Goal: Task Accomplishment & Management: Manage account settings

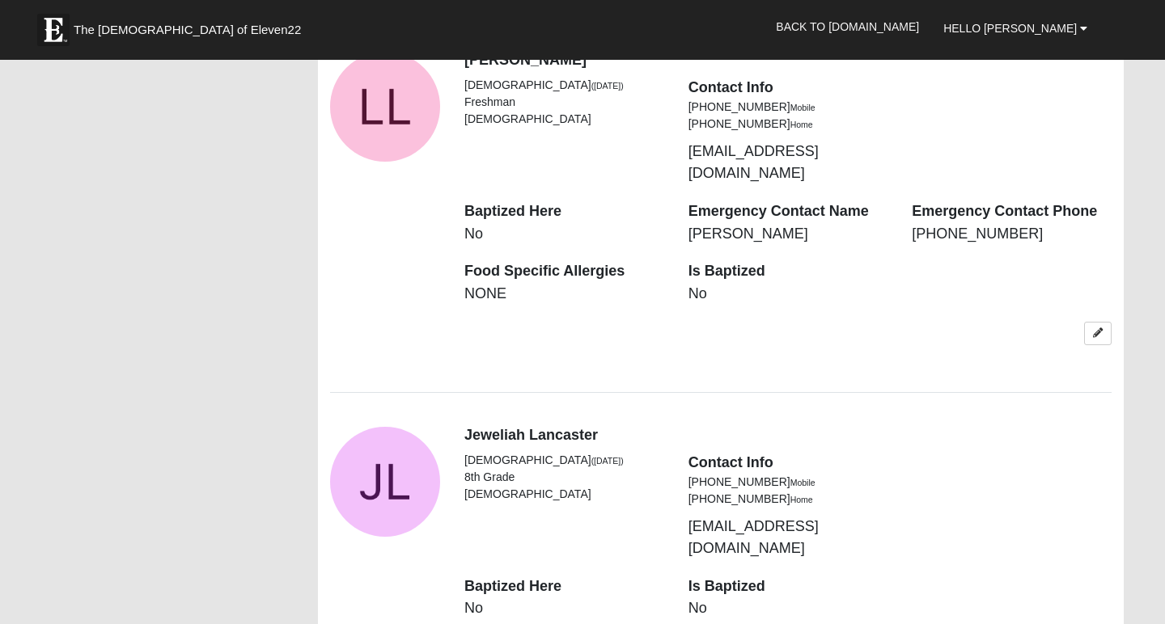
scroll to position [1754, 0]
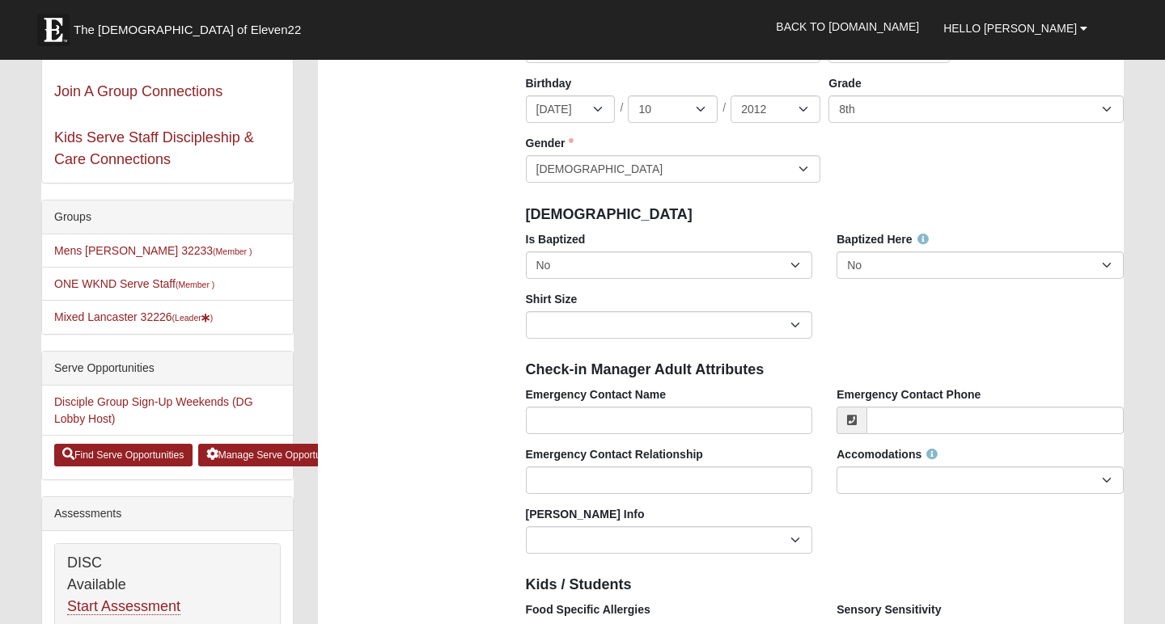
scroll to position [246, 0]
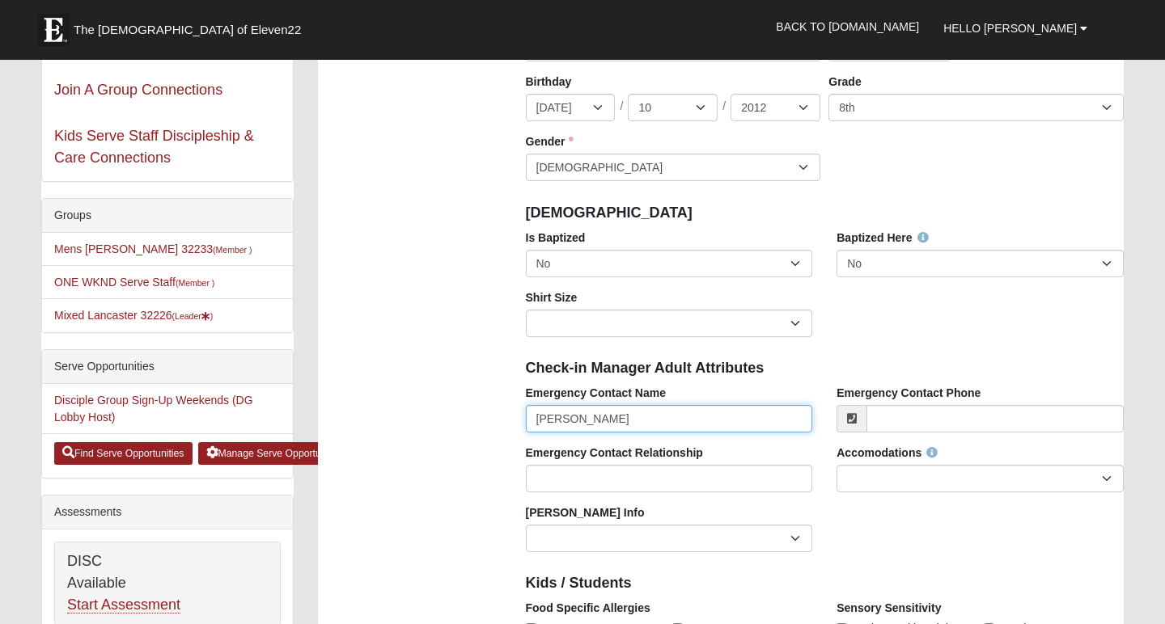
type input "Anna"
select select "8"
select select "12"
select select "2002"
type input "[PERSON_NAME]"
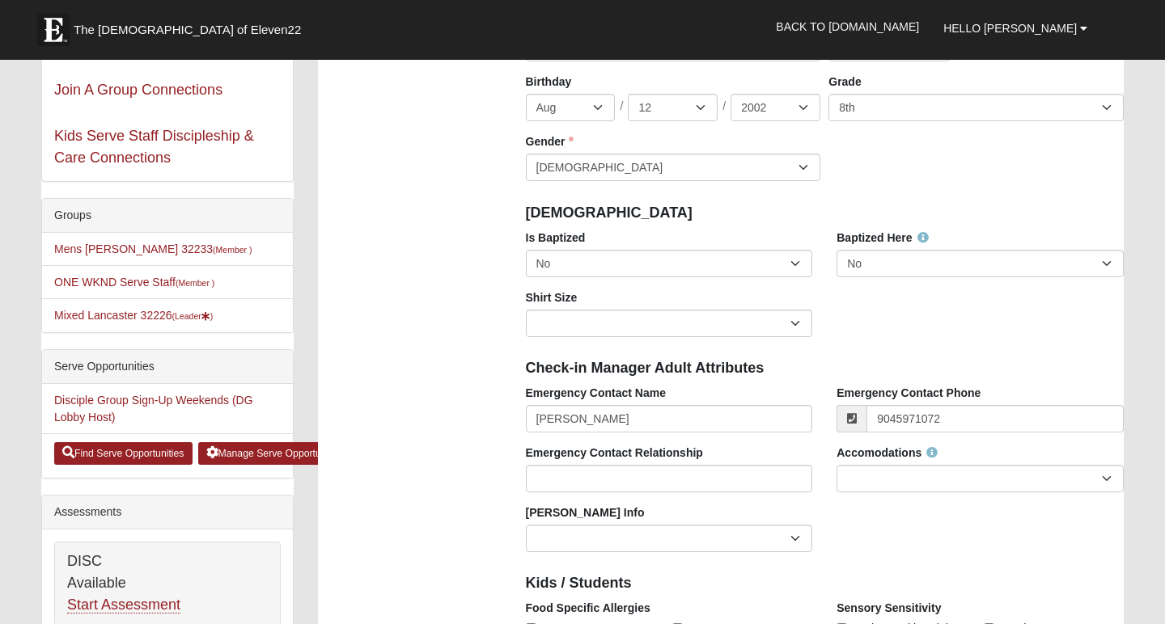
type input "[PHONE_NUMBER]"
click at [656, 487] on input "Emergency Contact Relationship" at bounding box center [669, 479] width 287 height 28
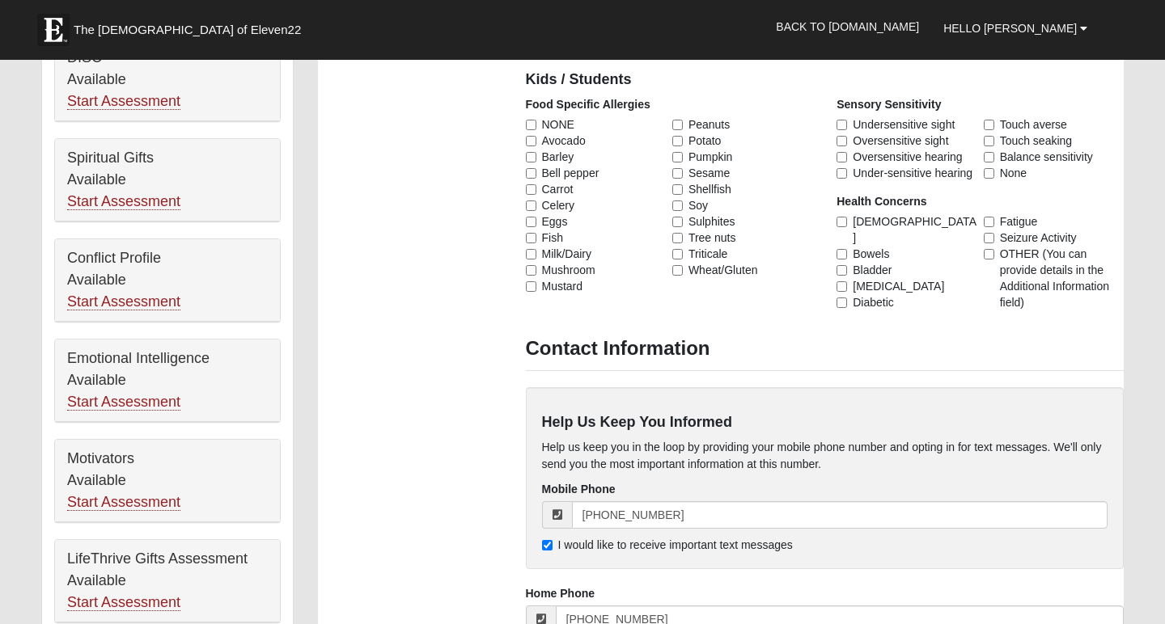
scroll to position [751, 0]
type input "Sister"
click at [531, 124] on input "NONE" at bounding box center [531, 123] width 11 height 11
checkbox input "true"
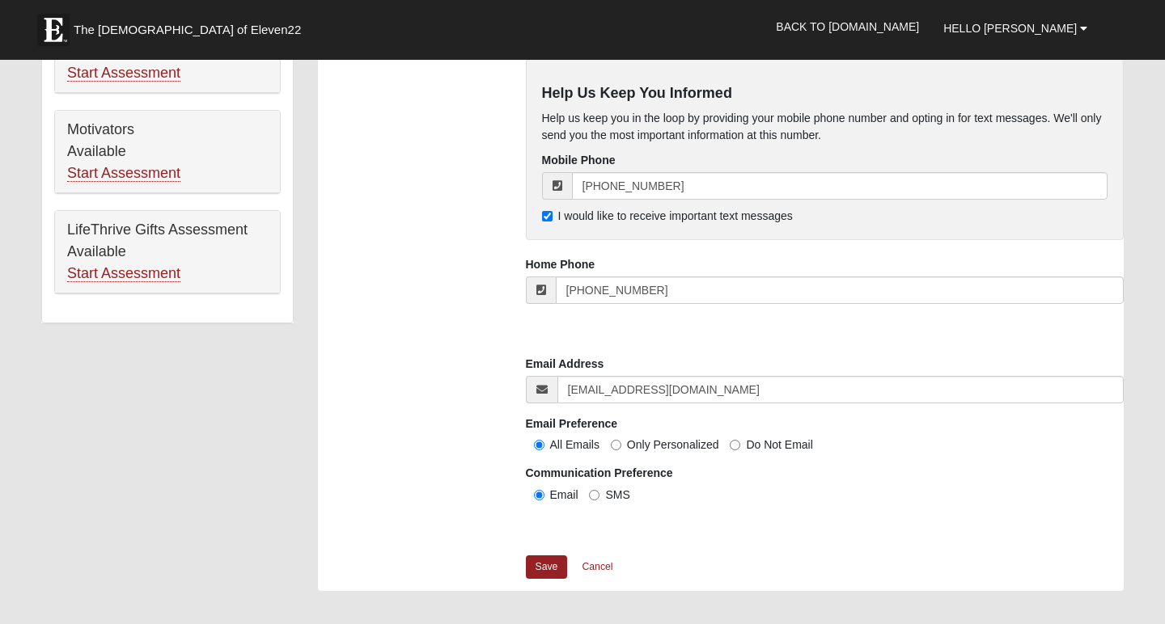
scroll to position [1083, 0]
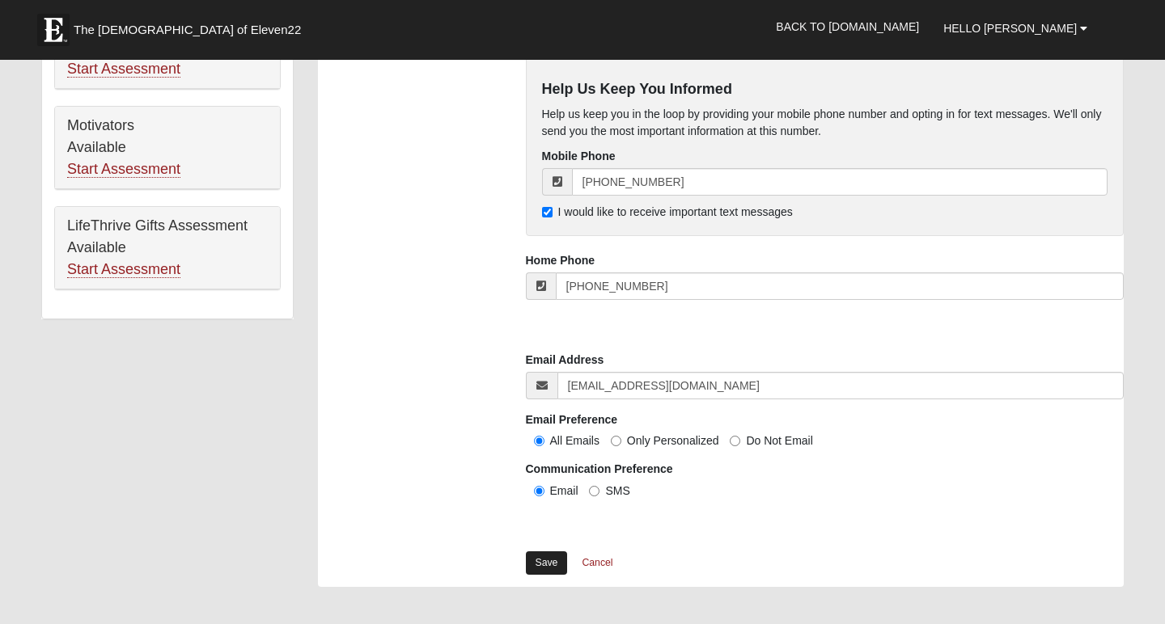
click at [552, 555] on link "Save" at bounding box center [547, 563] width 42 height 23
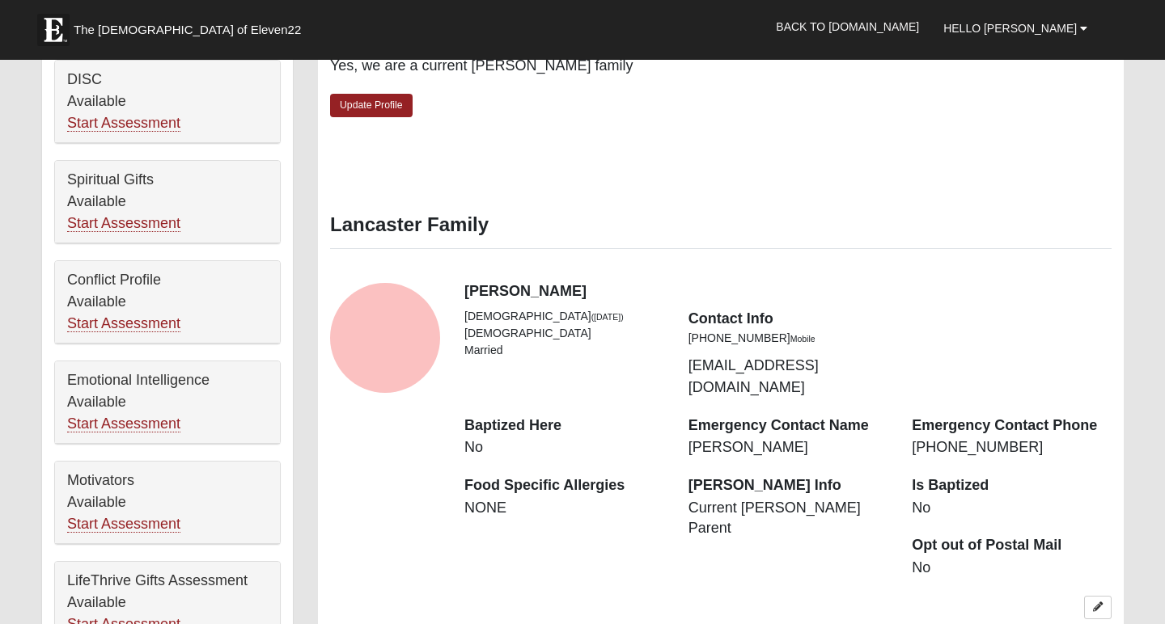
scroll to position [731, 0]
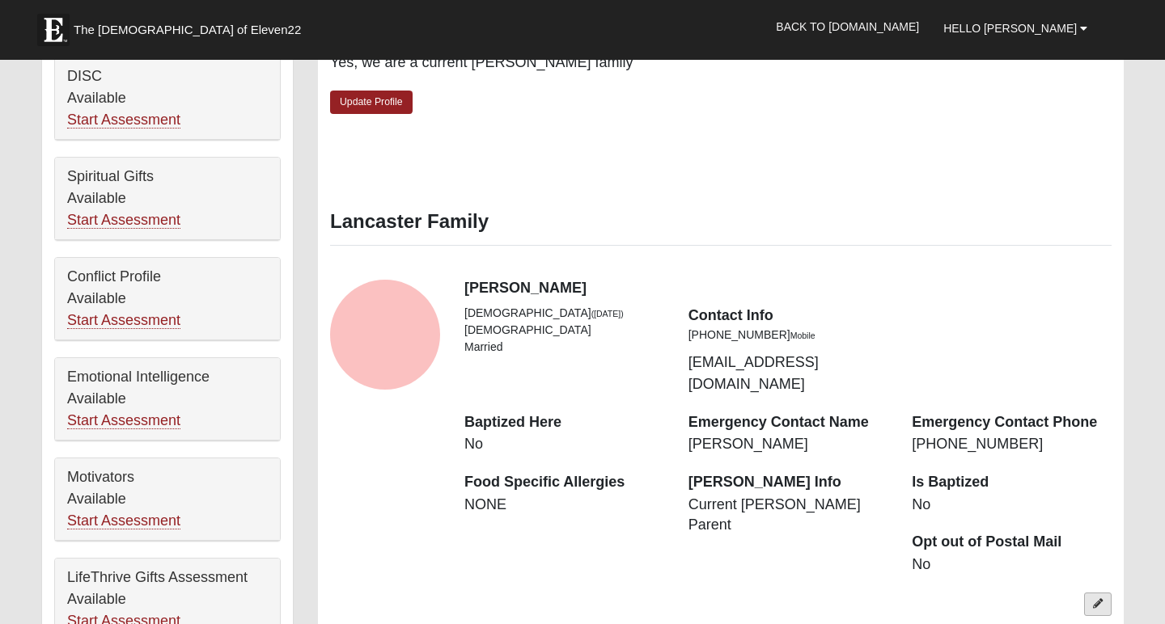
click at [1104, 593] on link at bounding box center [1098, 604] width 28 height 23
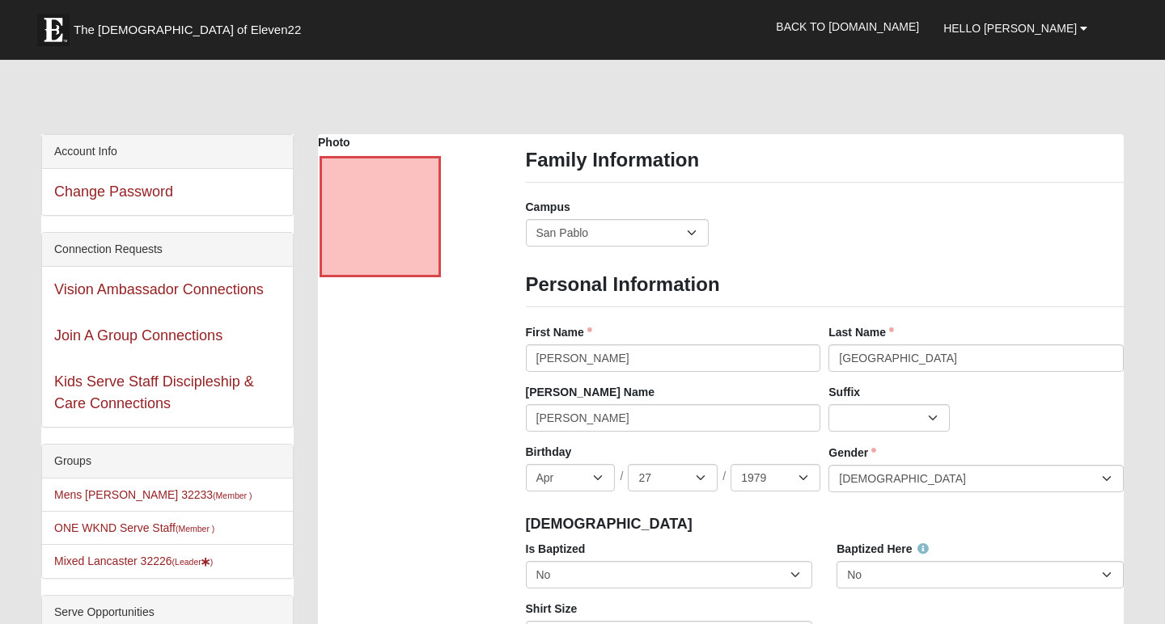
scroll to position [0, 0]
select select "[DEMOGRAPHIC_DATA]"
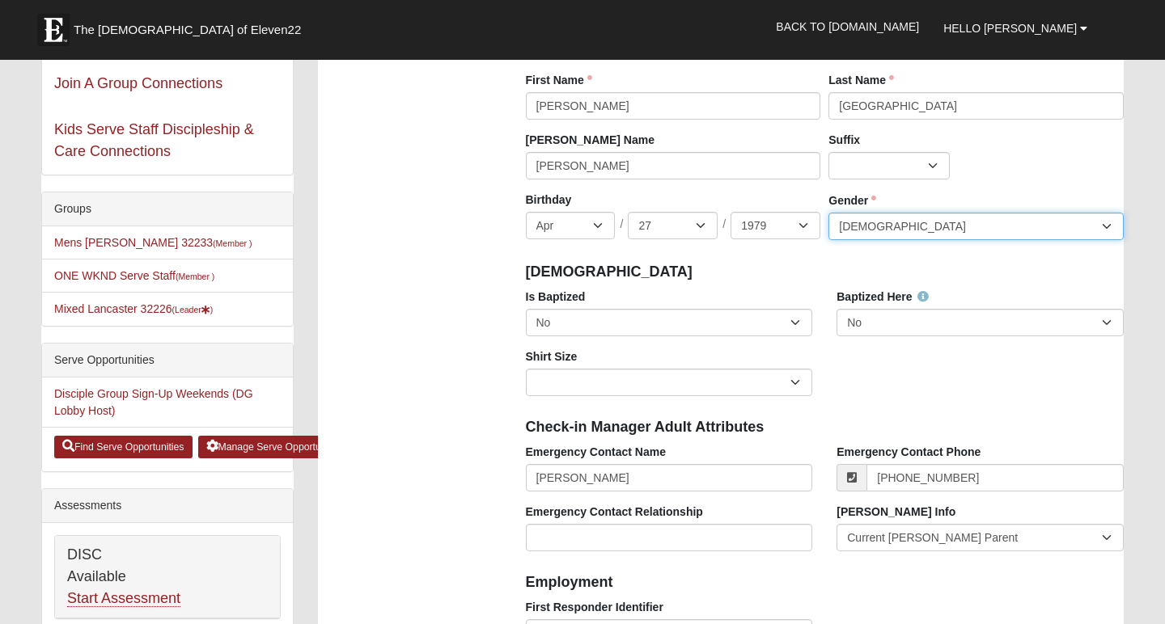
scroll to position [254, 0]
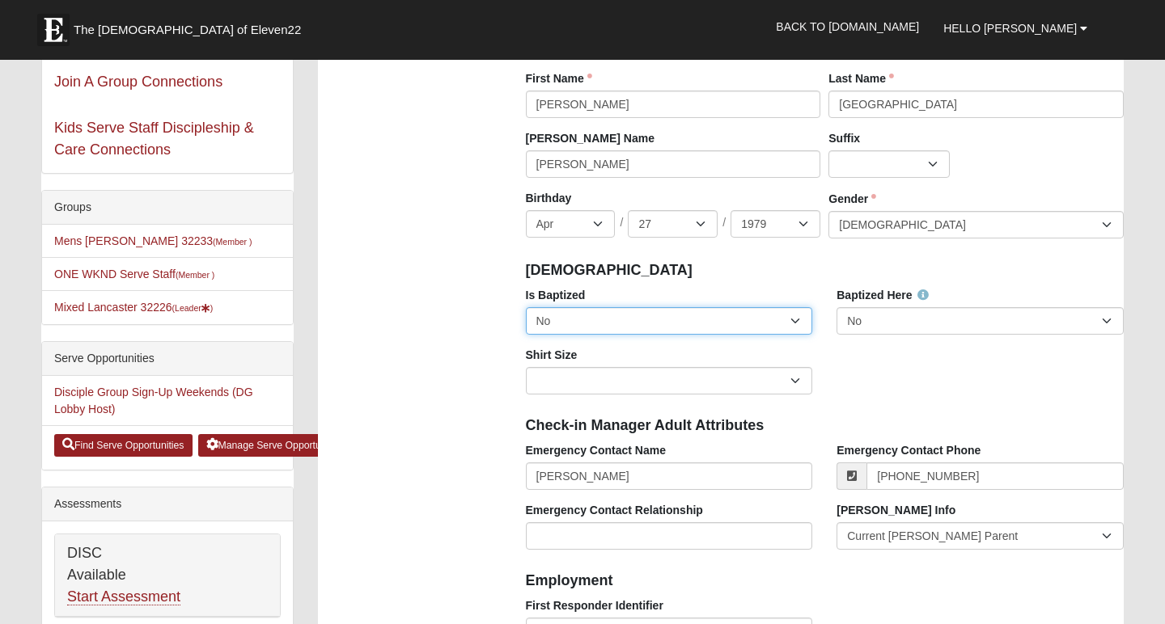
select select "True"
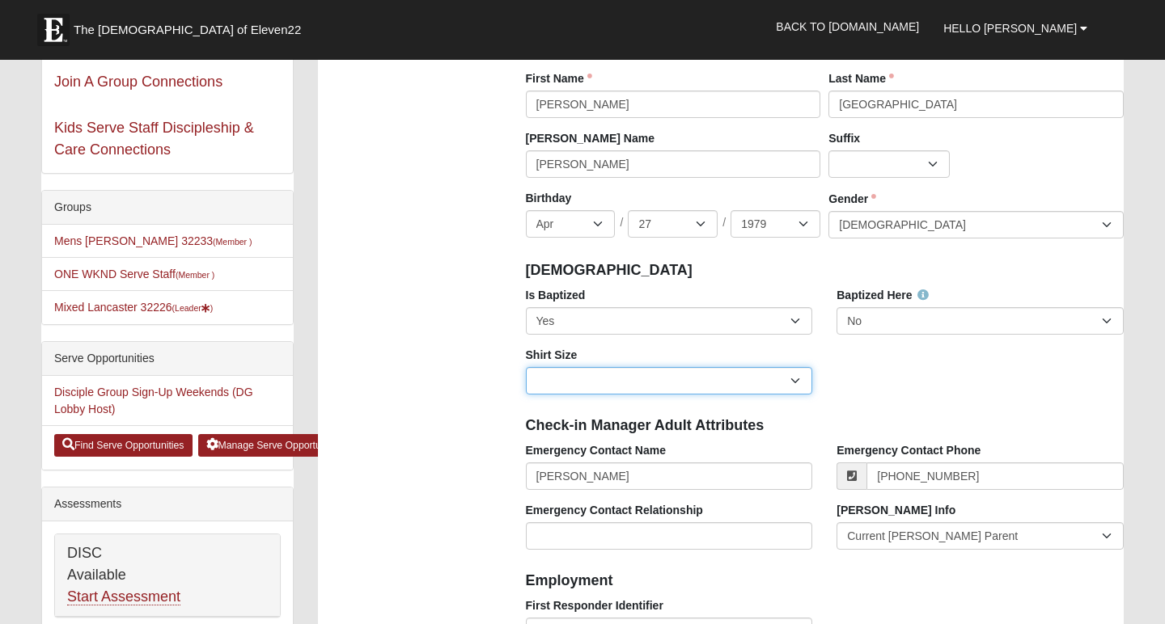
select select "Adult Large"
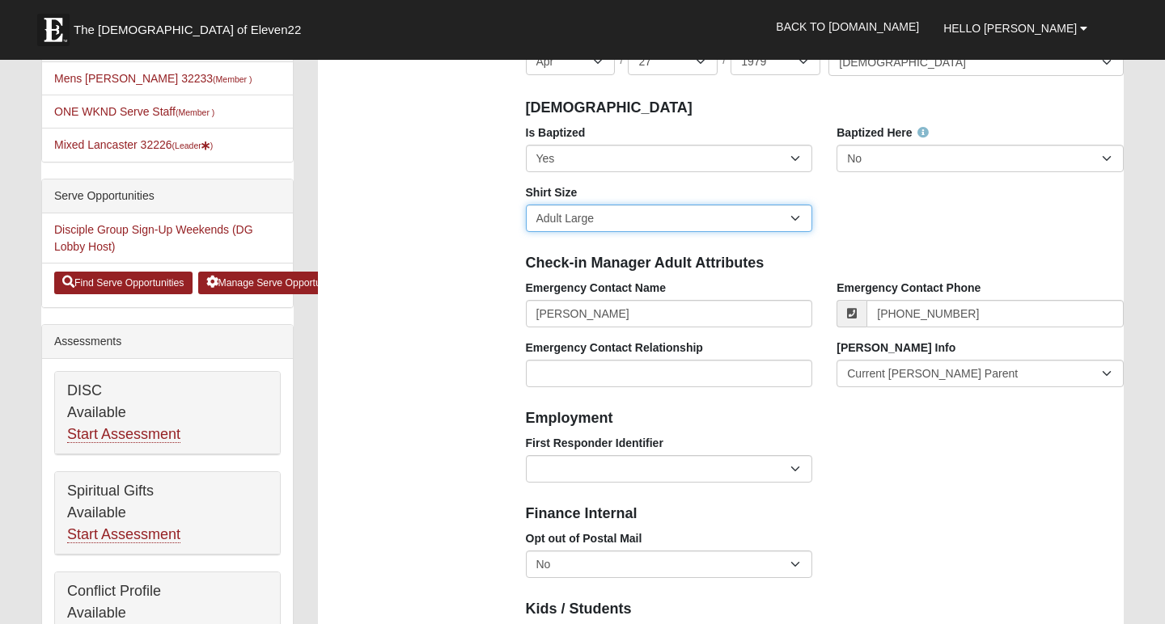
scroll to position [418, 0]
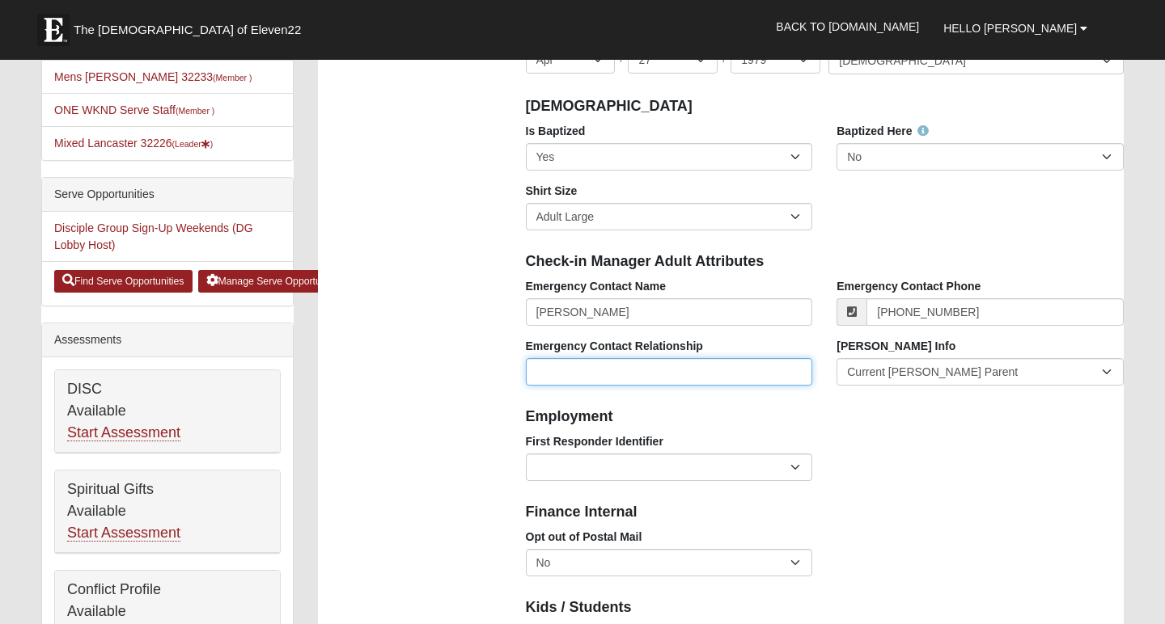
click at [748, 369] on input "Emergency Contact Relationship" at bounding box center [669, 372] width 287 height 28
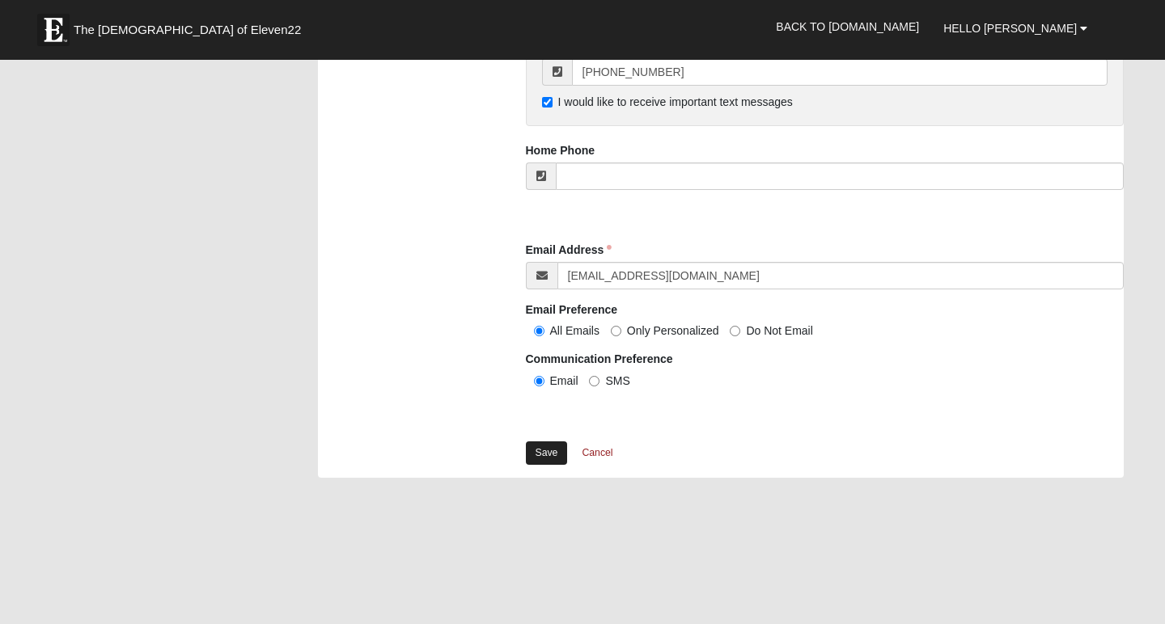
scroll to position [1529, 0]
type input "Daughter"
click at [544, 450] on link "Save" at bounding box center [547, 452] width 42 height 23
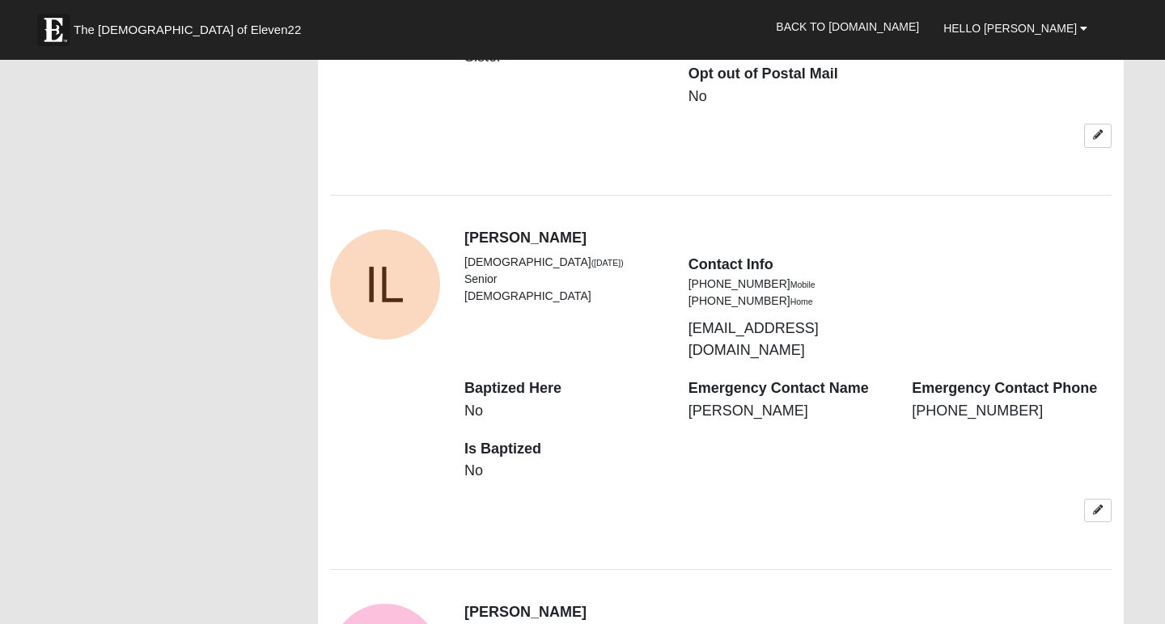
scroll to position [1659, 0]
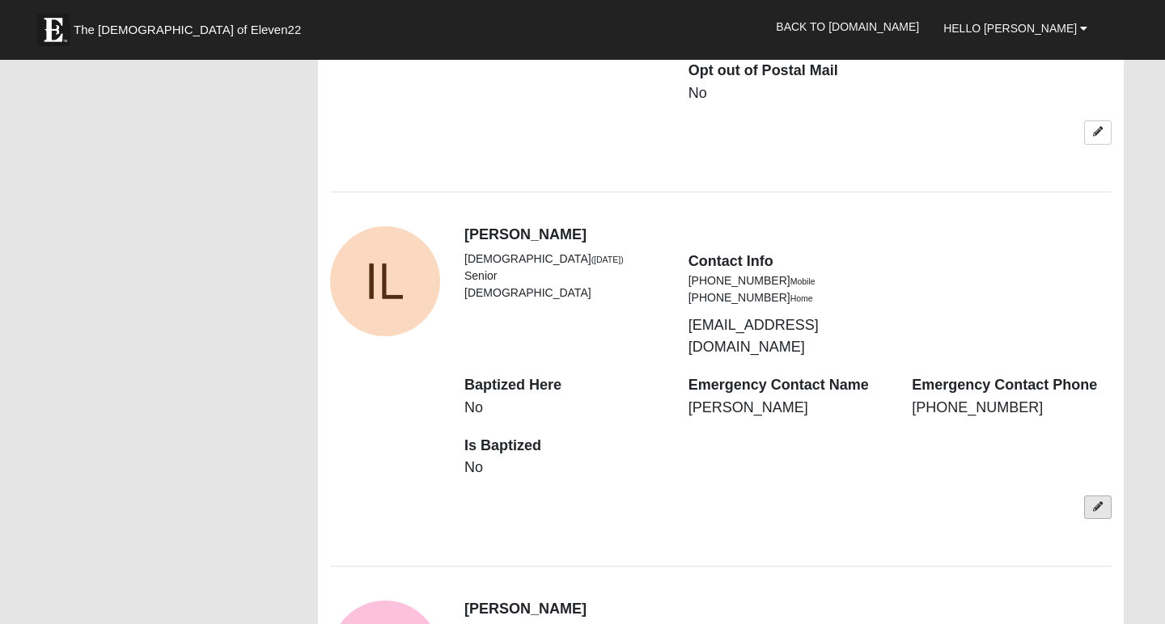
click at [1102, 496] on link at bounding box center [1098, 507] width 28 height 23
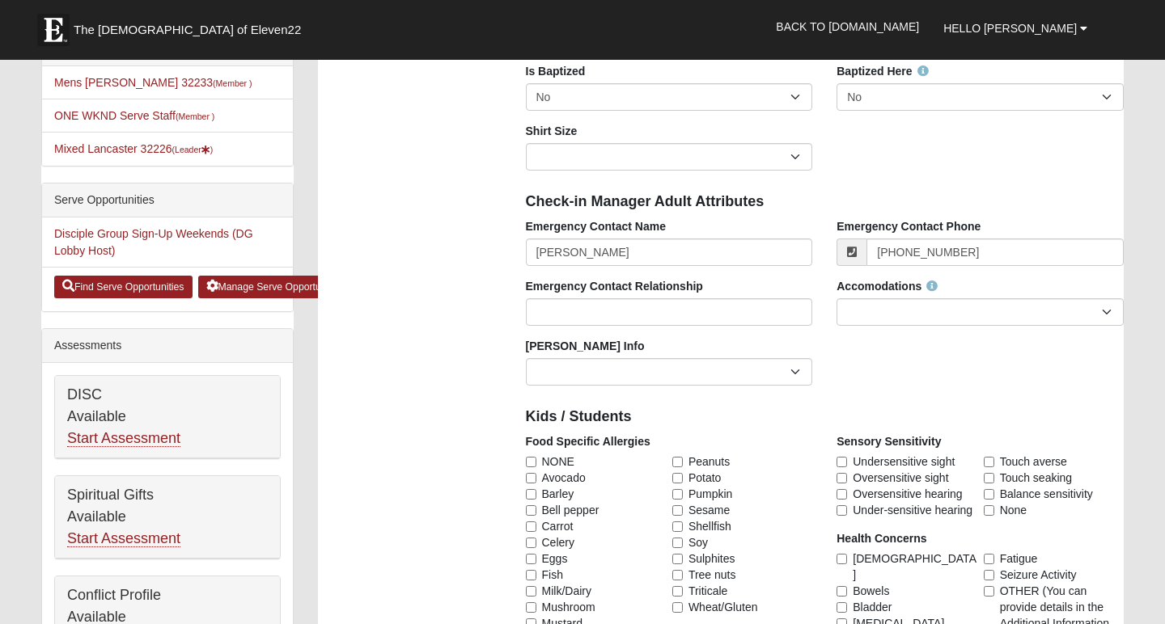
scroll to position [445, 0]
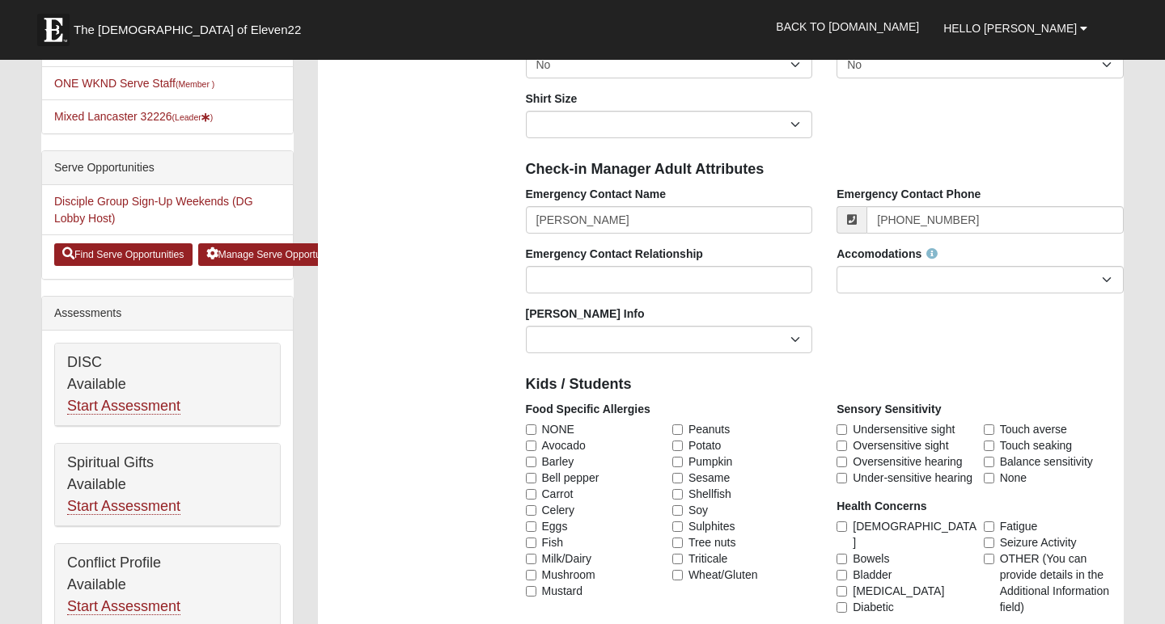
click at [534, 429] on input "NONE" at bounding box center [531, 430] width 11 height 11
checkbox input "true"
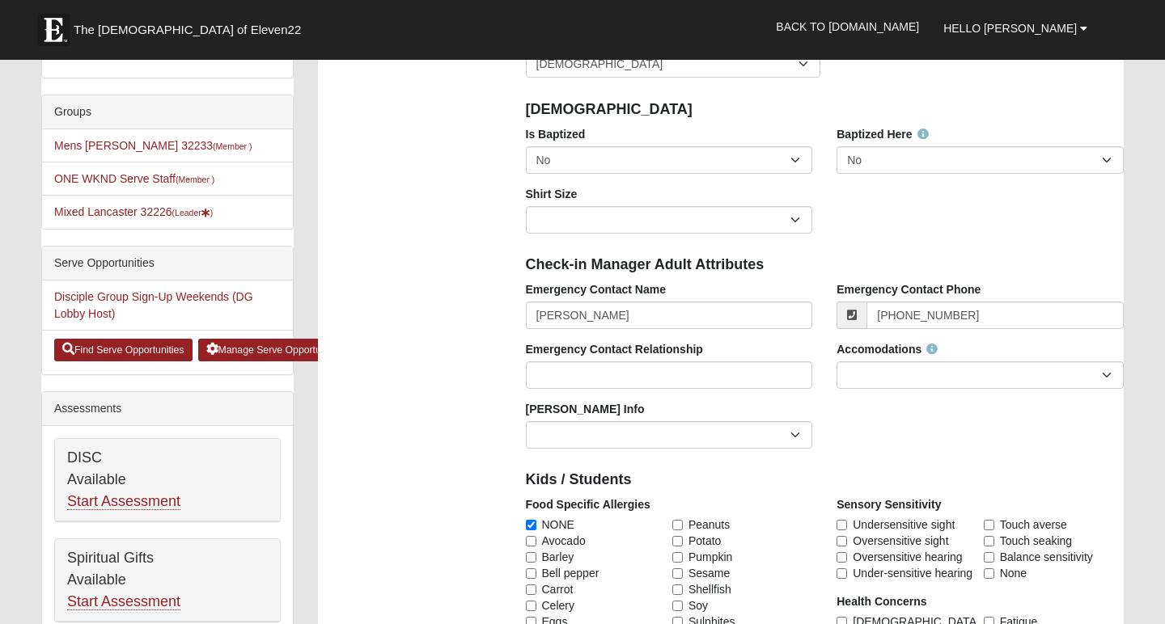
scroll to position [328, 0]
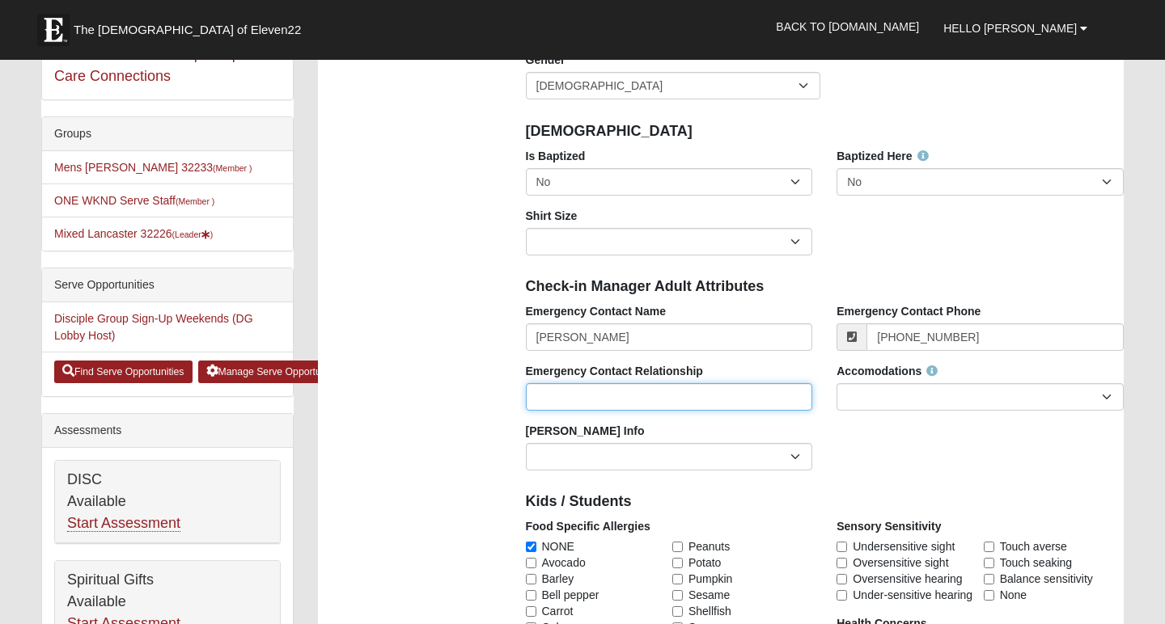
click at [607, 399] on input "Emergency Contact Relationship" at bounding box center [669, 397] width 287 height 28
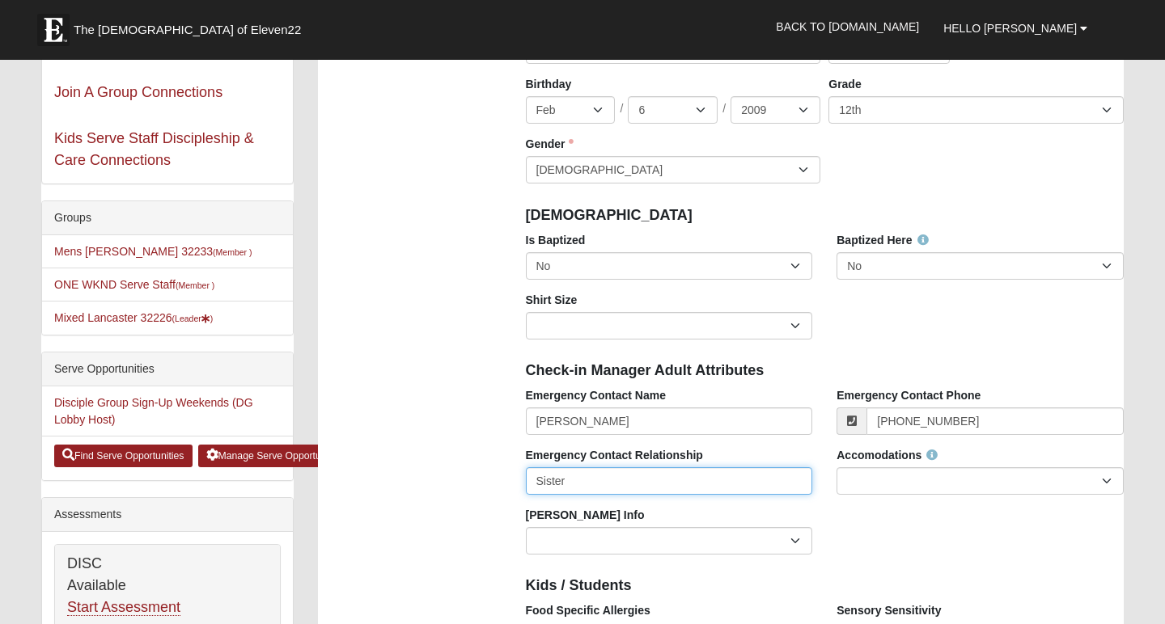
scroll to position [243, 0]
type input "Sister"
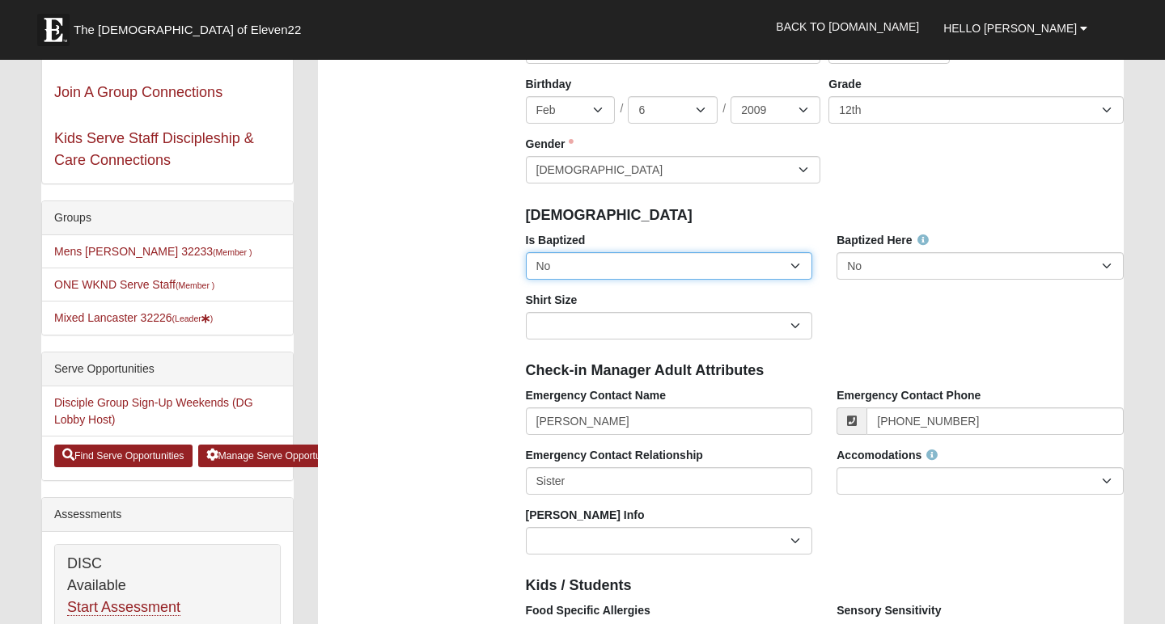
select select "True"
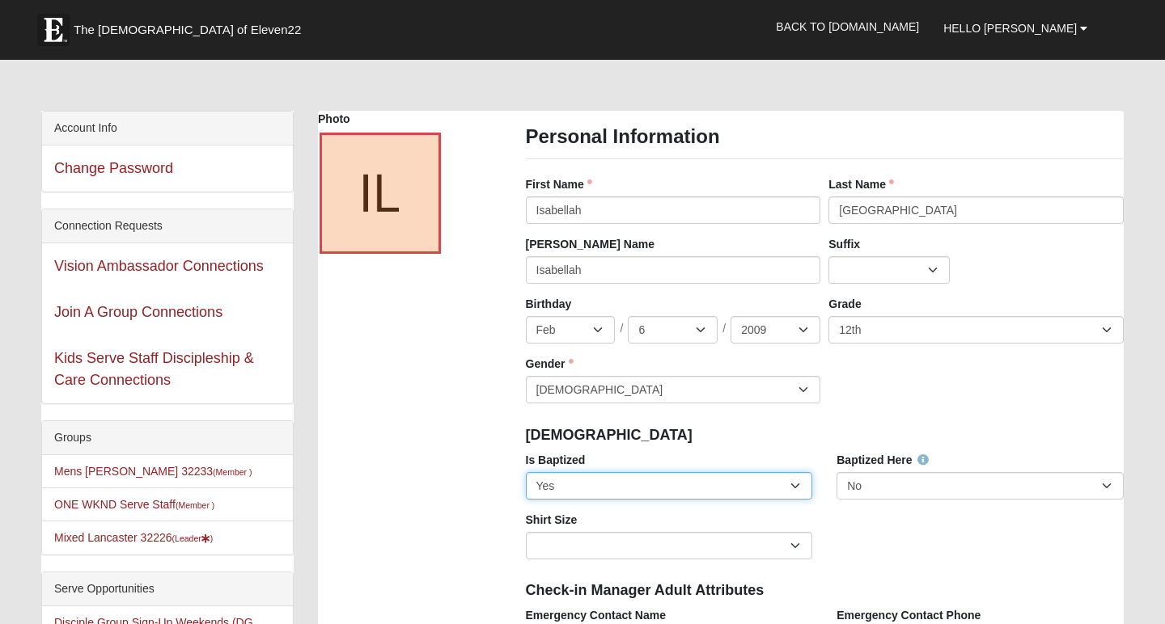
scroll to position [23, 0]
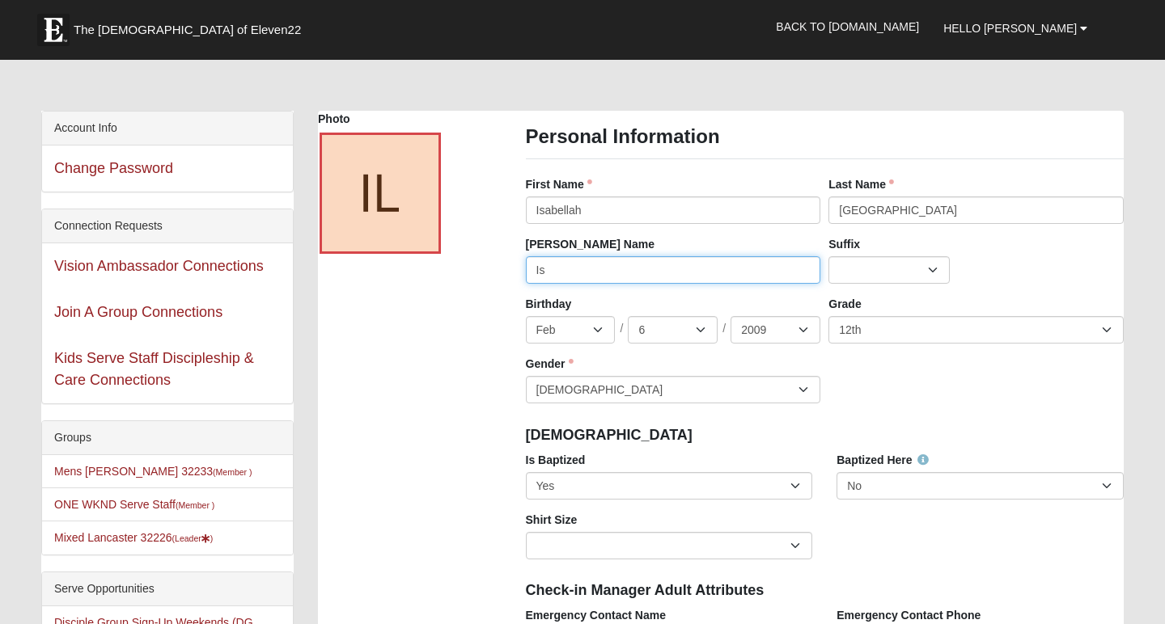
type input "I"
type input "Bellah"
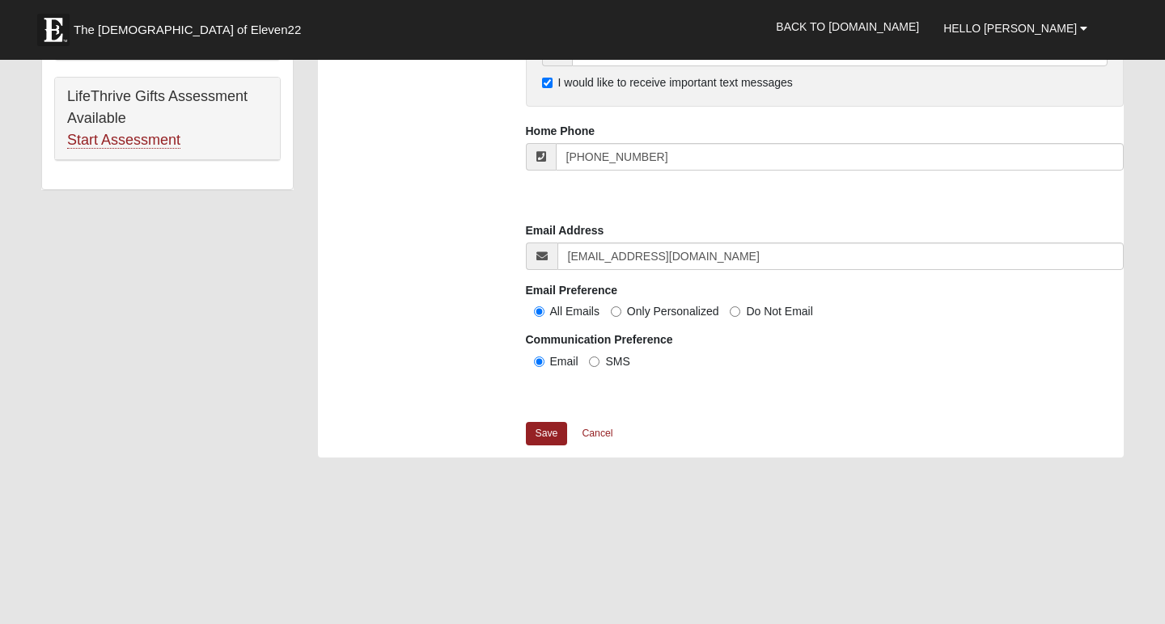
scroll to position [1221, 0]
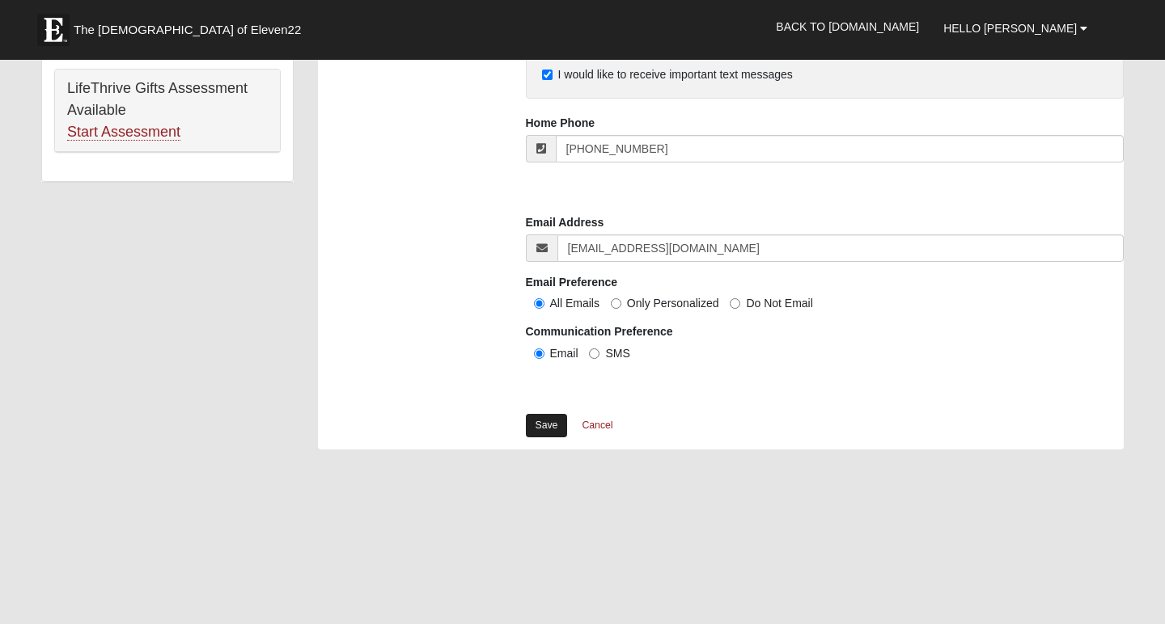
click at [544, 422] on link "Save" at bounding box center [547, 425] width 42 height 23
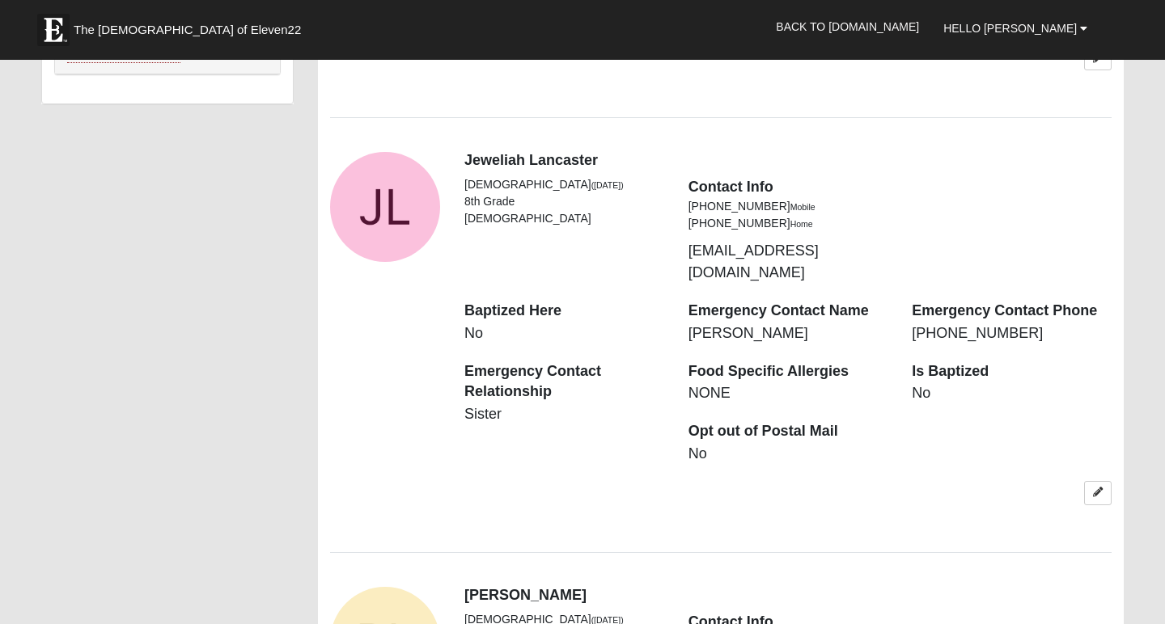
scroll to position [1295, 0]
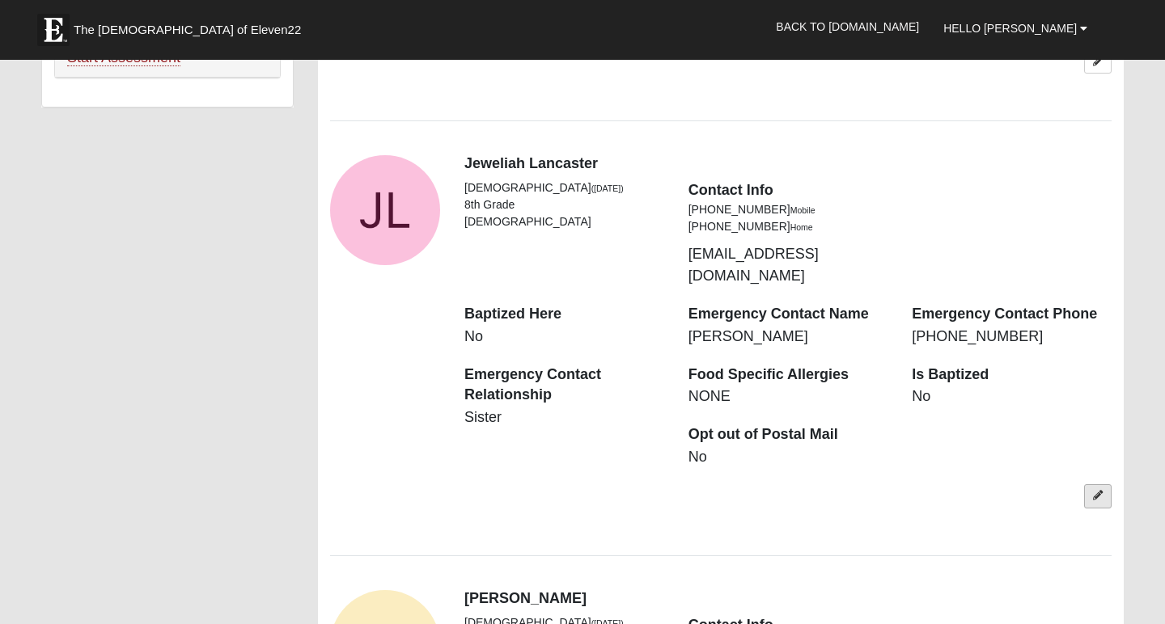
click at [1096, 491] on icon at bounding box center [1098, 496] width 10 height 10
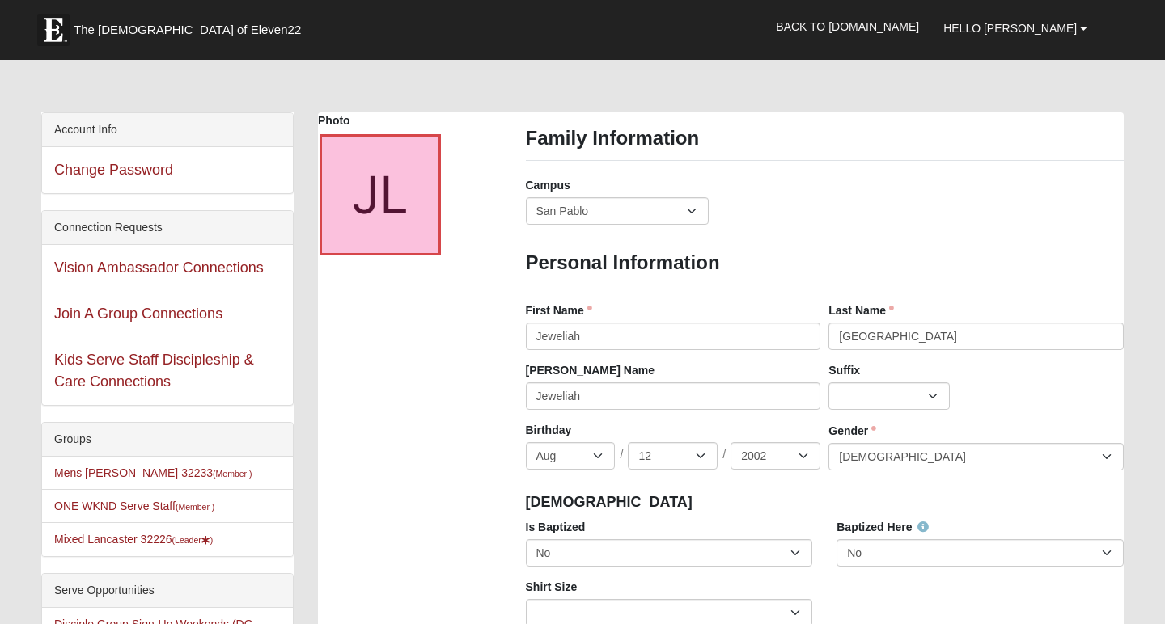
scroll to position [22, 0]
select select "7"
select select "18"
select select "2012"
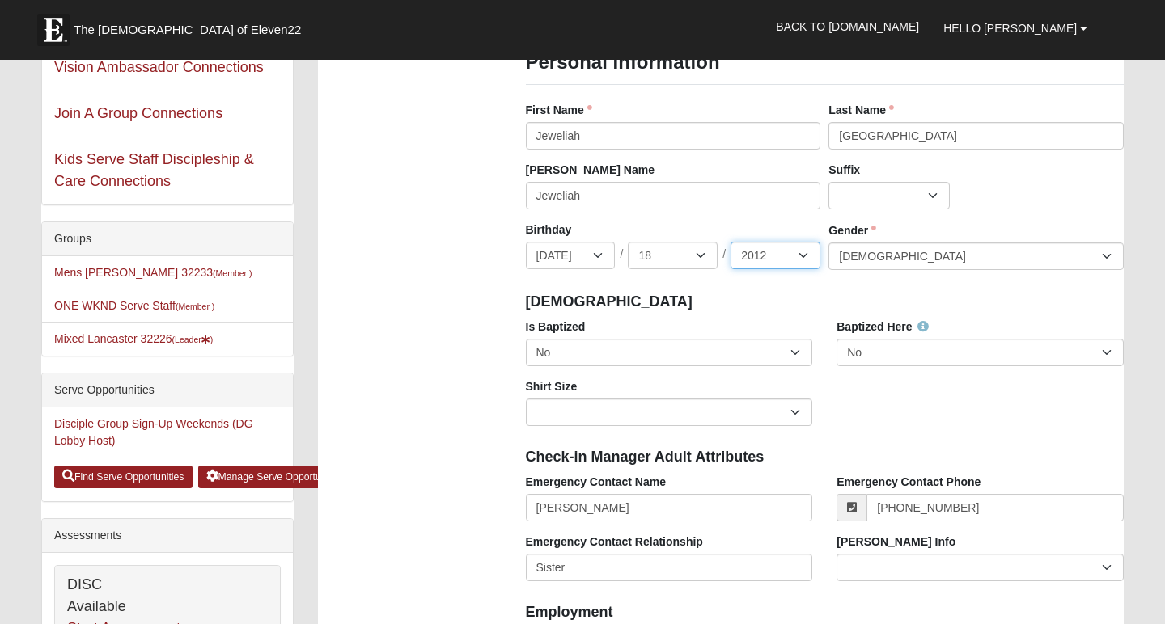
scroll to position [224, 0]
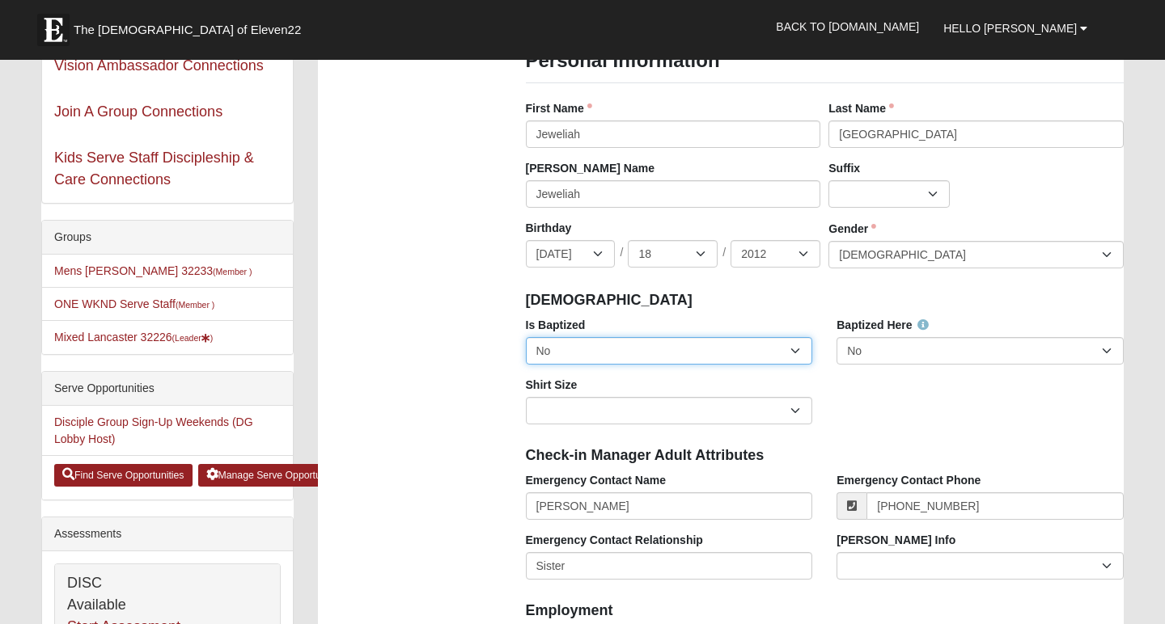
select select "True"
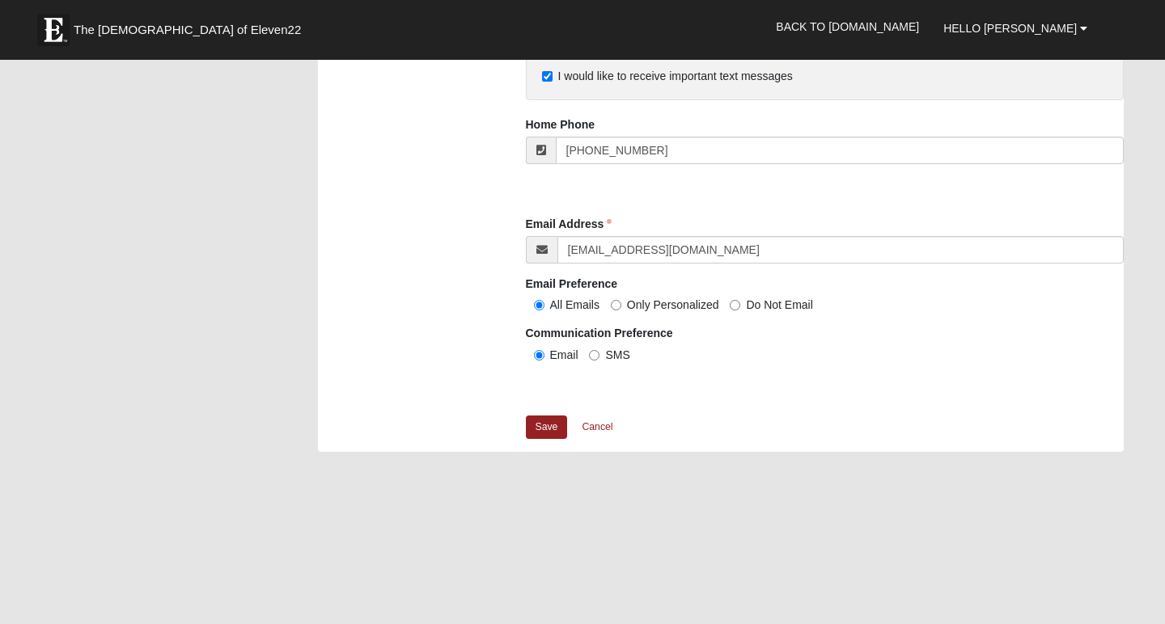
scroll to position [1559, 0]
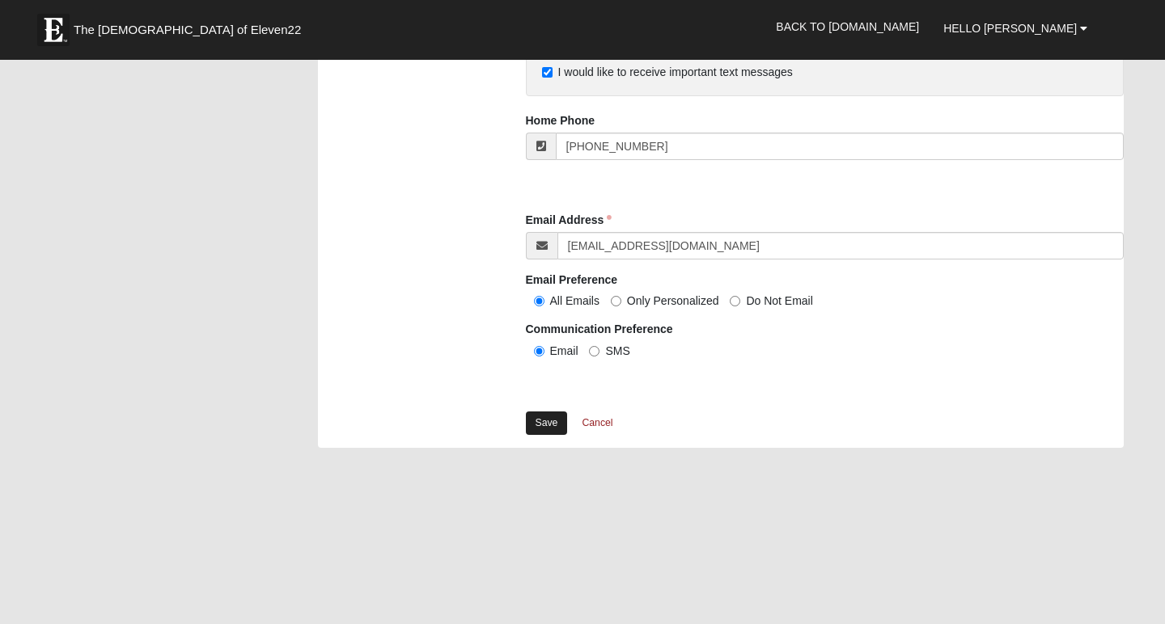
click at [552, 421] on link "Save" at bounding box center [547, 423] width 42 height 23
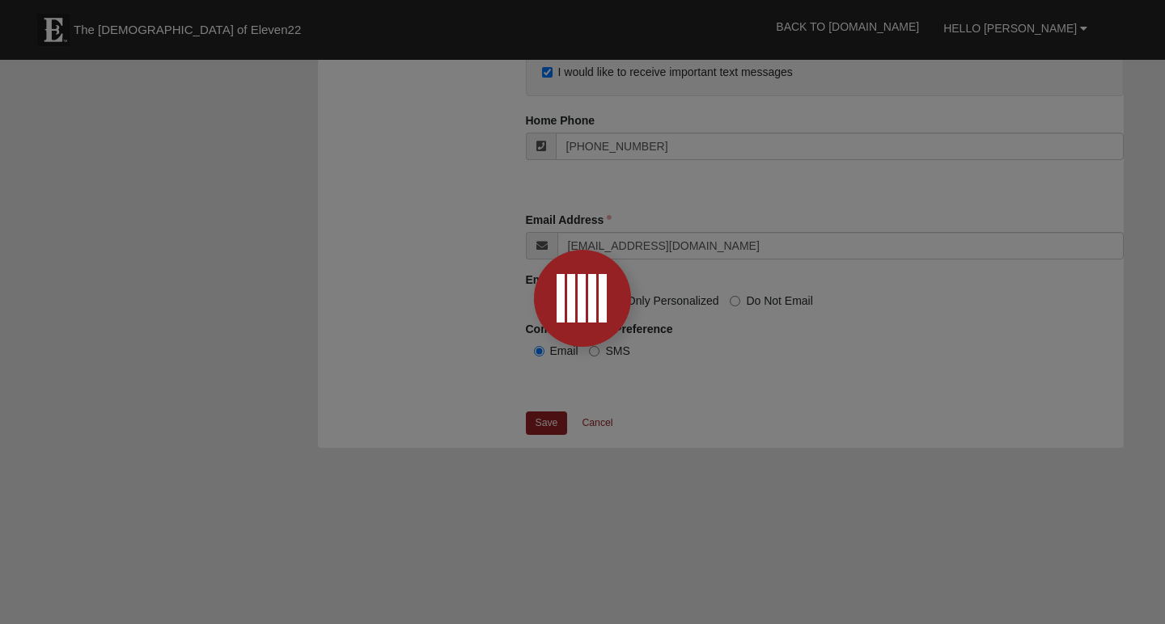
click at [604, 414] on div at bounding box center [582, 312] width 1165 height 624
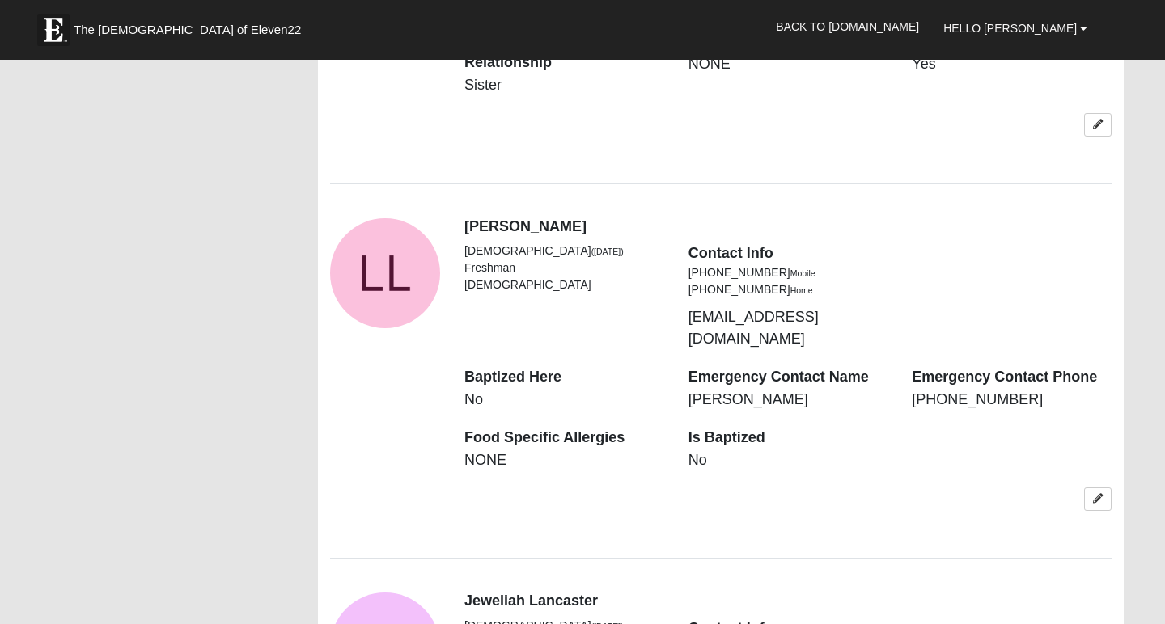
scroll to position [1630, 0]
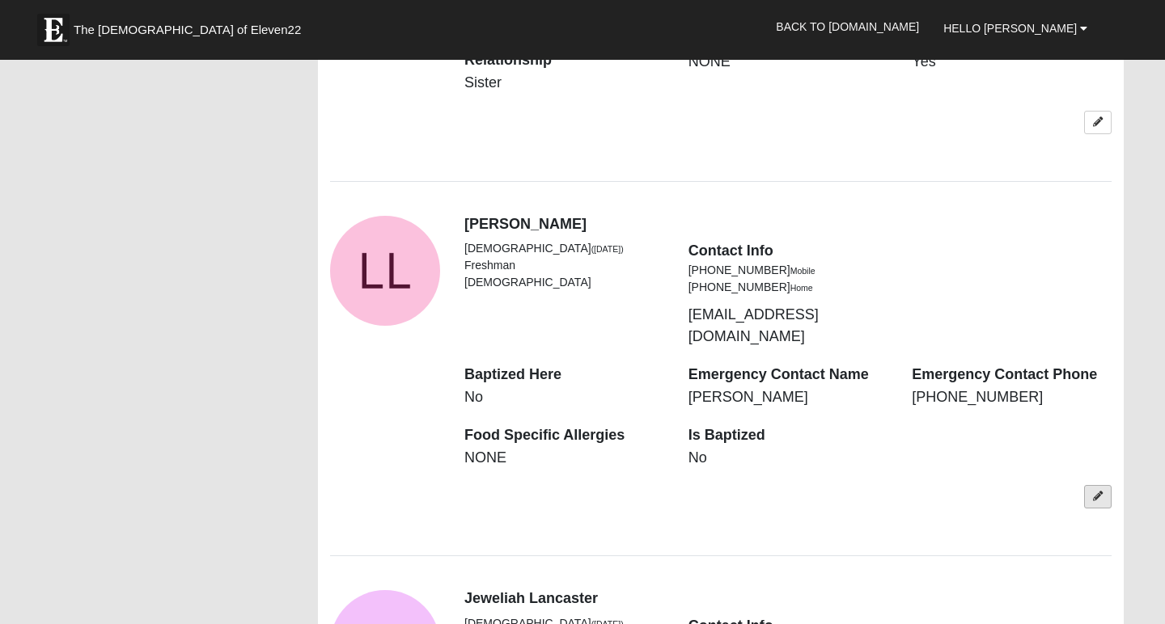
click at [1096, 492] on icon at bounding box center [1098, 497] width 10 height 10
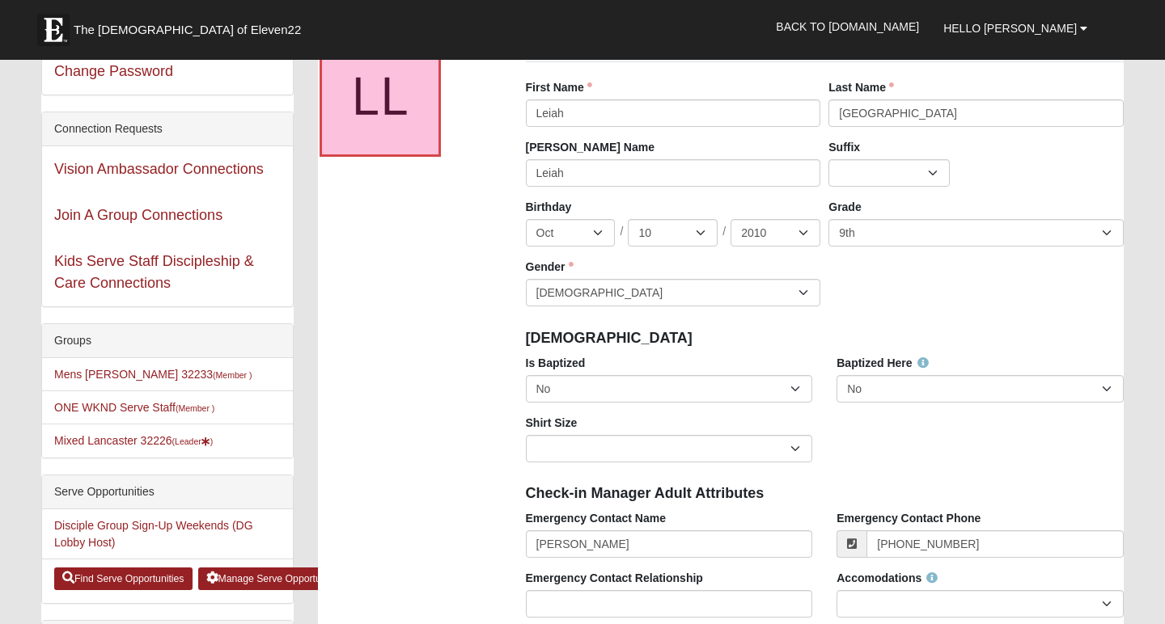
scroll to position [126, 0]
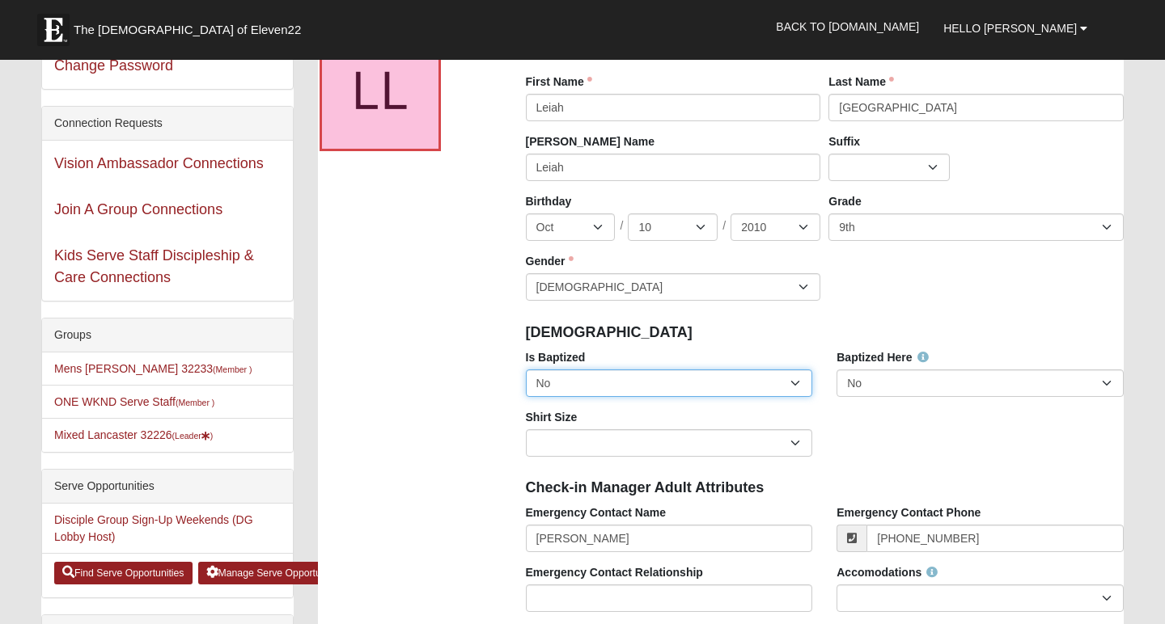
select select "True"
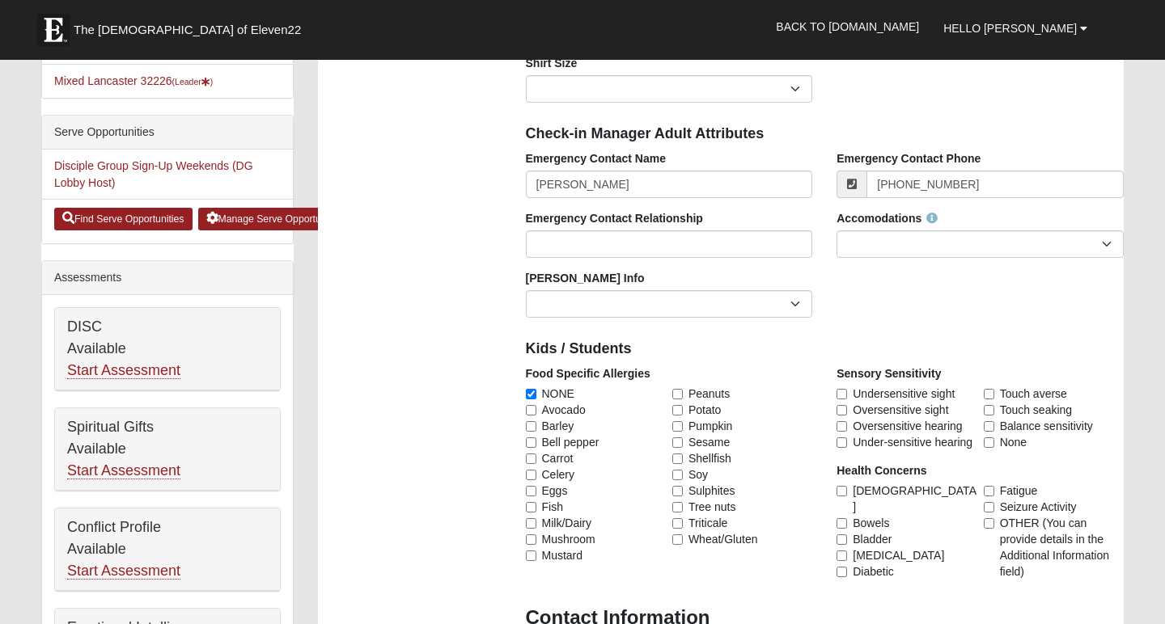
scroll to position [495, 0]
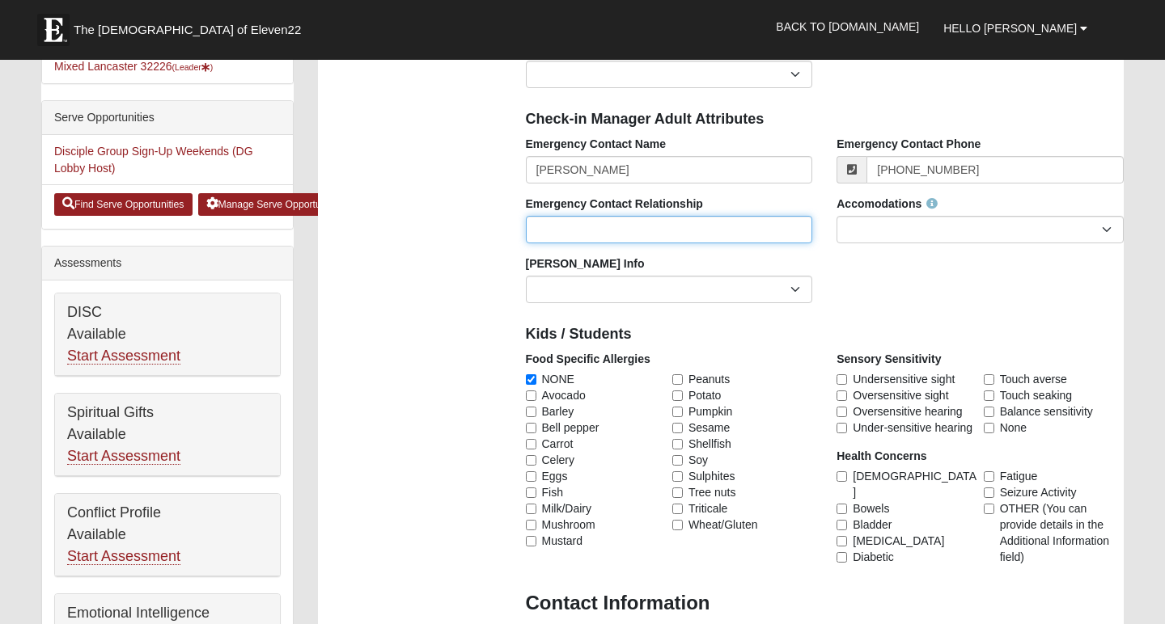
click at [608, 225] on input "Emergency Contact Relationship" at bounding box center [669, 230] width 287 height 28
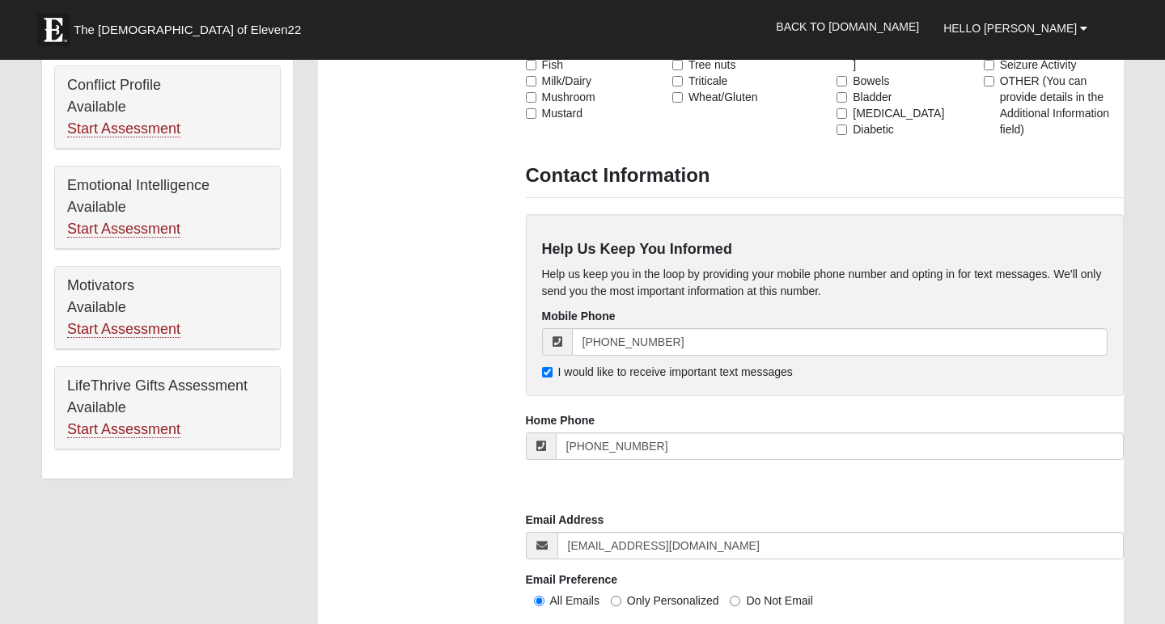
scroll to position [923, 0]
type input "Sister"
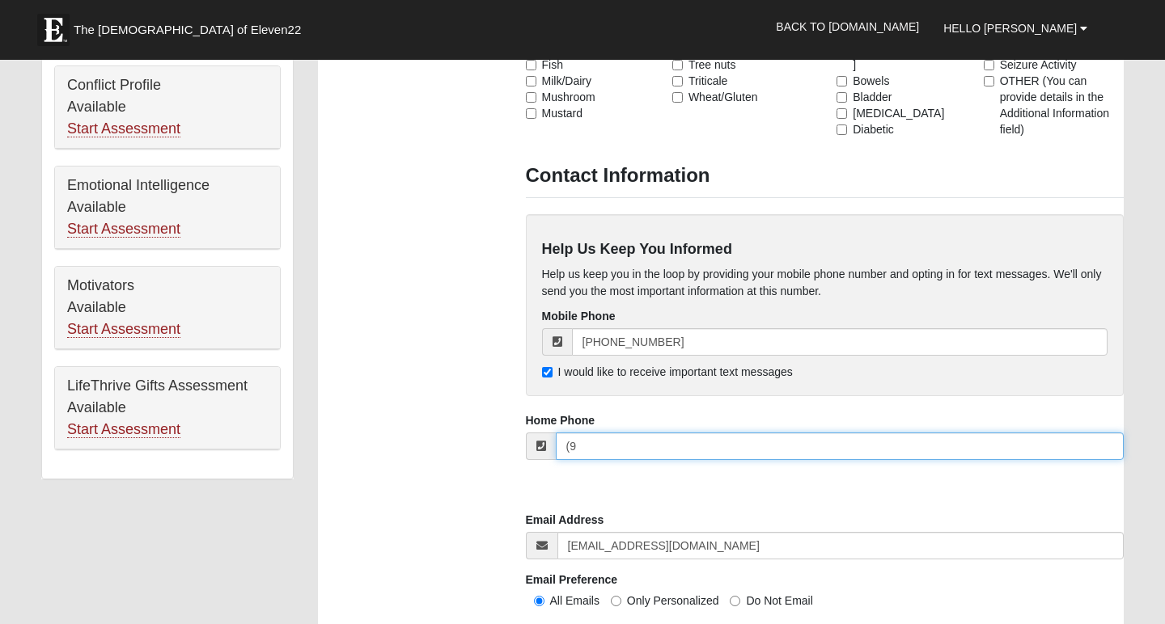
type input "("
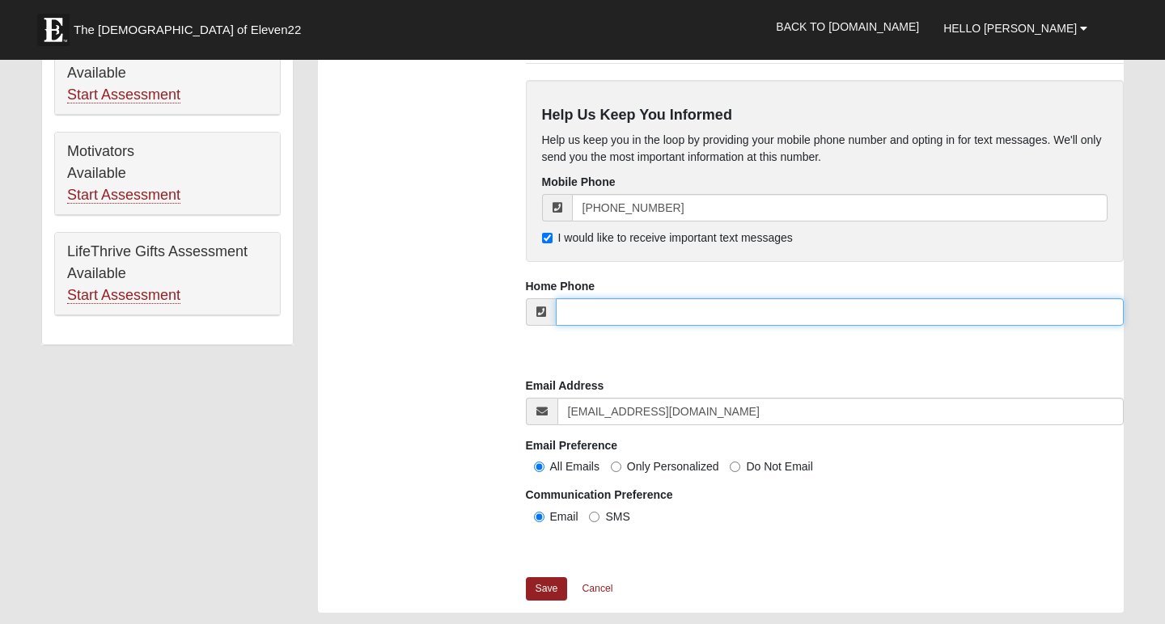
scroll to position [1118, 0]
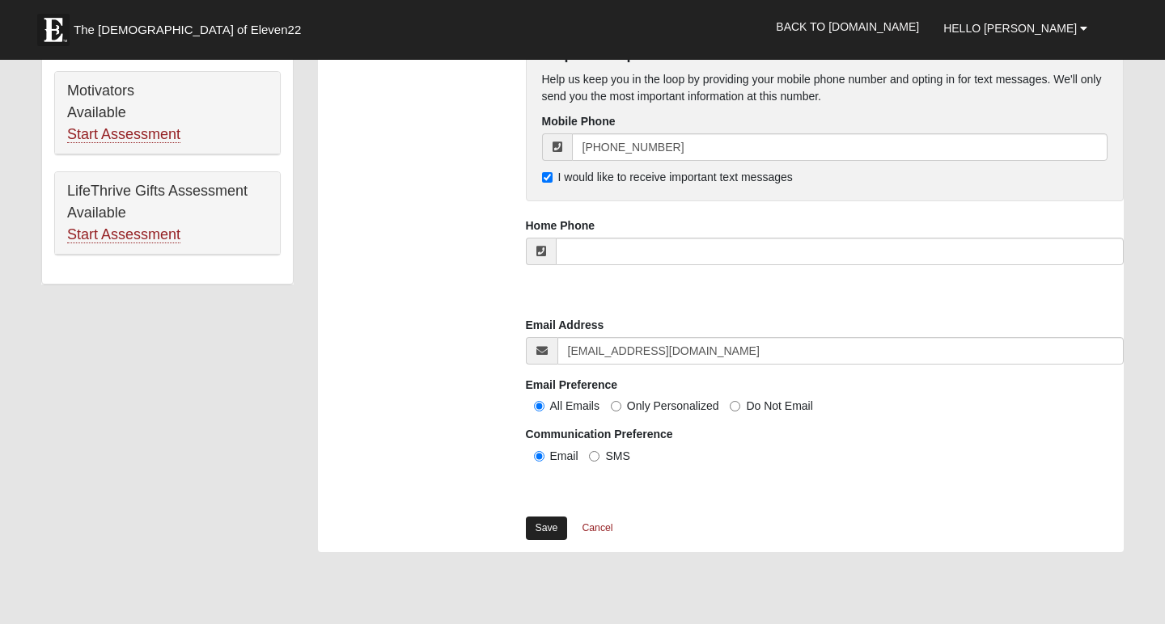
click at [542, 529] on link "Save" at bounding box center [547, 528] width 42 height 23
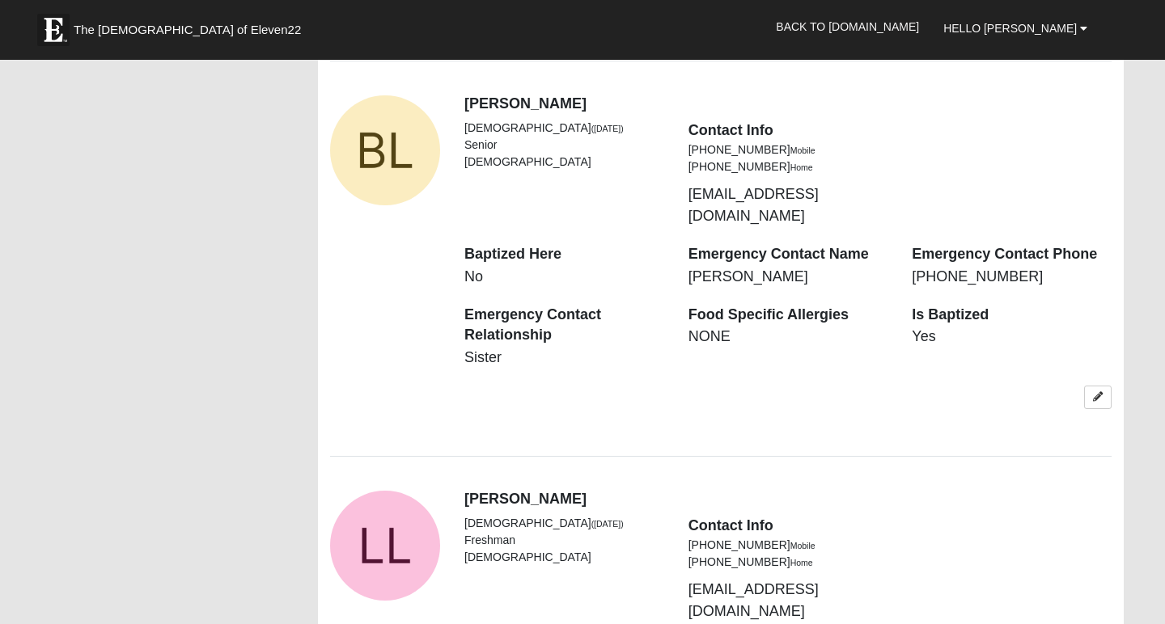
scroll to position [1356, 0]
click at [1095, 385] on link at bounding box center [1098, 396] width 28 height 23
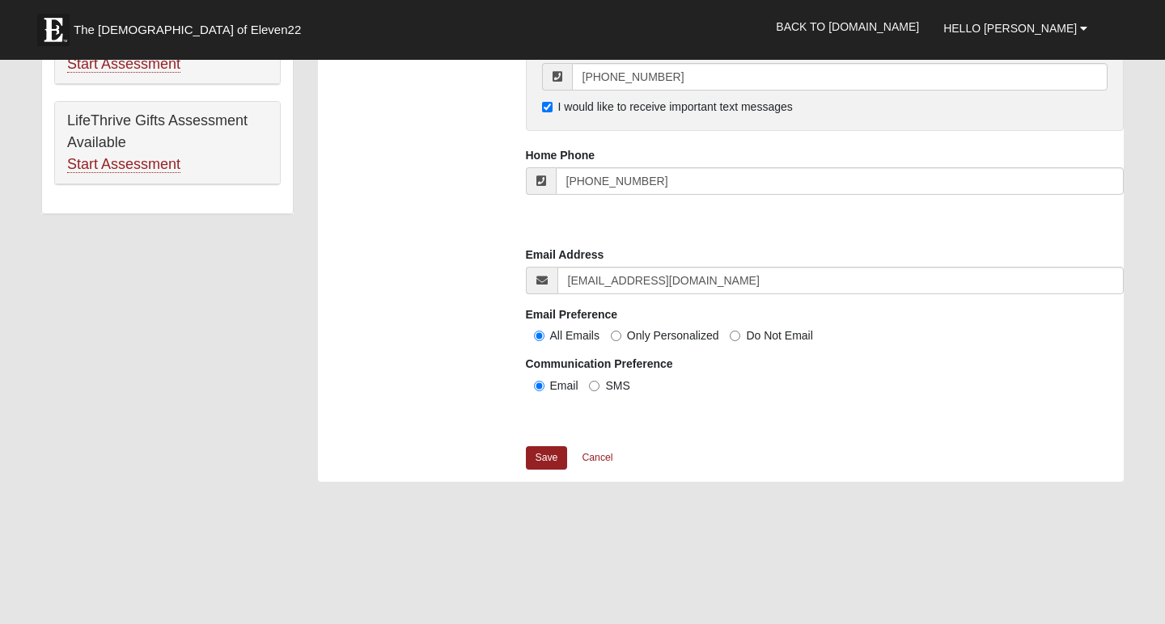
scroll to position [1181, 0]
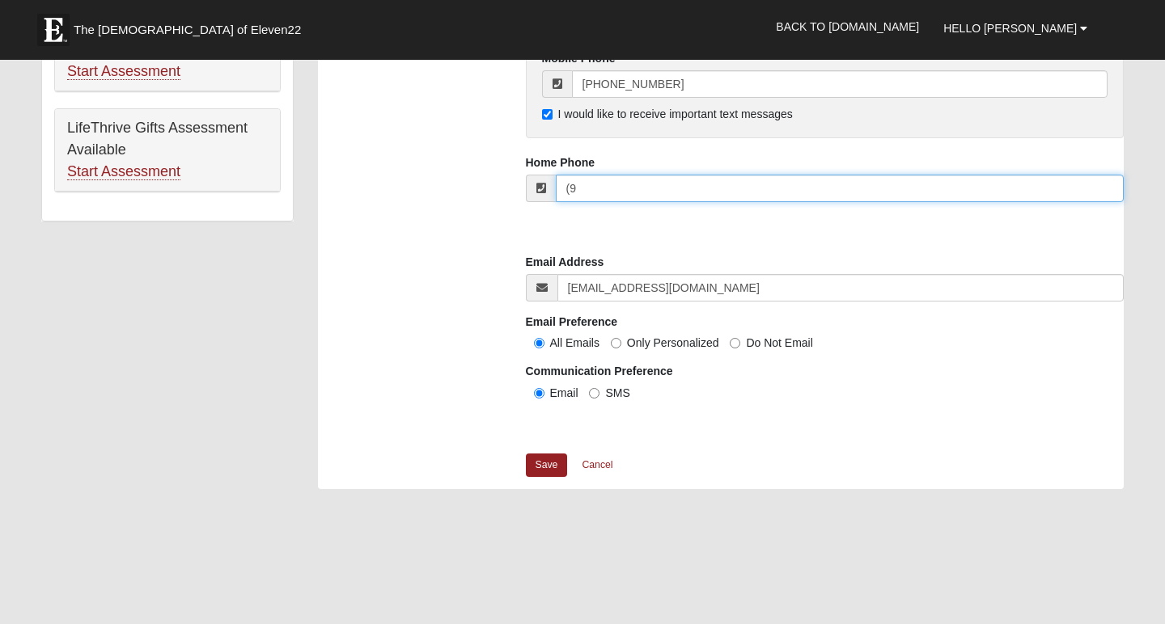
type input "("
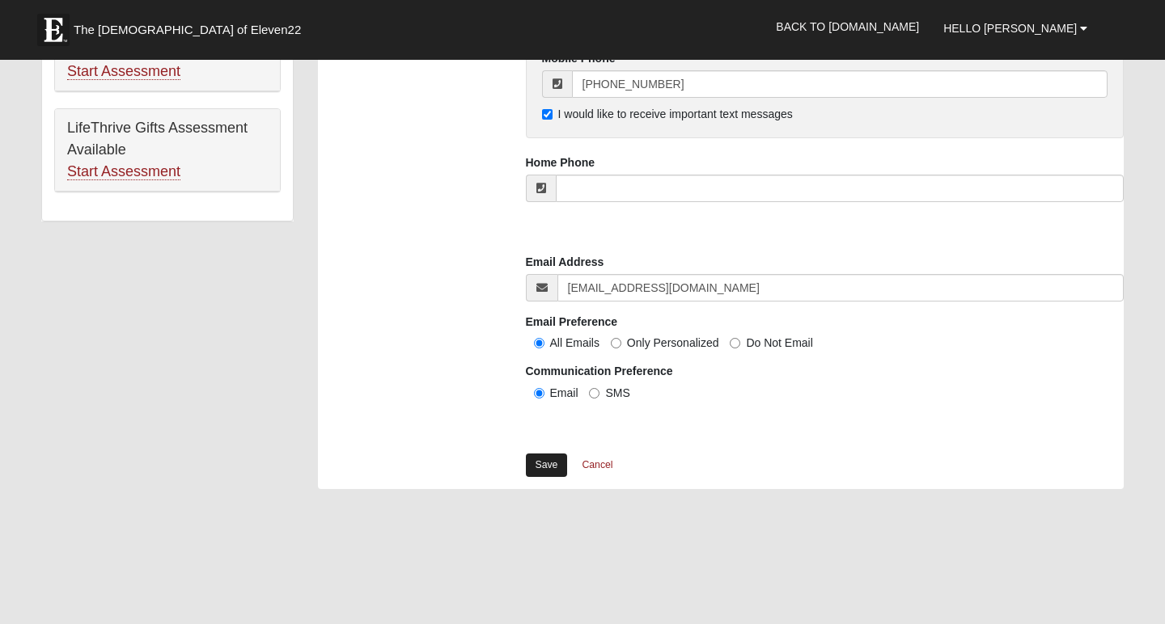
click at [552, 458] on link "Save" at bounding box center [547, 465] width 42 height 23
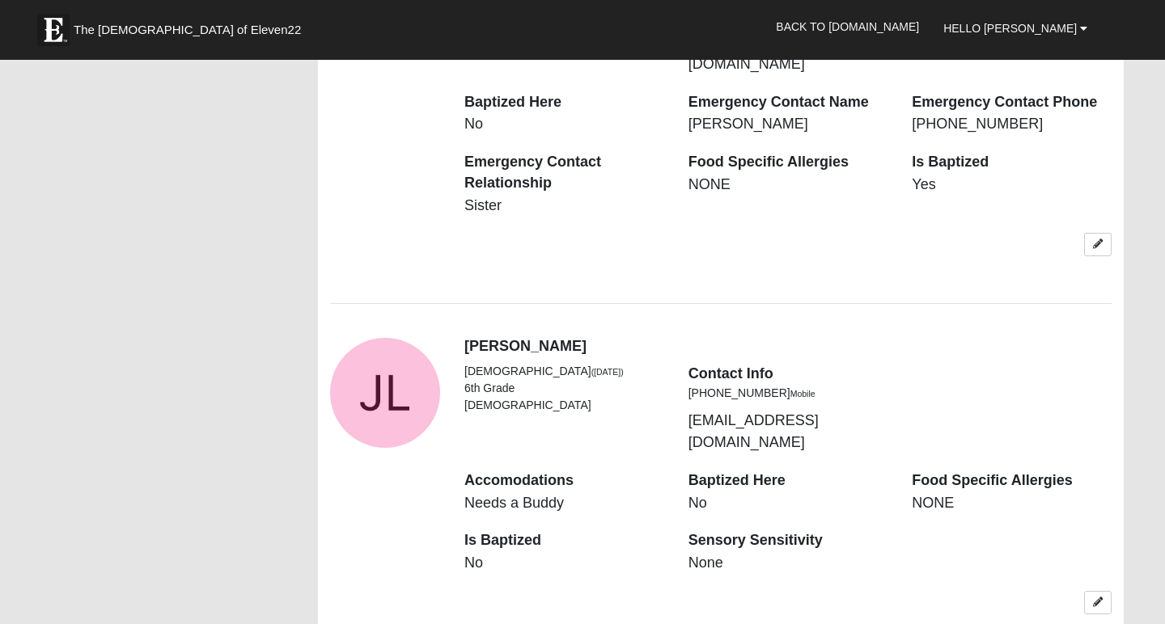
scroll to position [2340, 0]
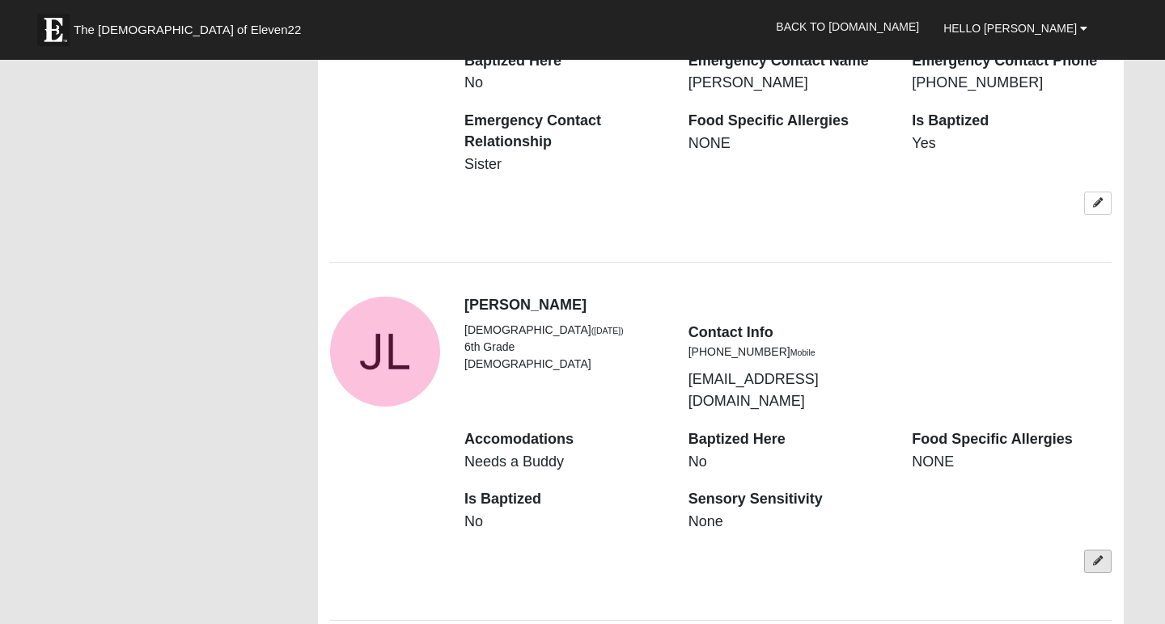
click at [1090, 550] on link at bounding box center [1098, 561] width 28 height 23
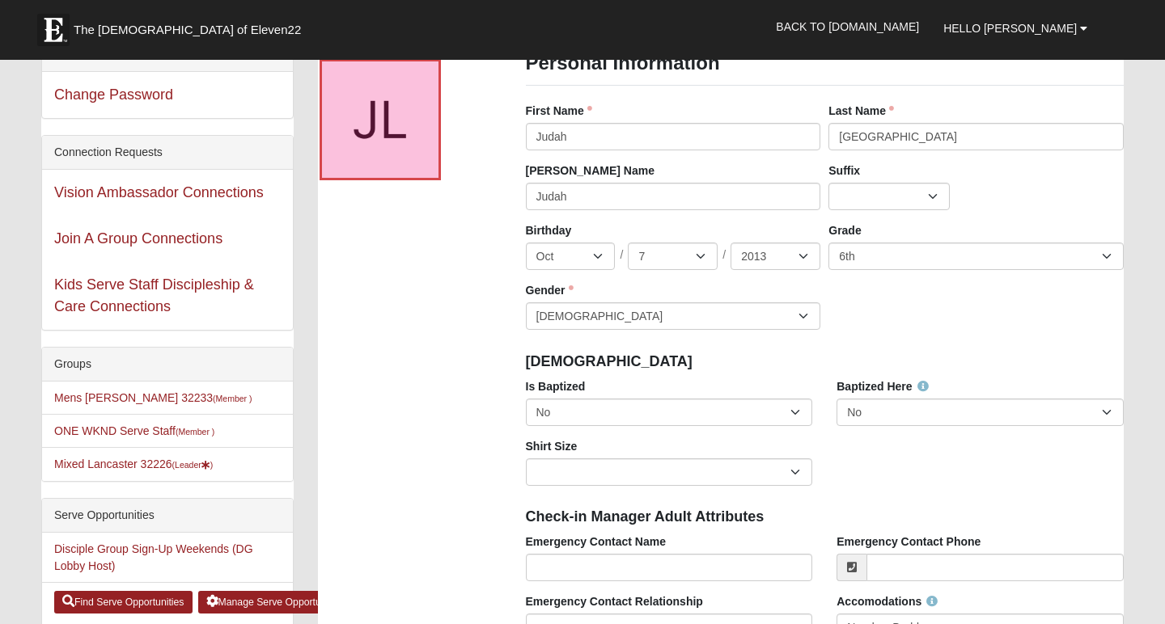
scroll to position [100, 0]
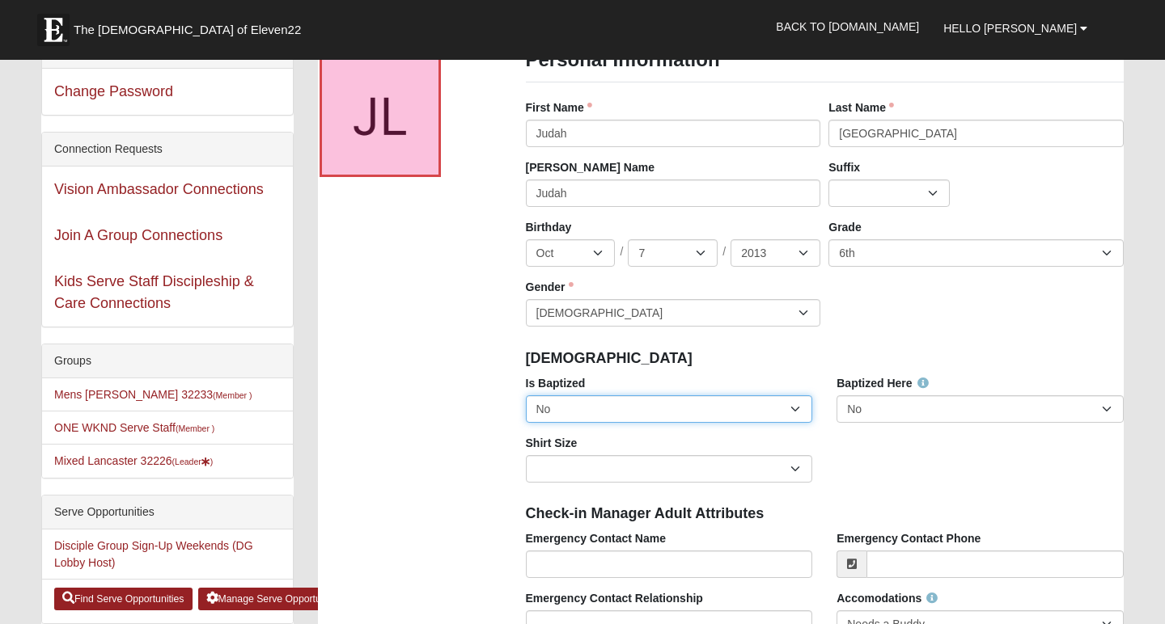
select select "True"
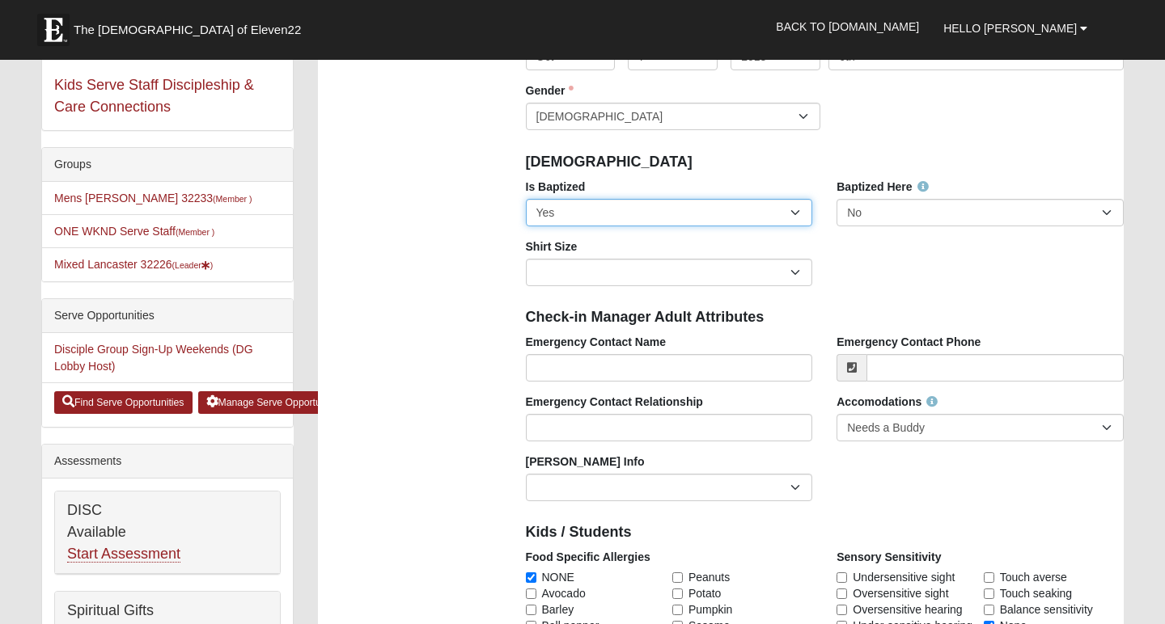
scroll to position [303, 0]
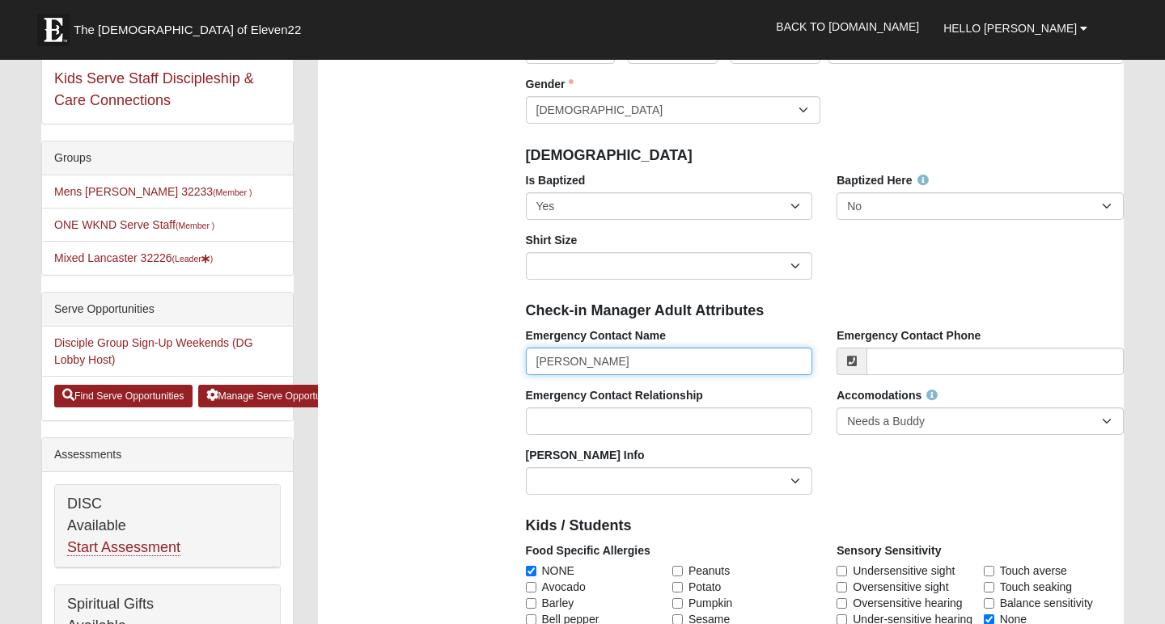
type input "[PERSON_NAME]"
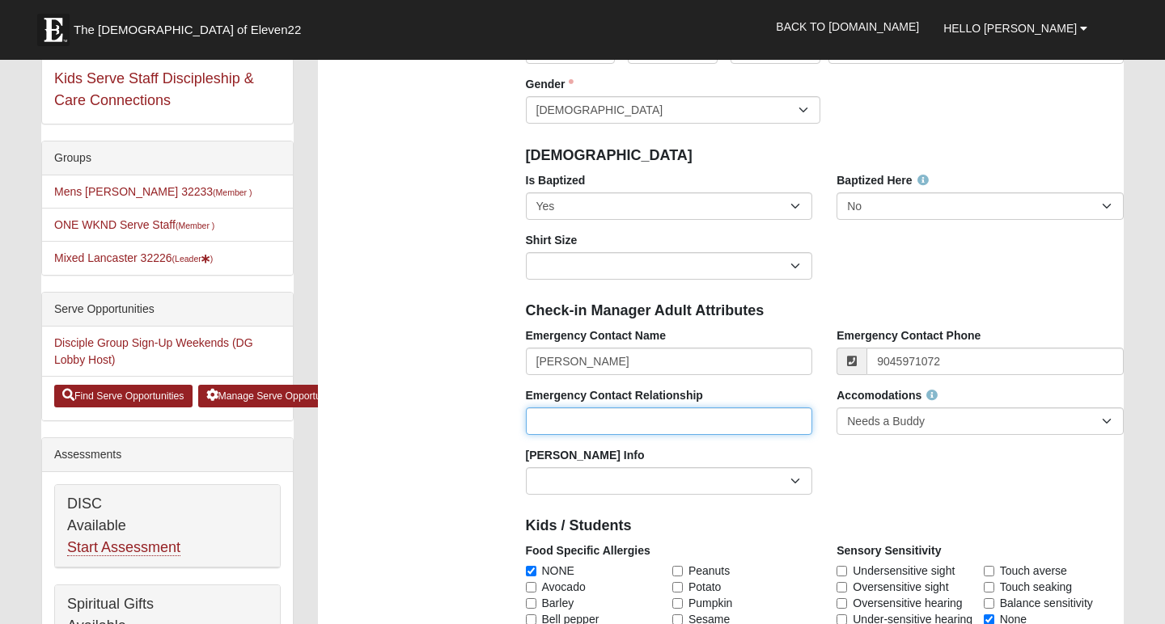
type input "[PHONE_NUMBER]"
click at [611, 417] on input "Emergency Contact Relationship" at bounding box center [669, 422] width 287 height 28
type input "Sister"
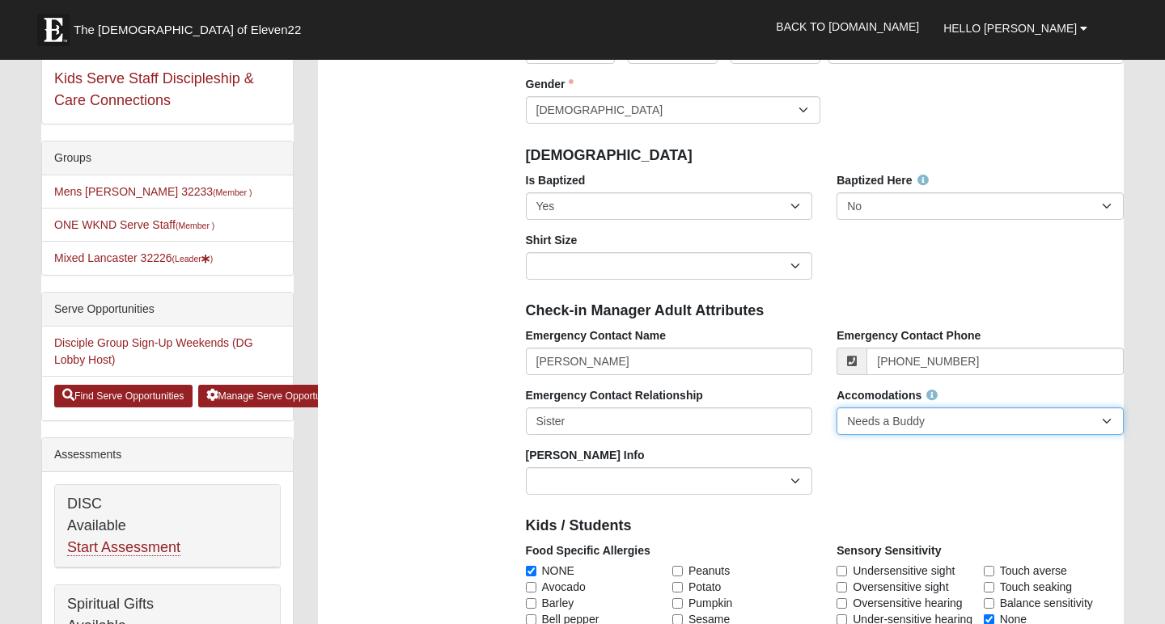
select select "None Needed"
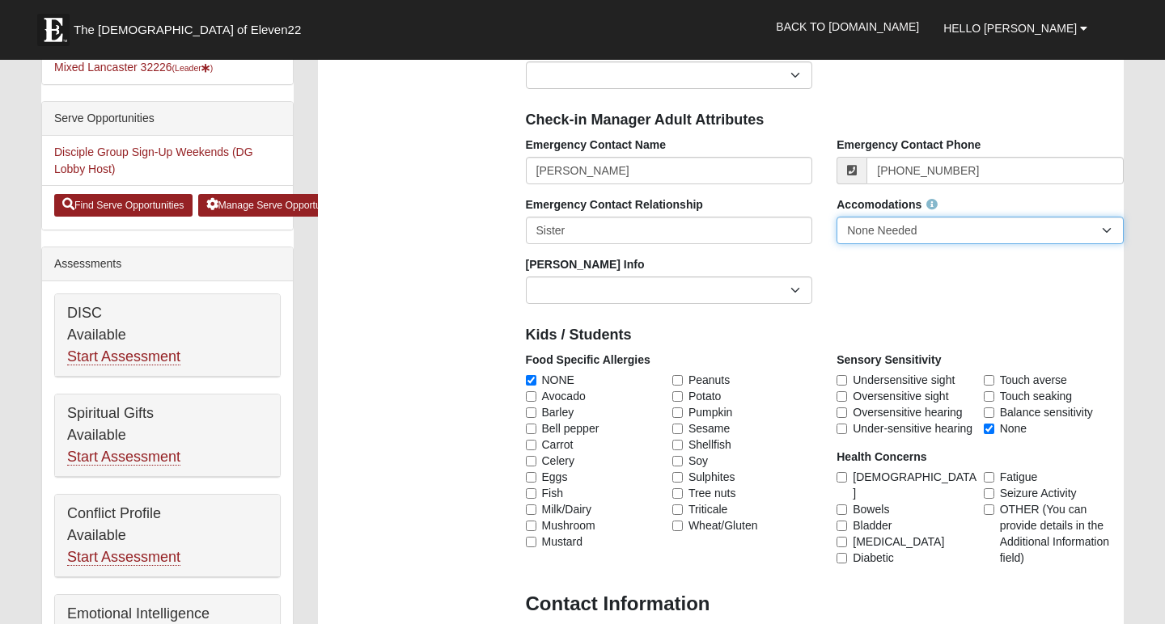
scroll to position [495, 0]
click at [988, 429] on input "None" at bounding box center [989, 428] width 11 height 11
checkbox input "false"
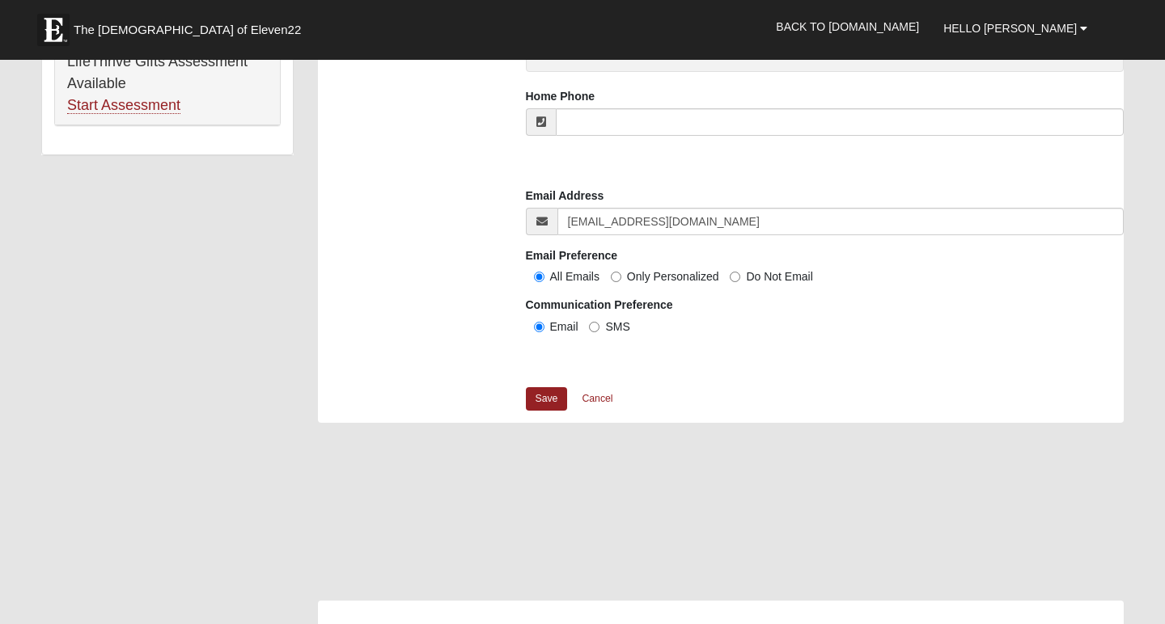
scroll to position [1250, 0]
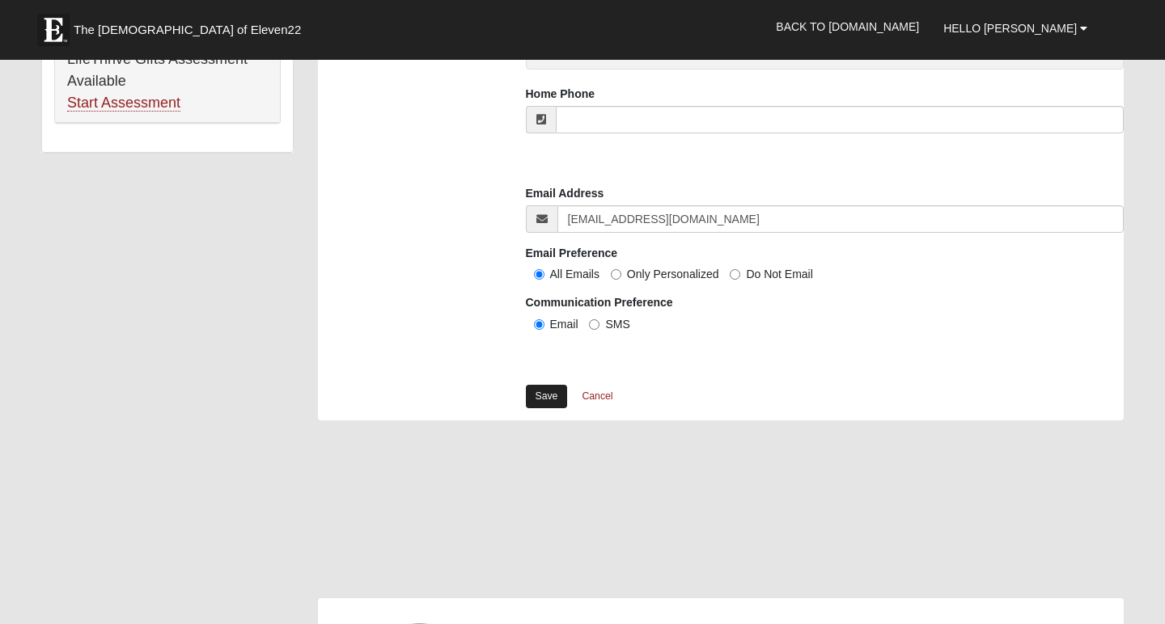
click at [544, 395] on link "Save" at bounding box center [547, 396] width 42 height 23
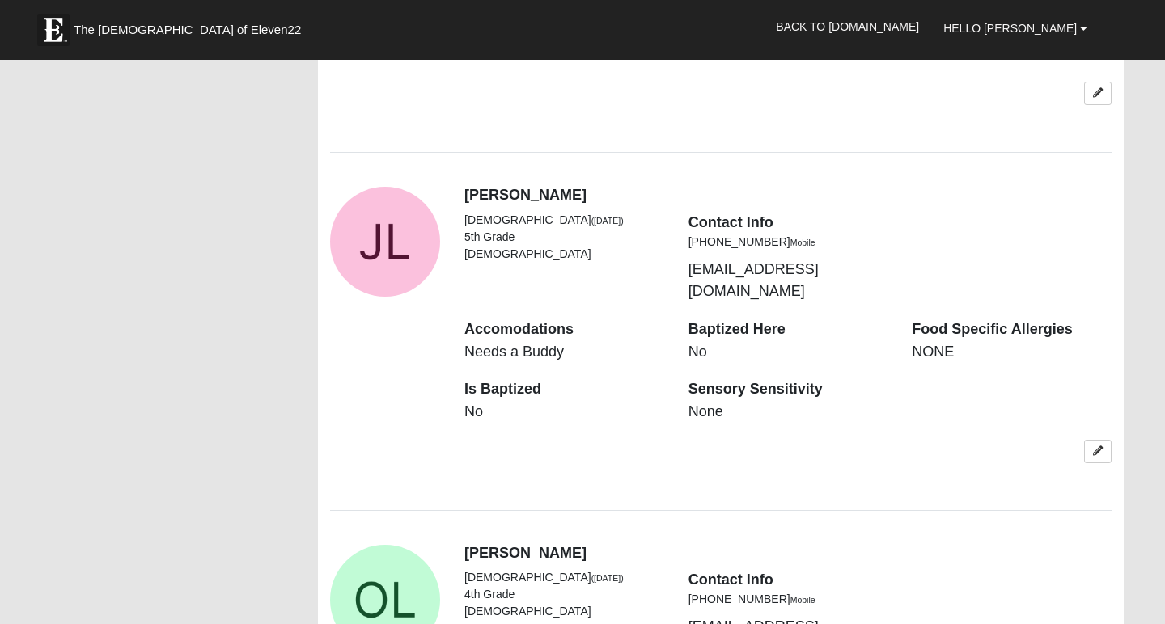
scroll to position [2866, 0]
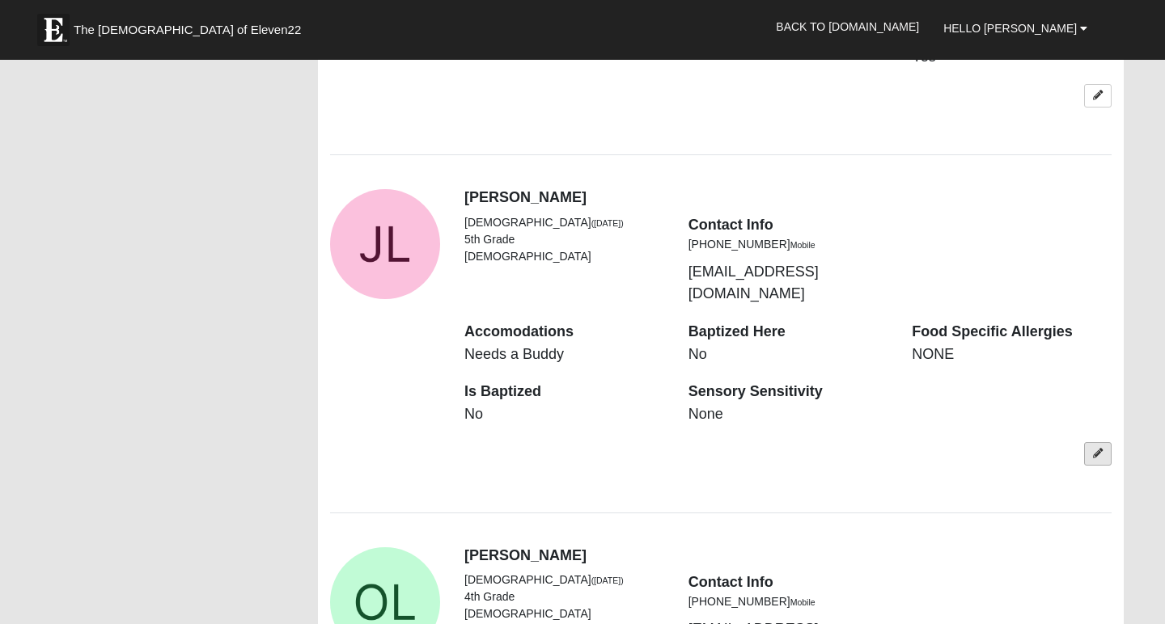
click at [1098, 442] on link at bounding box center [1098, 453] width 28 height 23
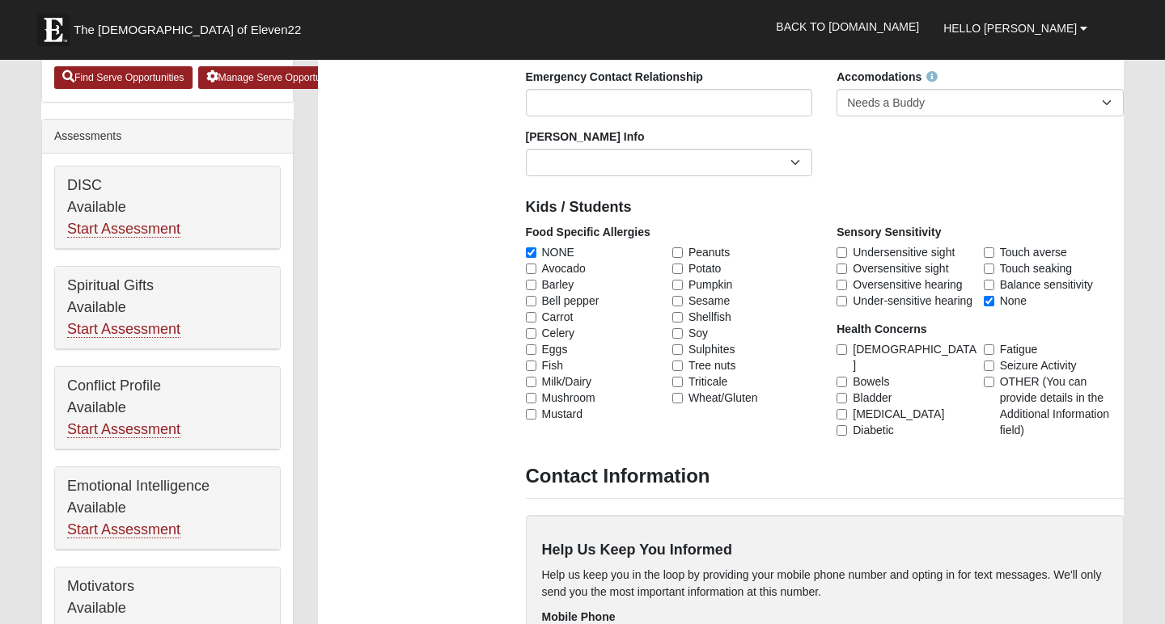
scroll to position [611, 0]
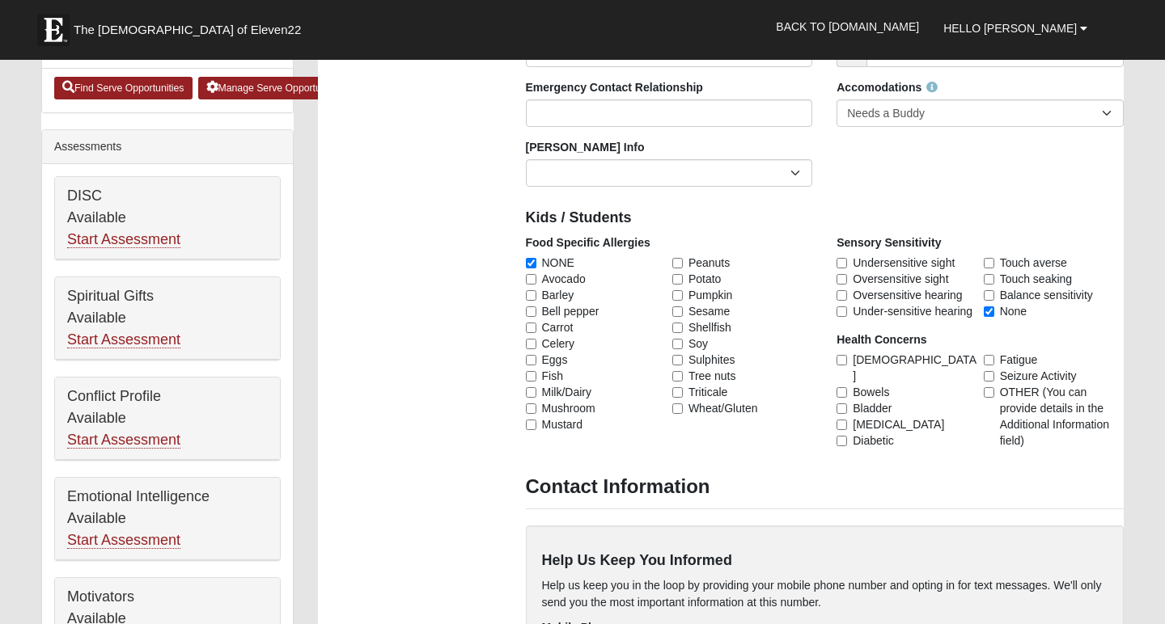
click at [989, 313] on input "None" at bounding box center [989, 312] width 11 height 11
checkbox input "false"
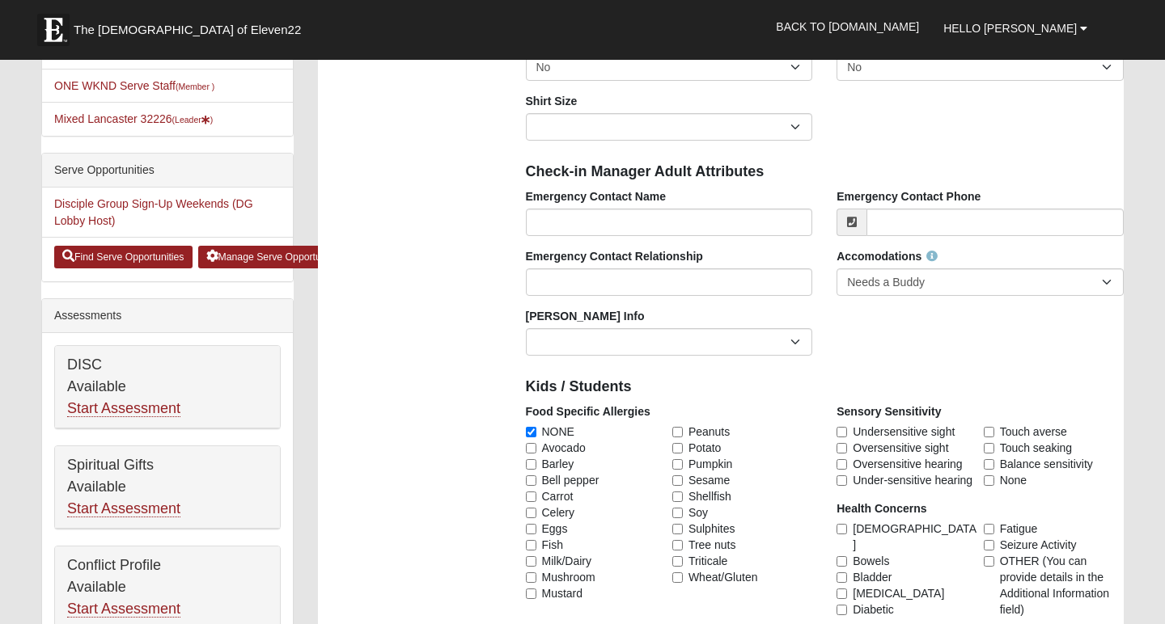
scroll to position [442, 0]
type input "[PERSON_NAME]"
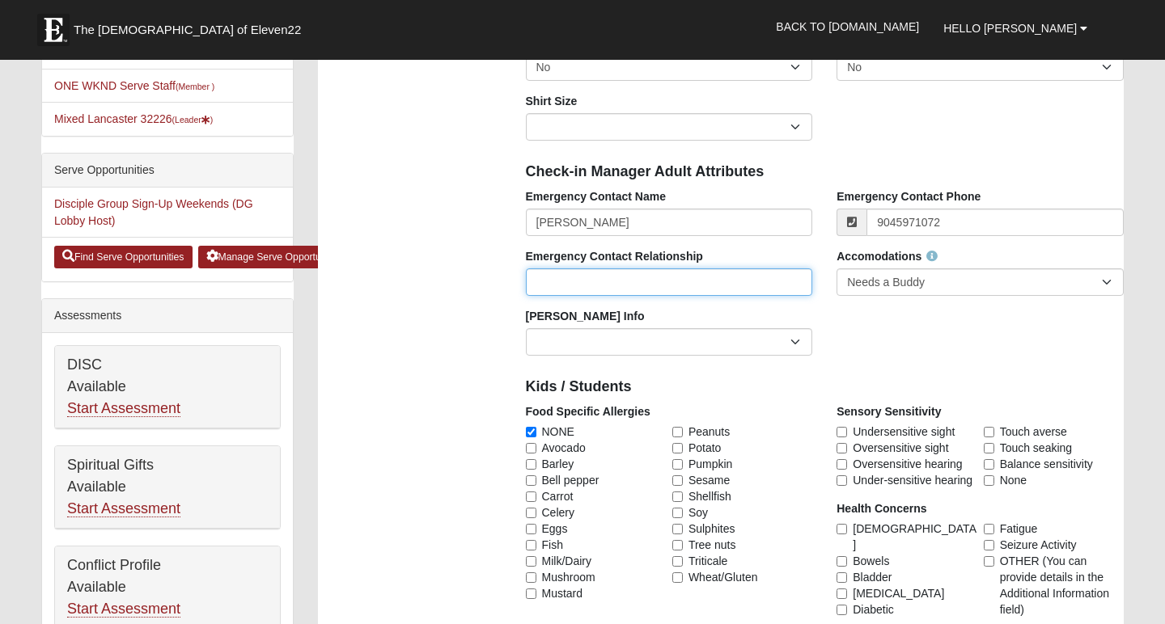
type input "[PHONE_NUMBER]"
click at [747, 281] on input "Emergency Contact Relationship" at bounding box center [669, 283] width 287 height 28
type input "Sister"
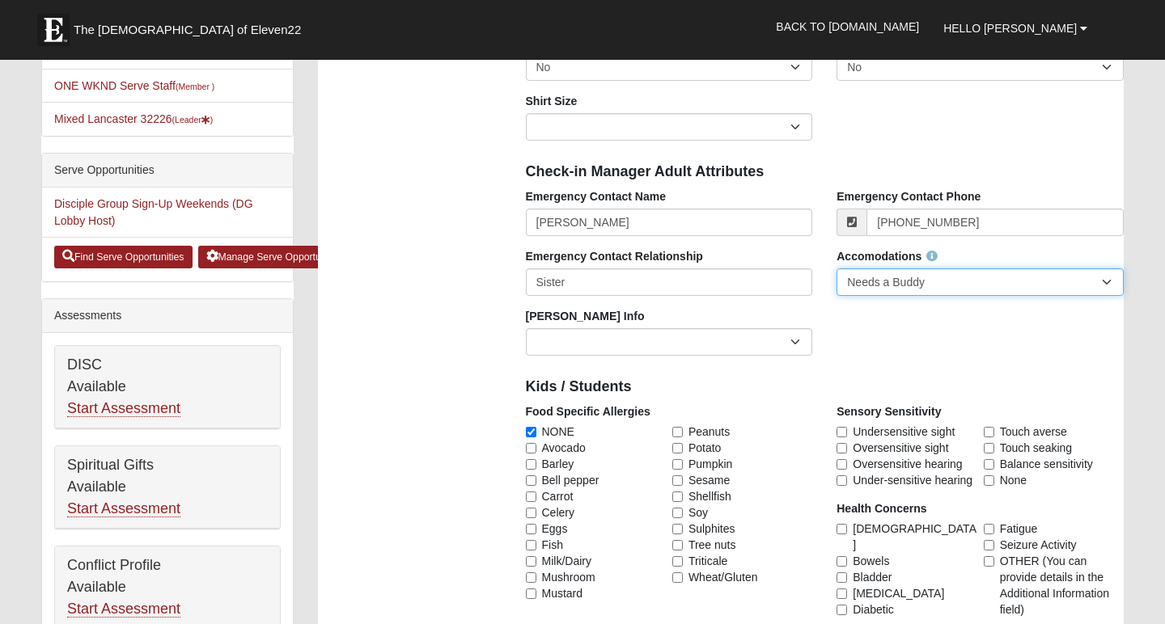
select select "None Needed"
select select
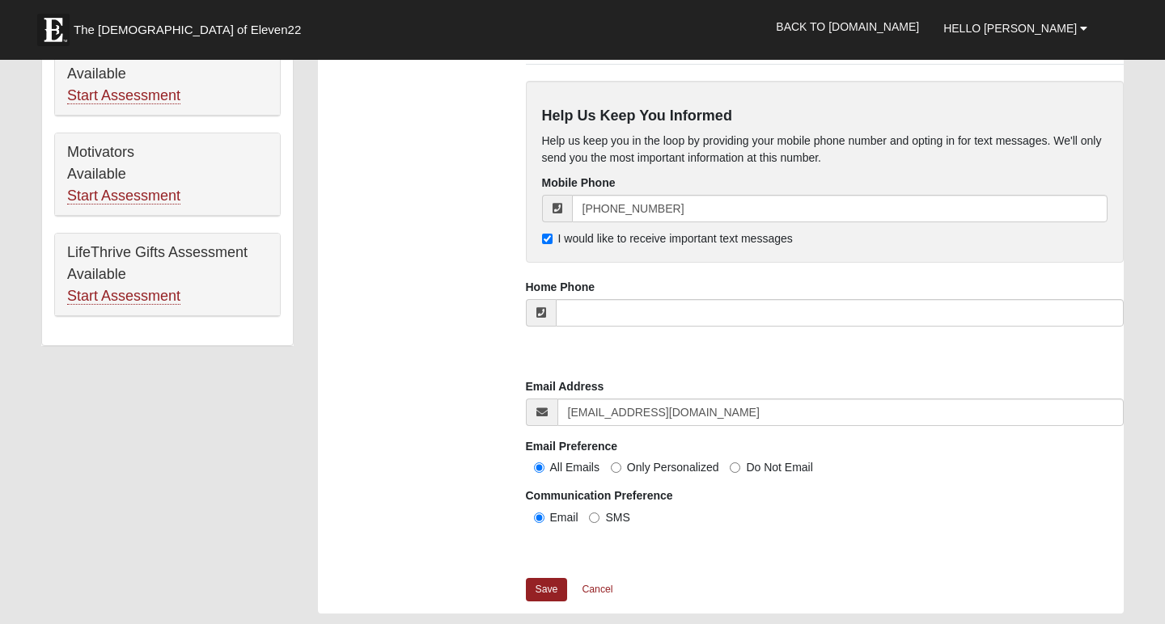
scroll to position [1064, 0]
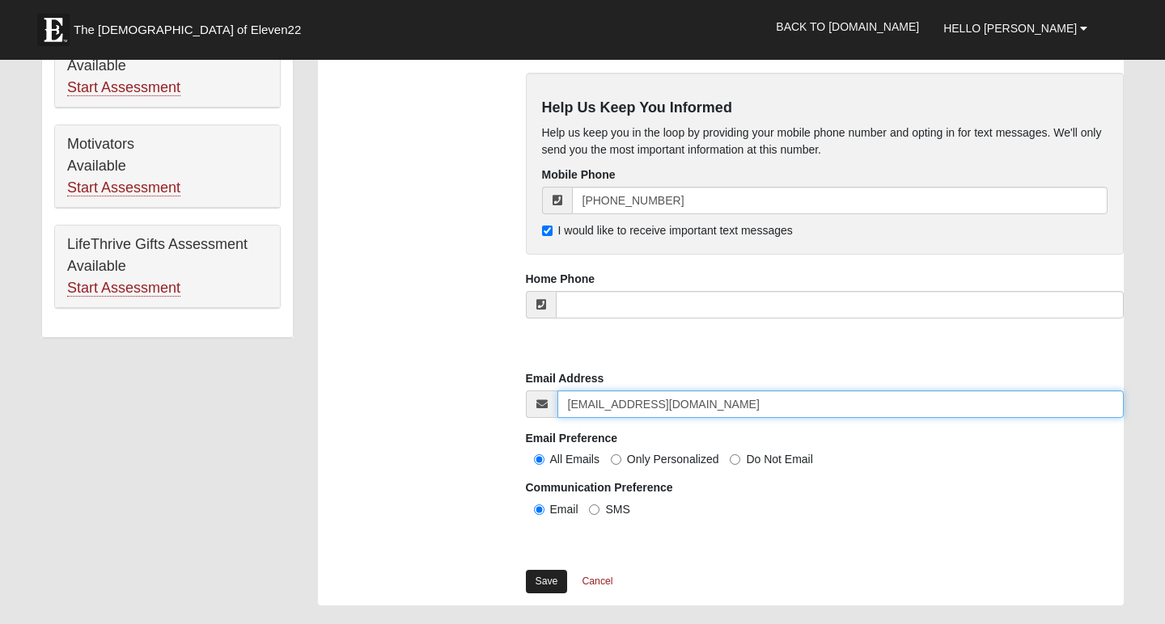
type input "jephthahjlancaster@gmail.com"
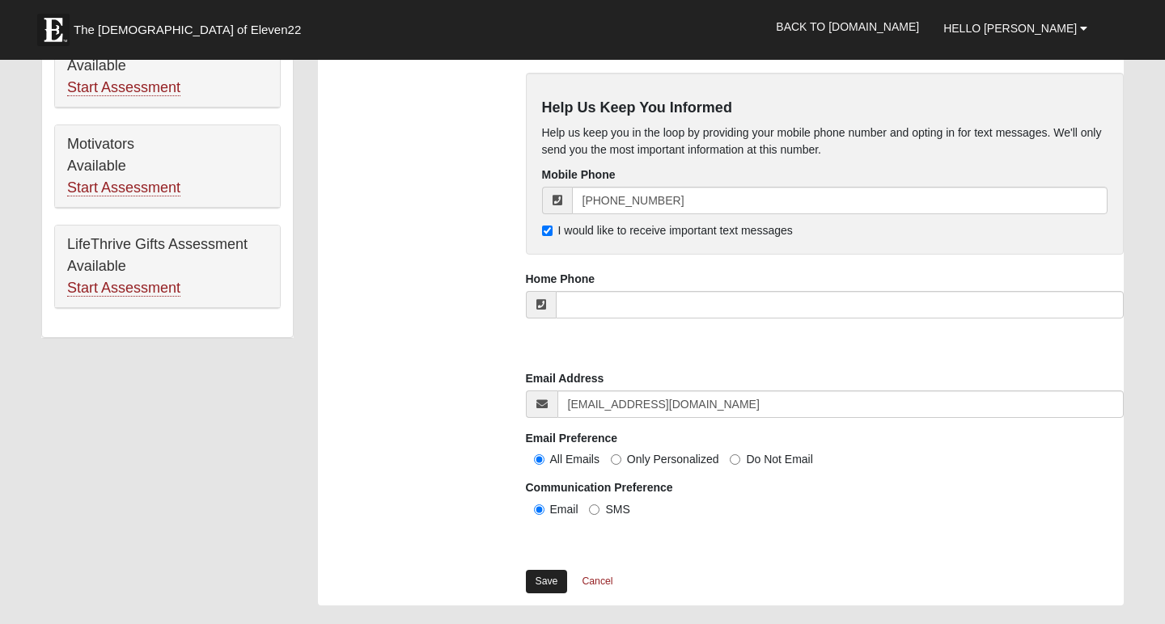
click at [544, 573] on link "Save" at bounding box center [547, 581] width 42 height 23
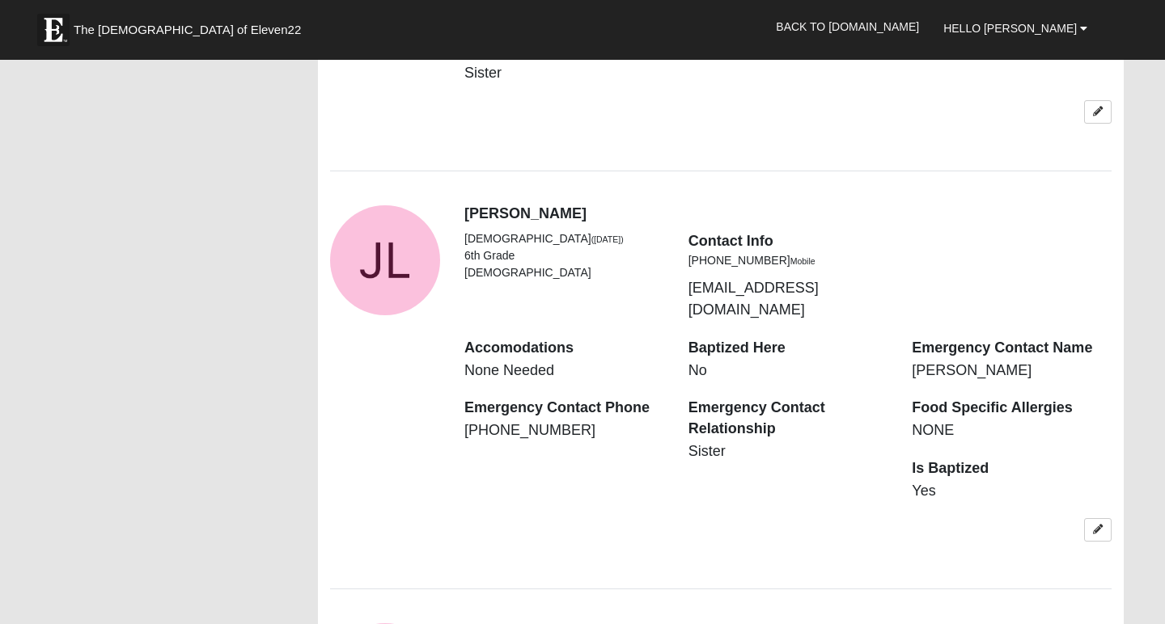
scroll to position [2414, 0]
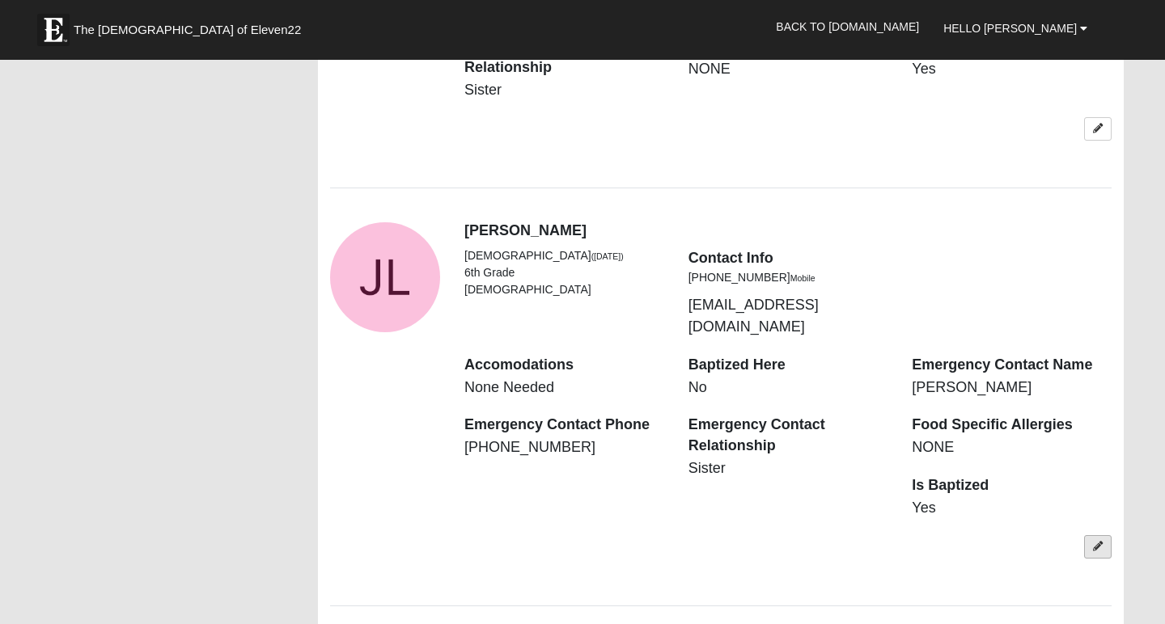
click at [1094, 542] on icon at bounding box center [1098, 547] width 10 height 10
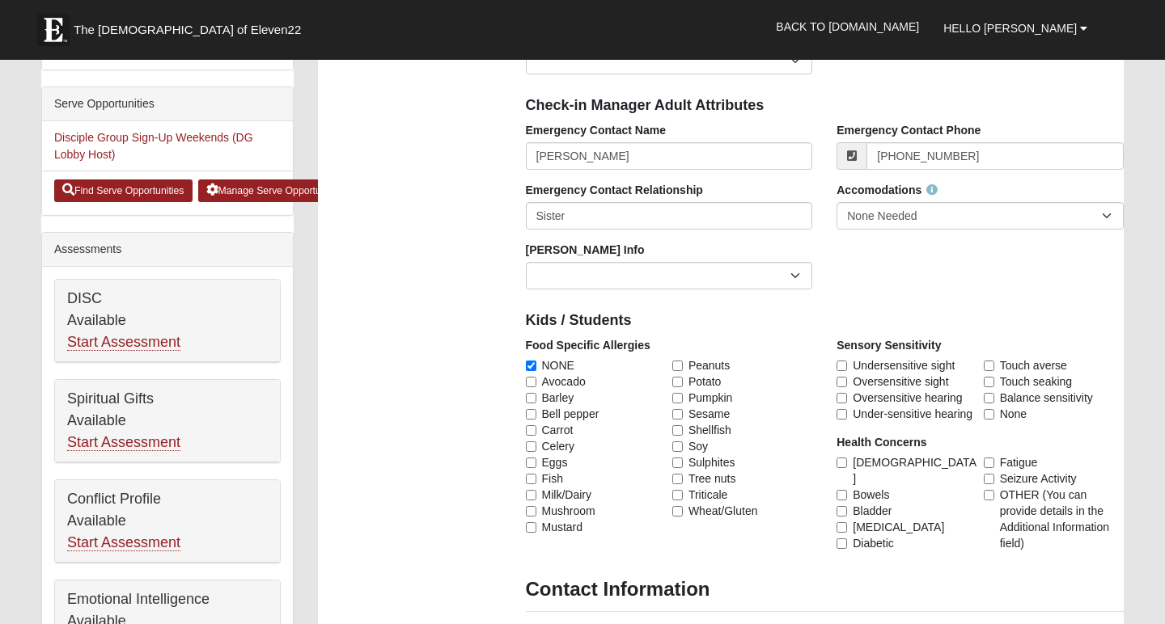
scroll to position [511, 0]
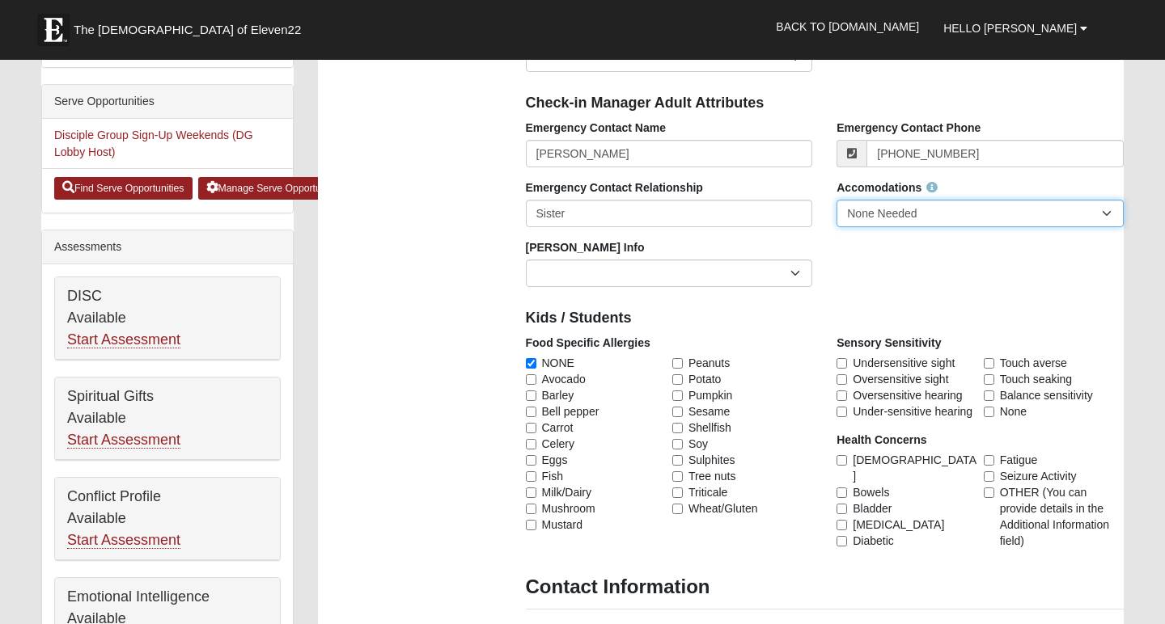
select select
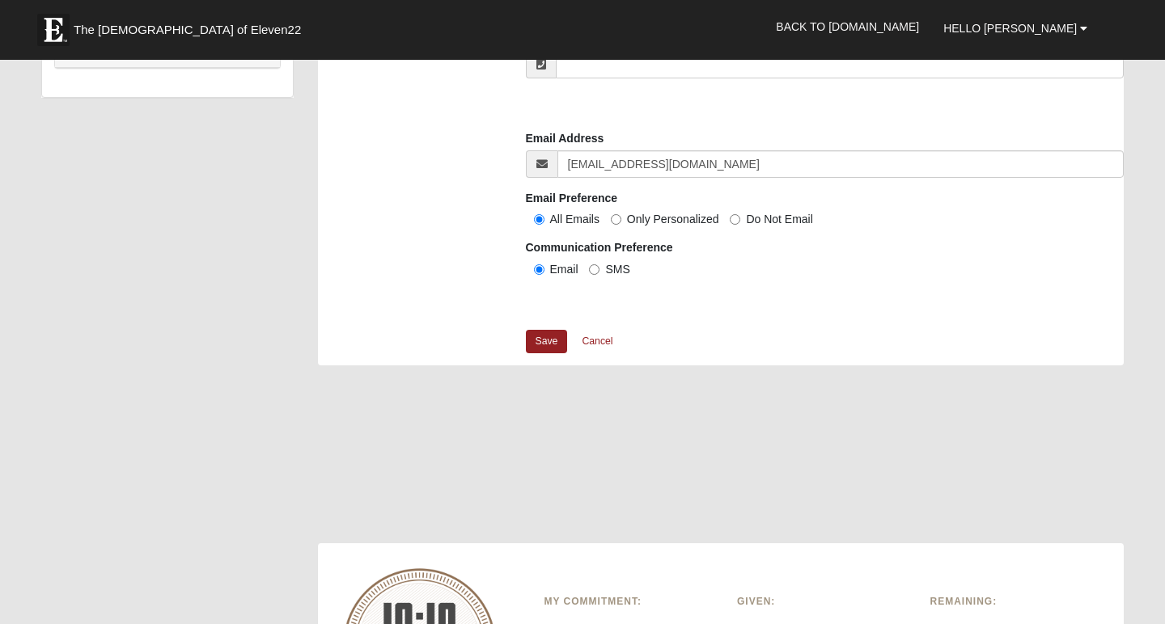
scroll to position [1307, 0]
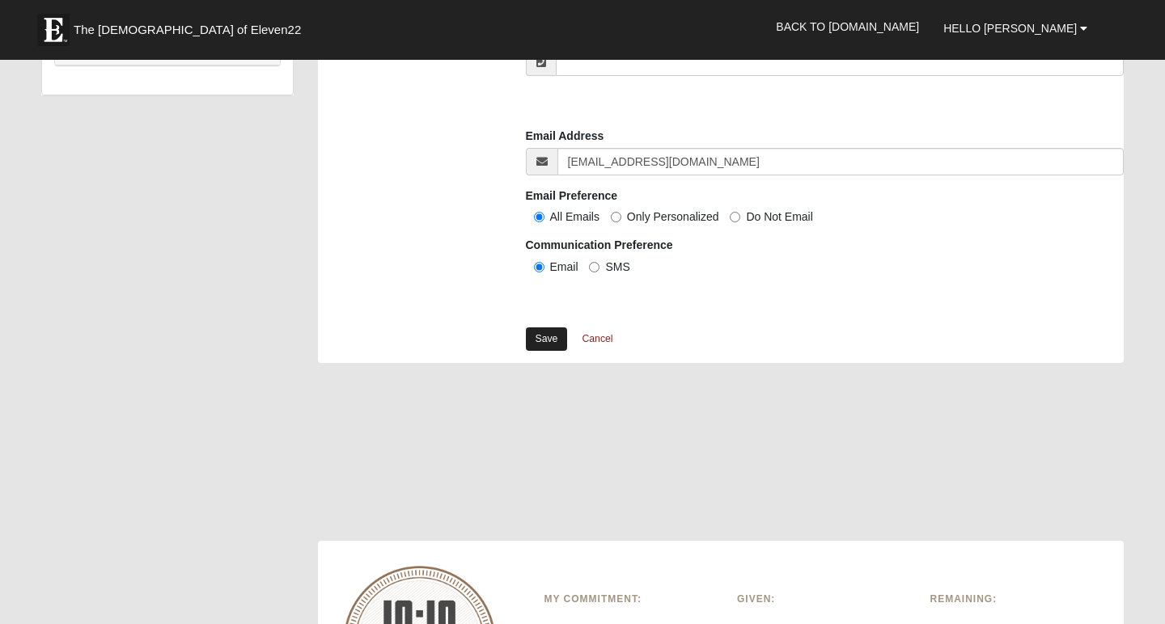
click at [552, 340] on link "Save" at bounding box center [547, 339] width 42 height 23
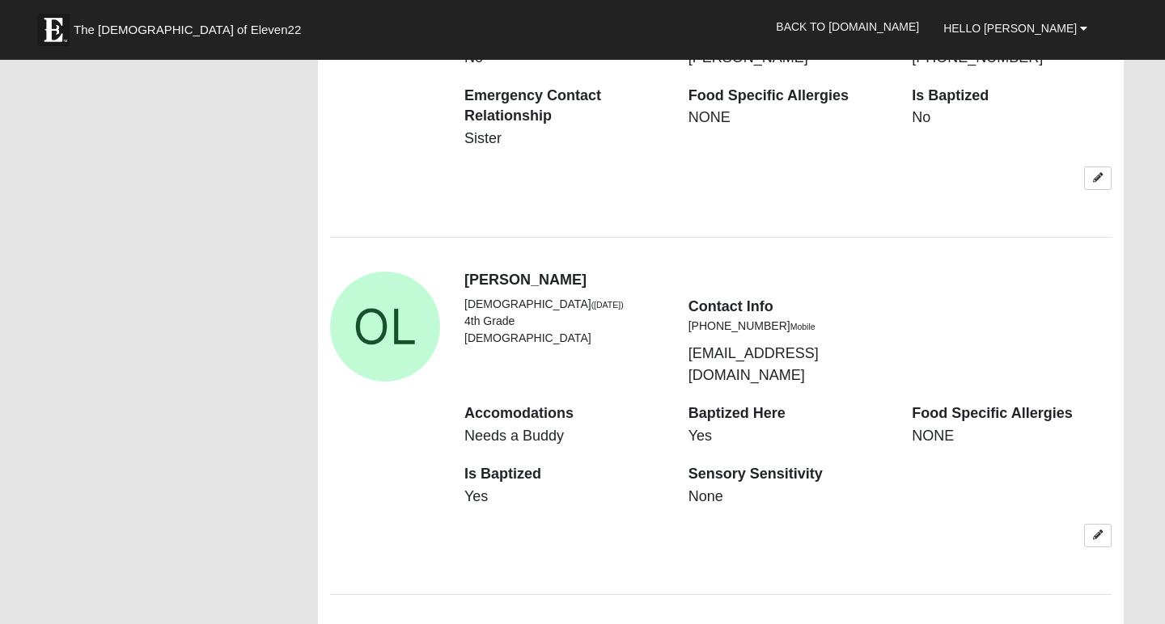
scroll to position [3116, 0]
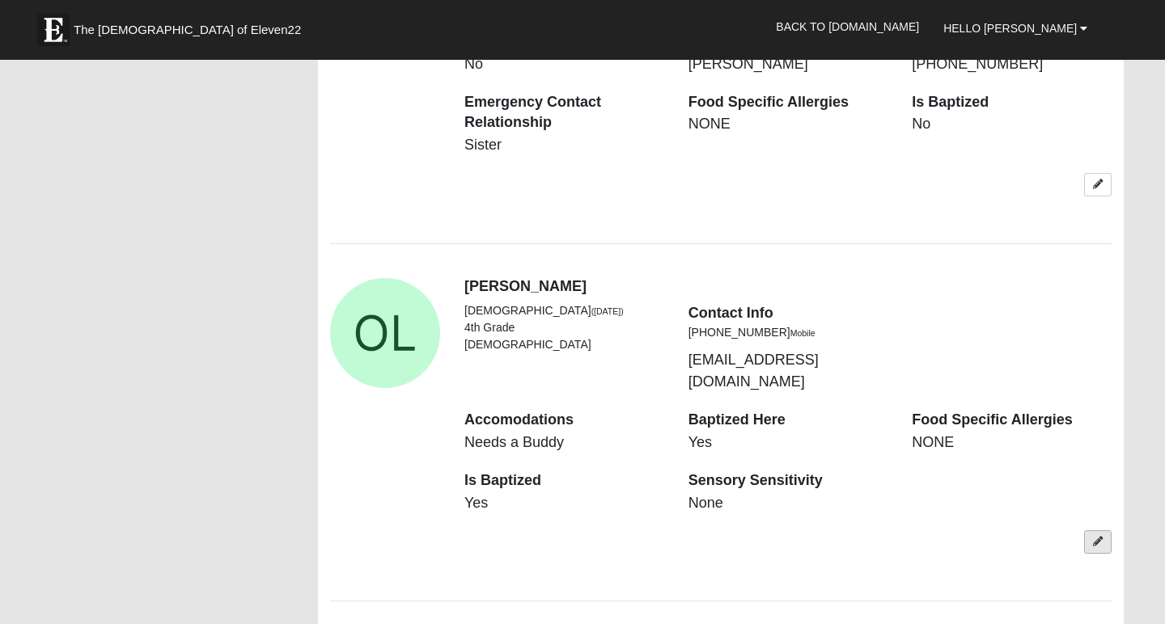
click at [1093, 537] on icon at bounding box center [1098, 542] width 10 height 10
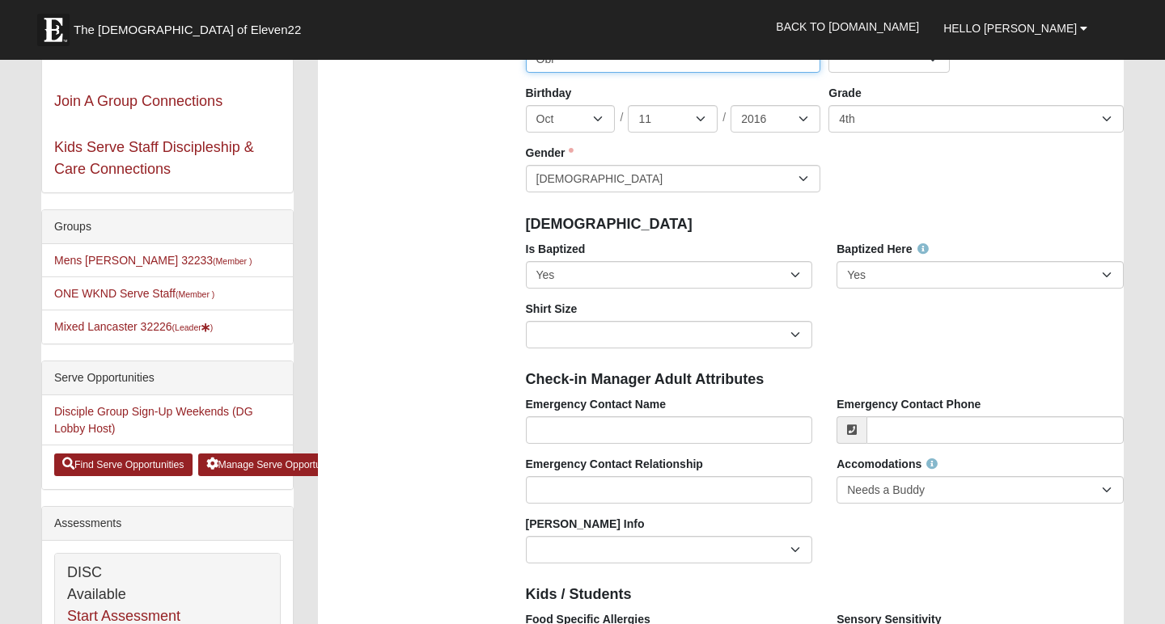
scroll to position [237, 0]
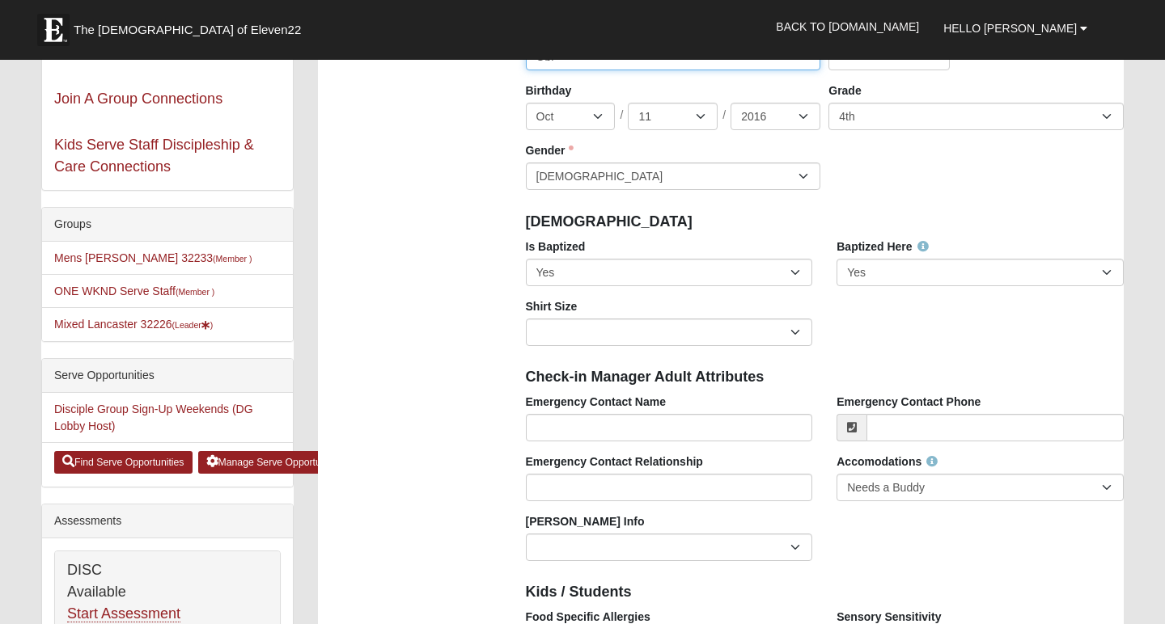
type input "Obi"
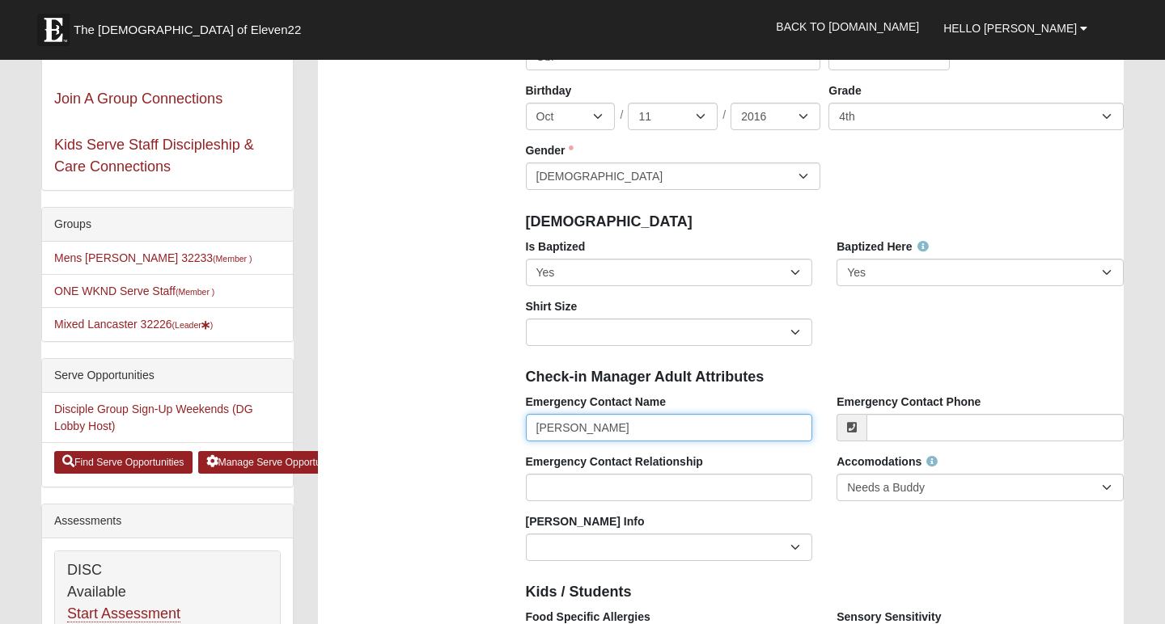
type input "Annah Lancaster"
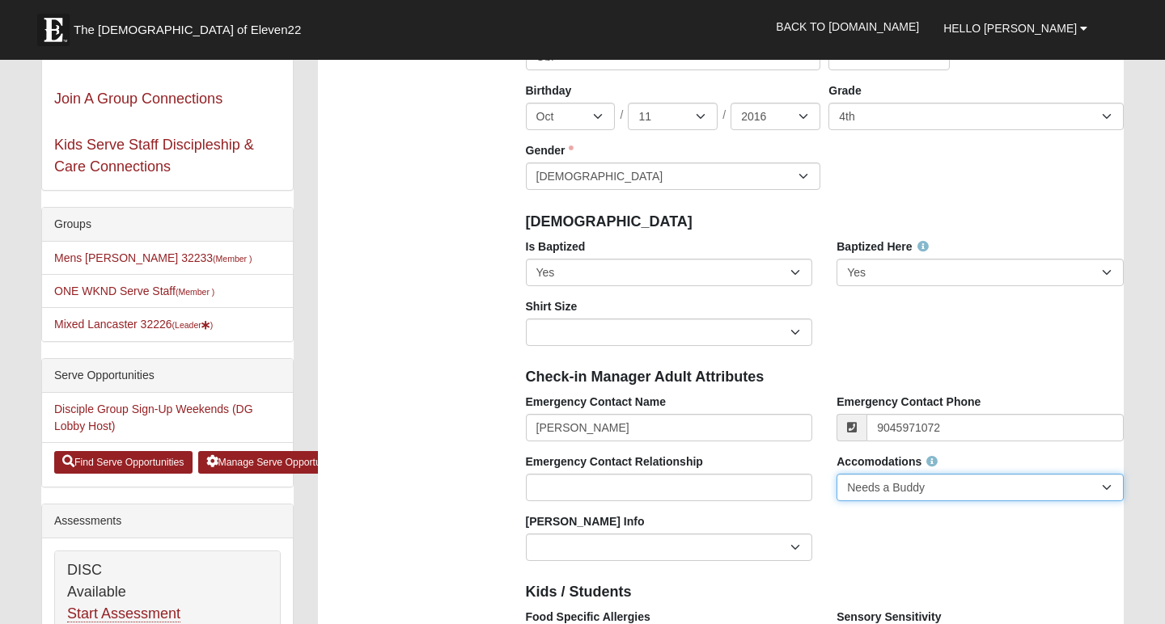
type input "[PHONE_NUMBER]"
select select
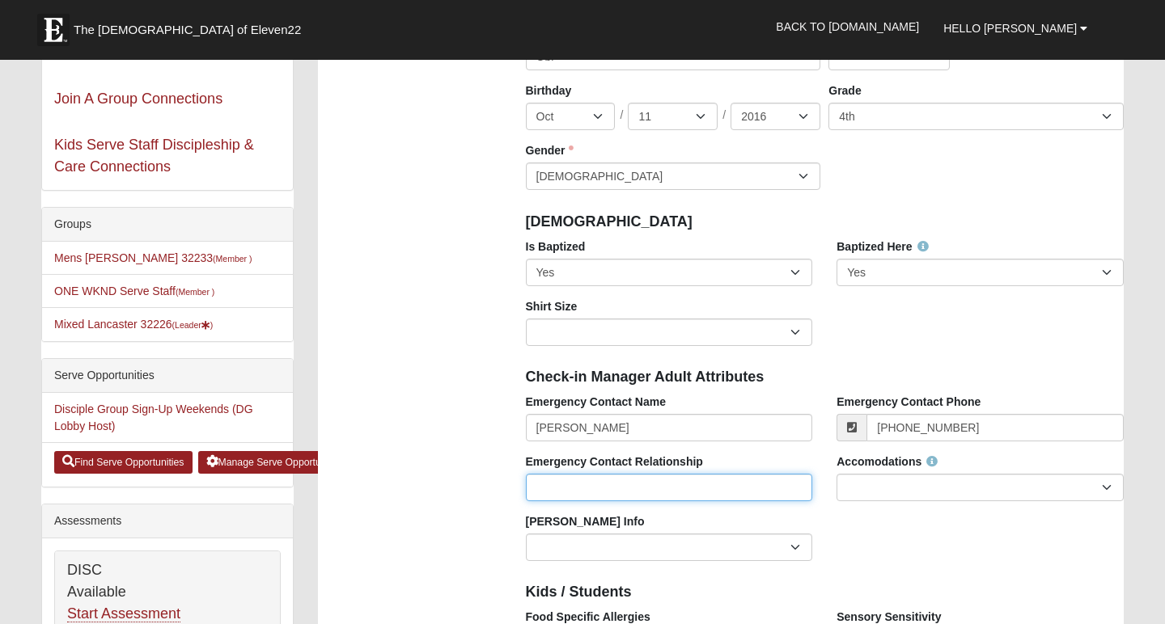
click at [713, 494] on input "Emergency Contact Relationship" at bounding box center [669, 488] width 287 height 28
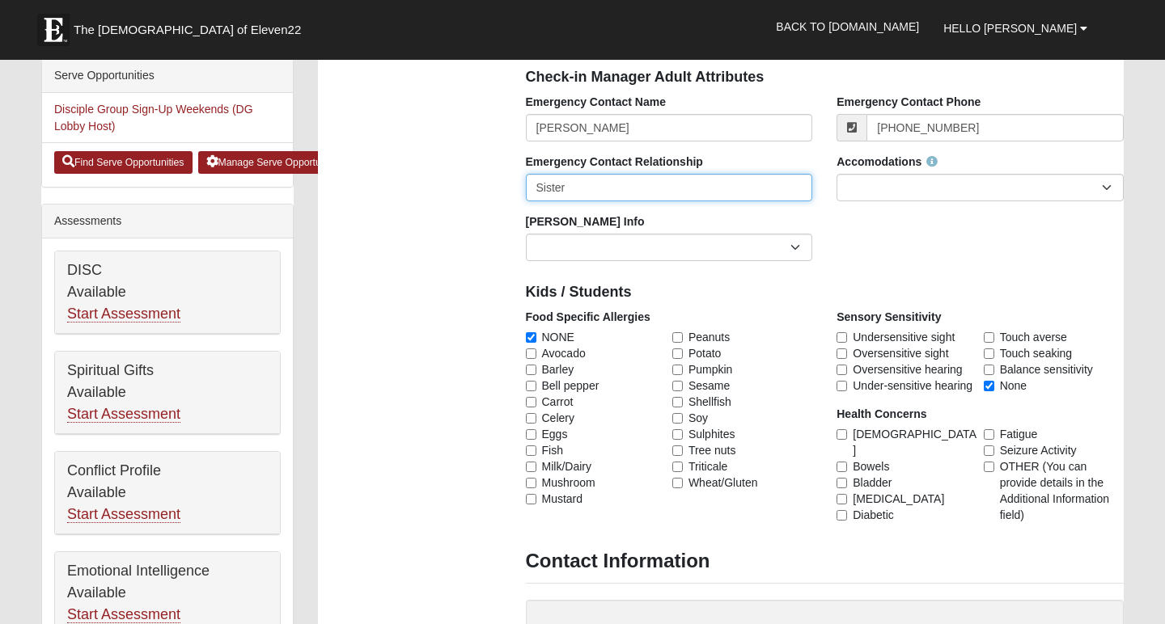
scroll to position [539, 0]
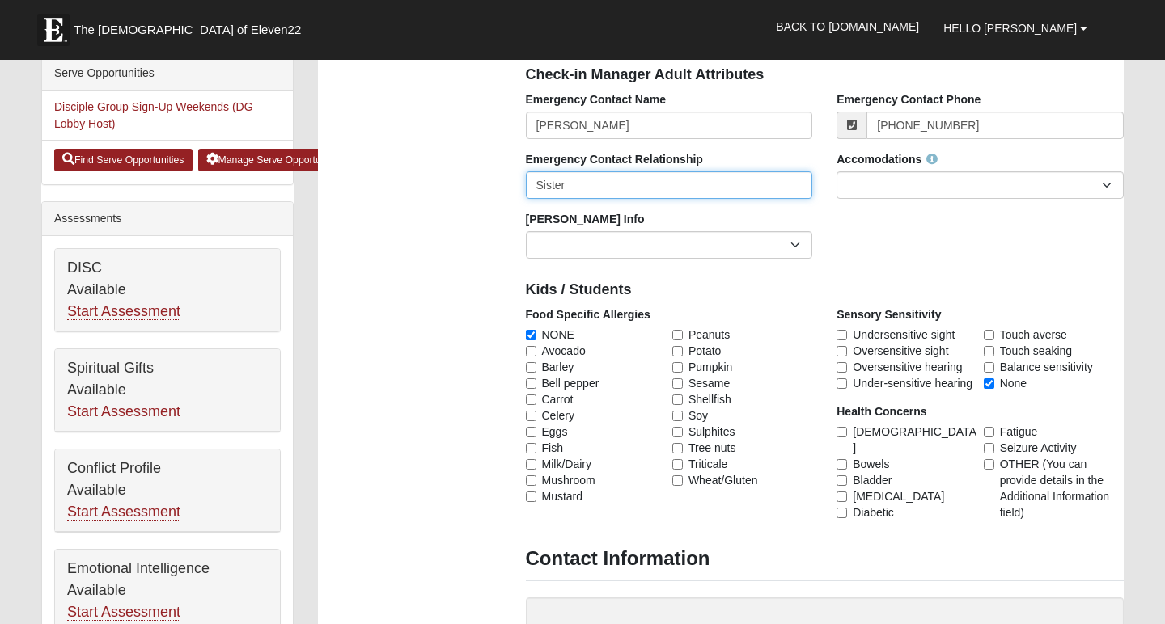
type input "Sister"
click at [988, 384] on input "None" at bounding box center [989, 384] width 11 height 11
checkbox input "false"
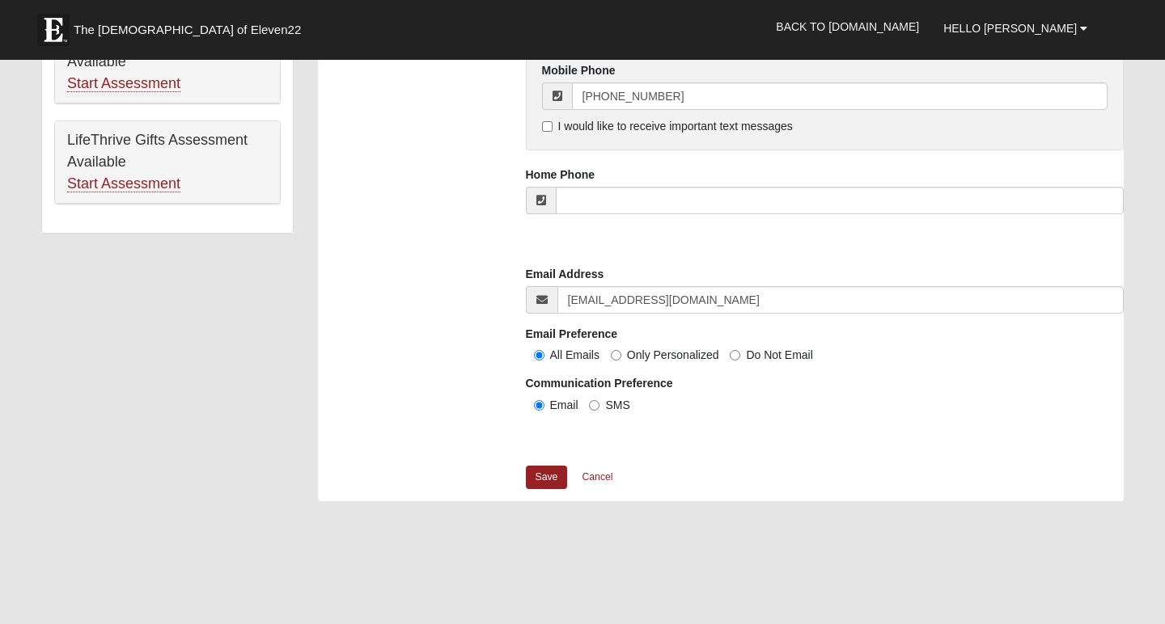
scroll to position [1171, 0]
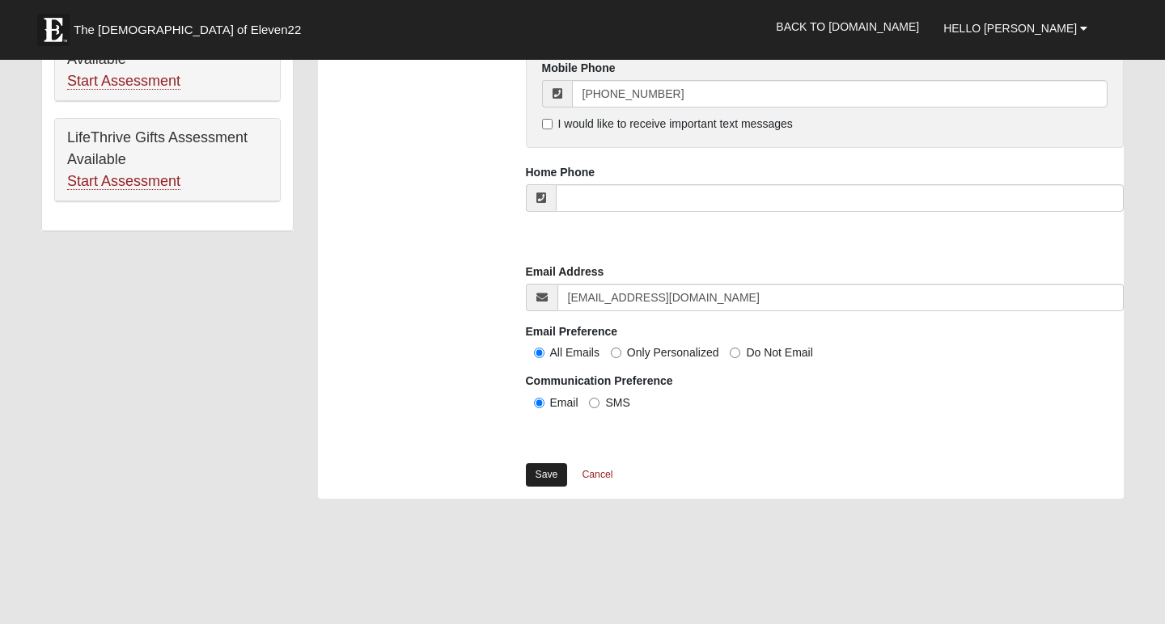
click at [547, 468] on link "Save" at bounding box center [547, 474] width 42 height 23
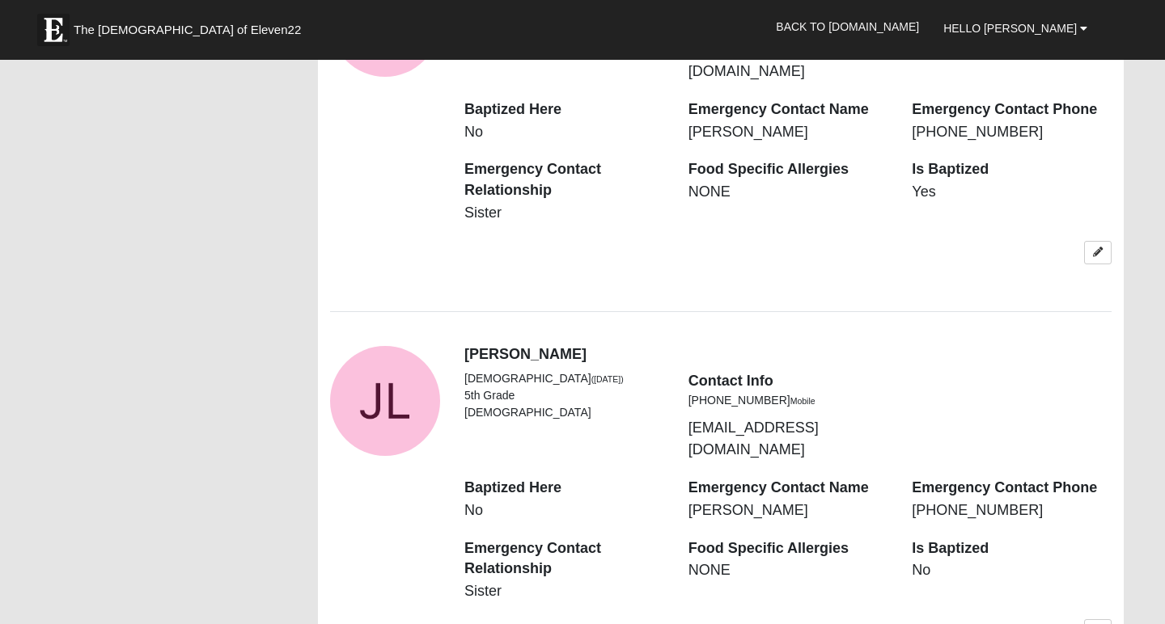
scroll to position [2670, 0]
click at [1093, 624] on icon at bounding box center [1098, 631] width 10 height 10
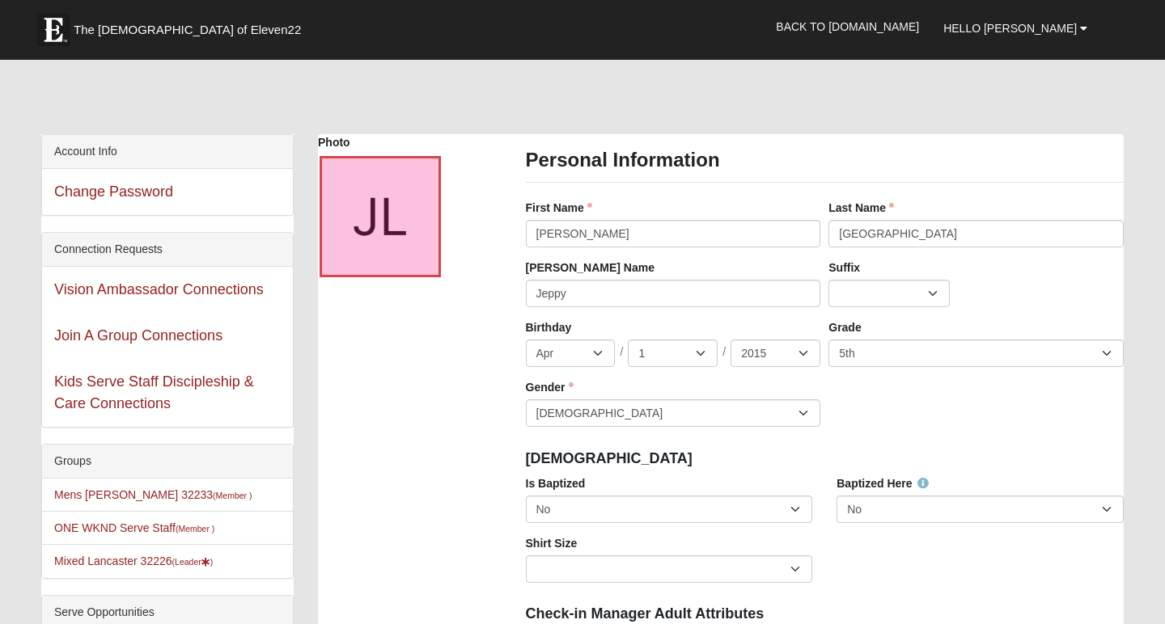
scroll to position [0, 0]
select select "True"
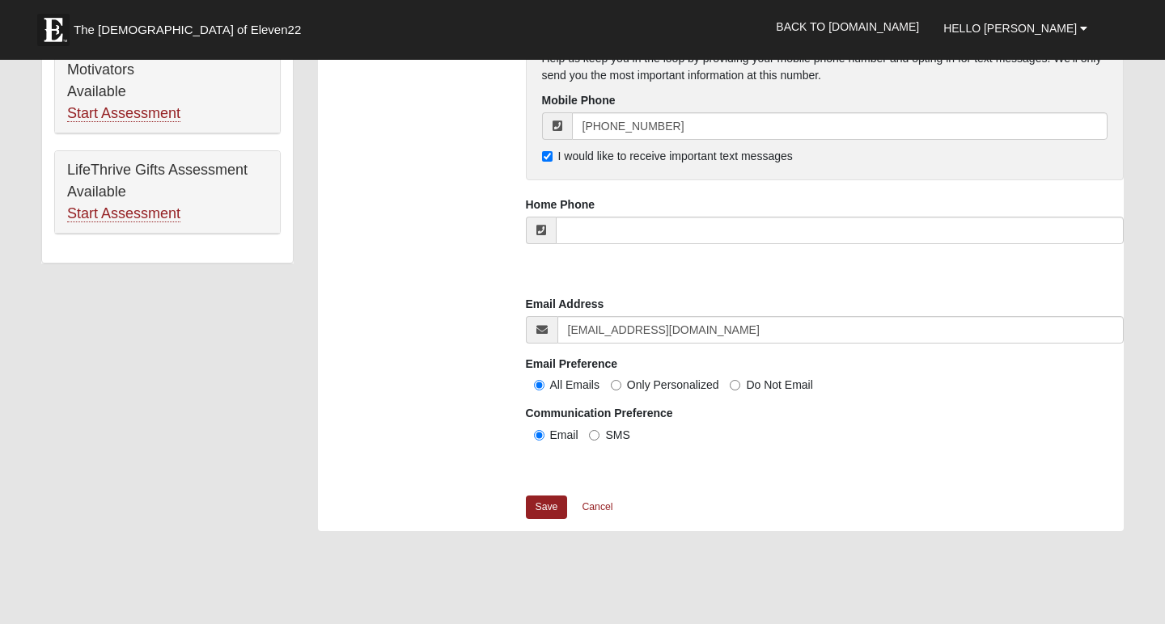
scroll to position [1142, 0]
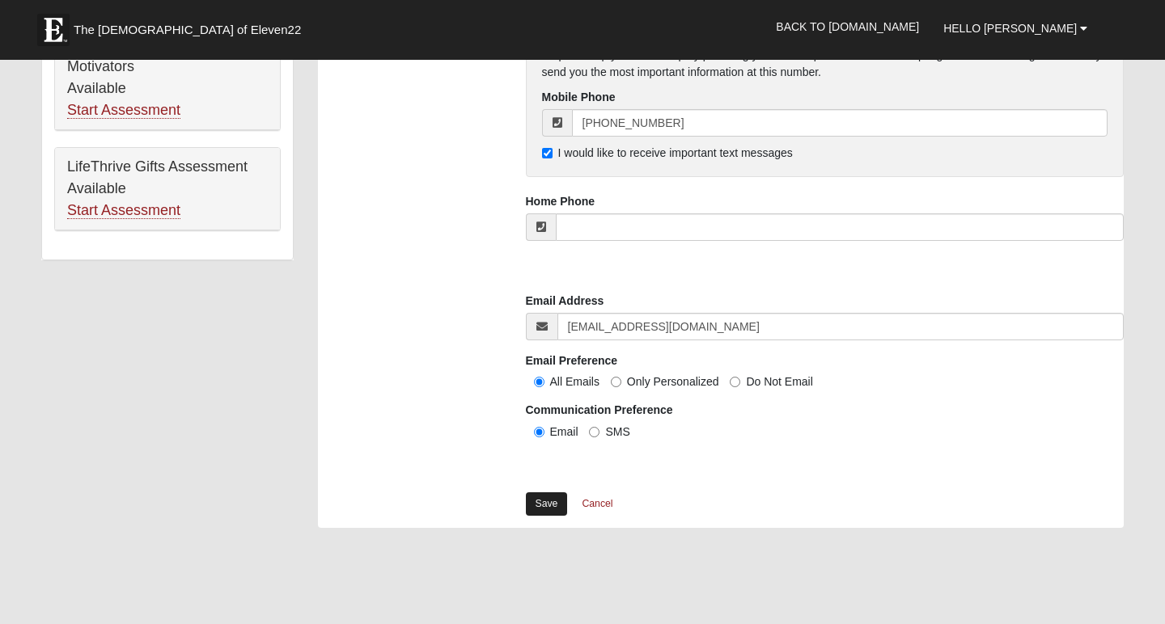
click at [556, 493] on link "Save" at bounding box center [547, 504] width 42 height 23
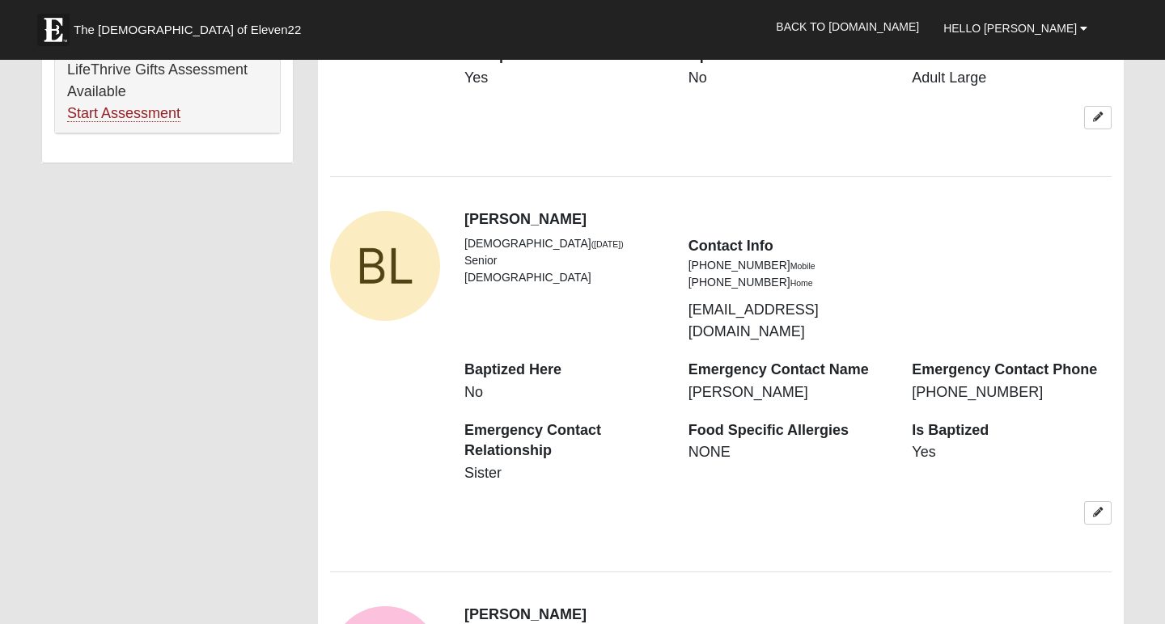
scroll to position [1250, 0]
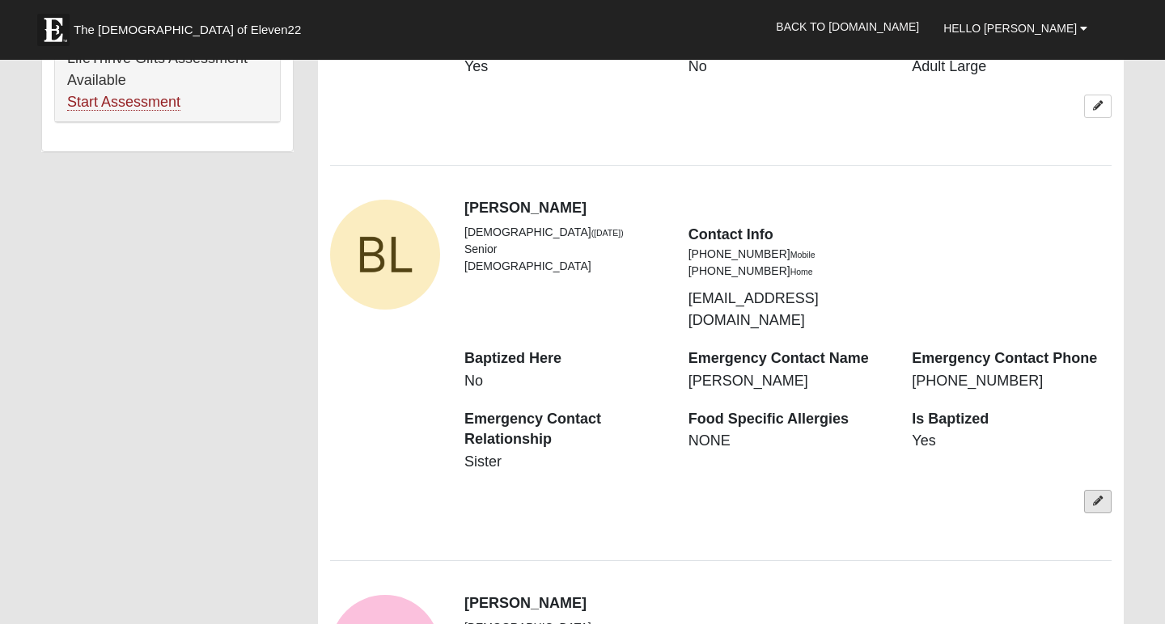
click at [1098, 490] on link at bounding box center [1098, 501] width 28 height 23
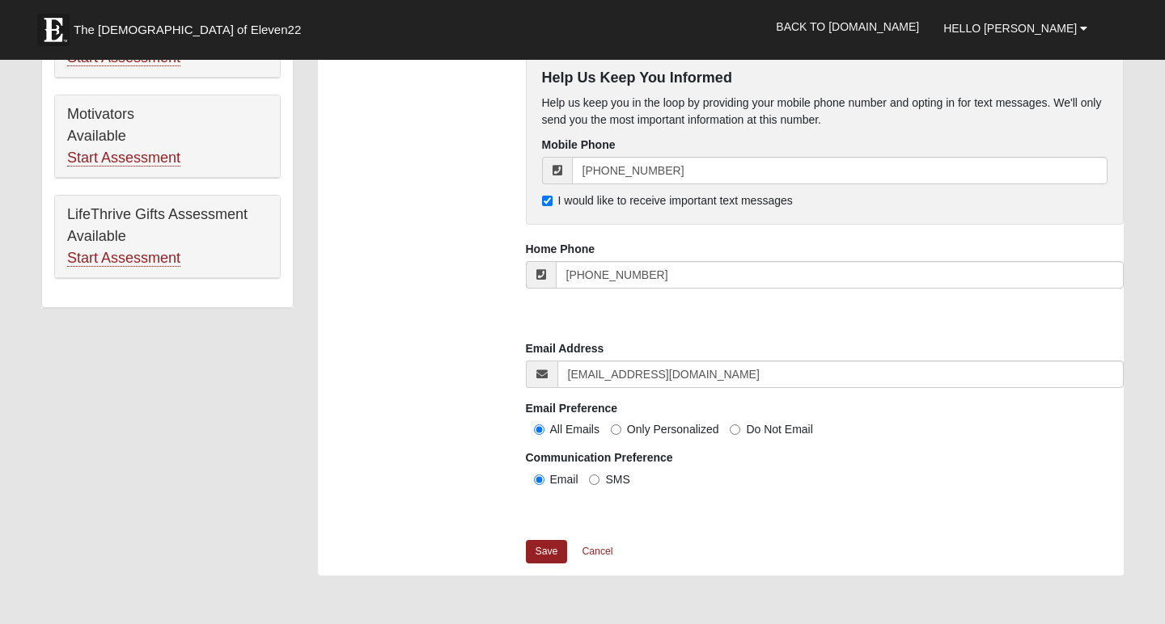
scroll to position [1087, 0]
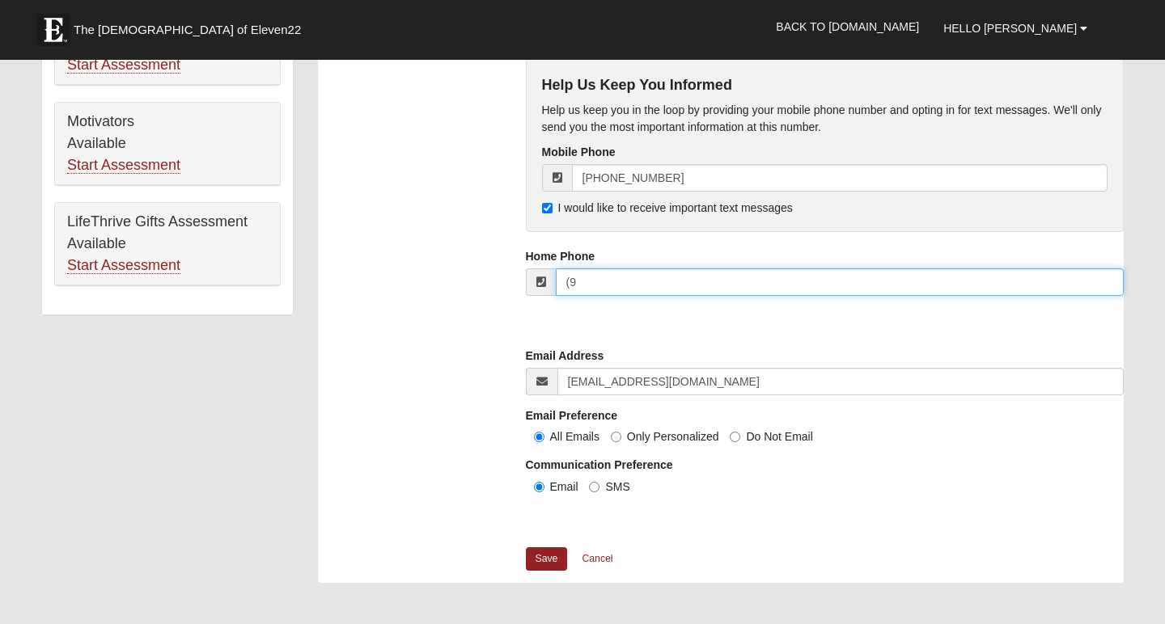
type input "("
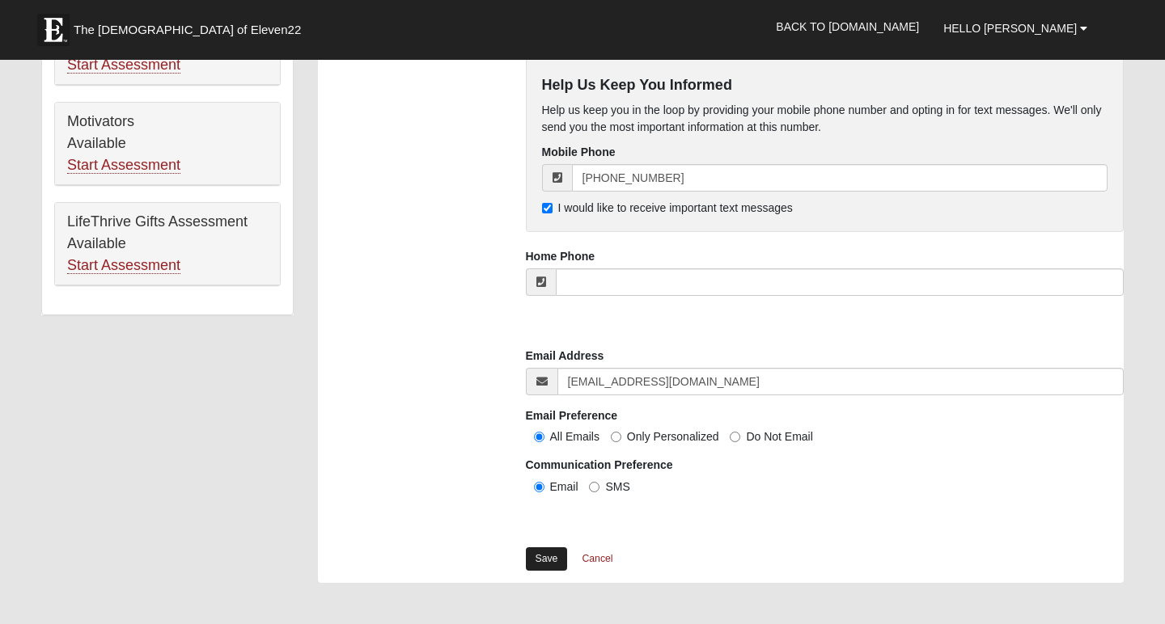
click at [539, 554] on link "Save" at bounding box center [547, 559] width 42 height 23
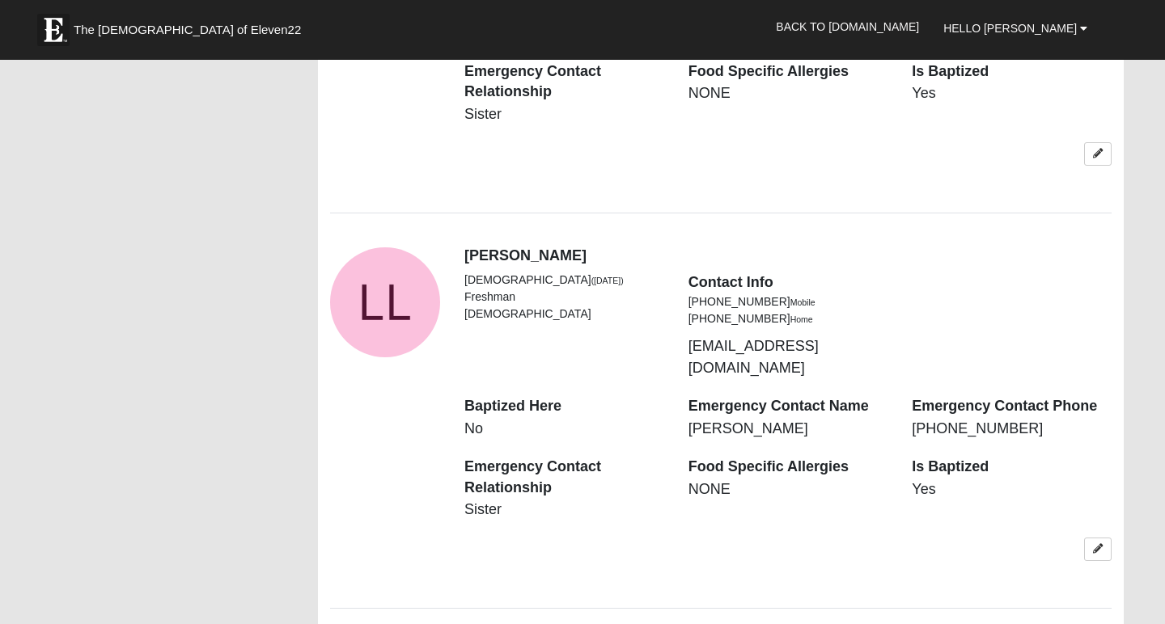
scroll to position [1601, 0]
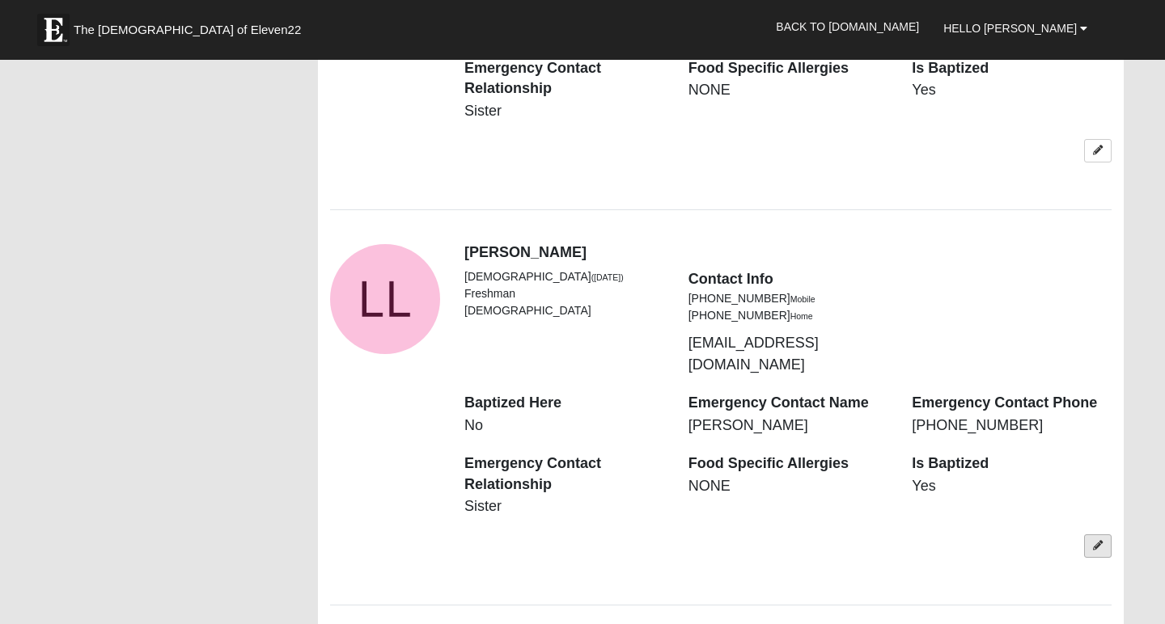
click at [1094, 541] on icon at bounding box center [1098, 546] width 10 height 10
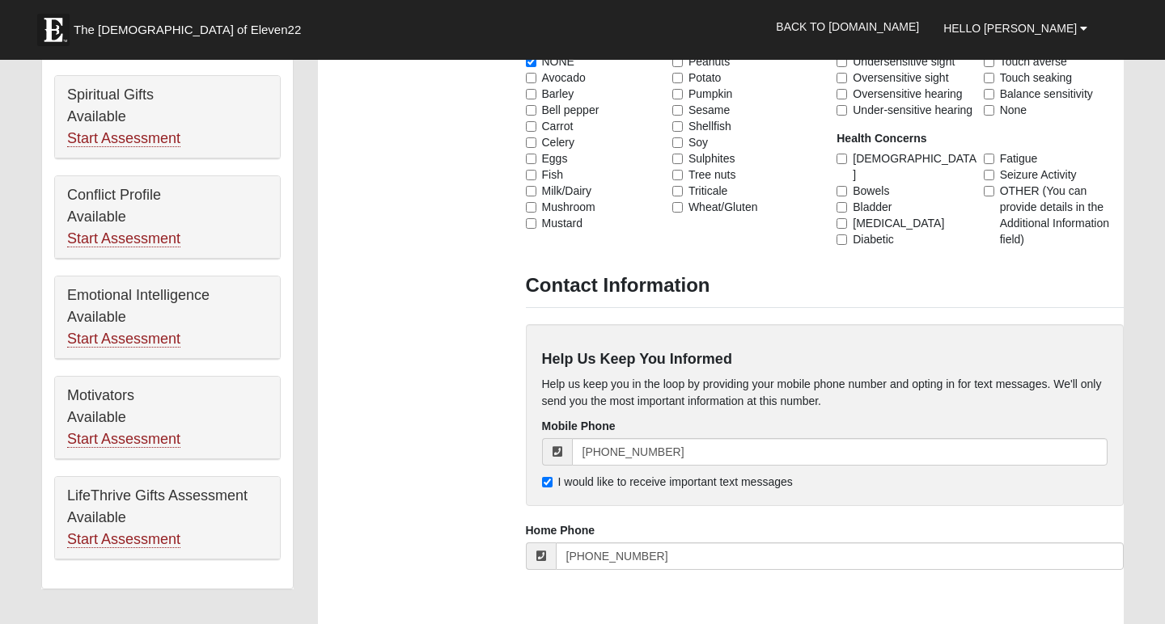
scroll to position [885, 0]
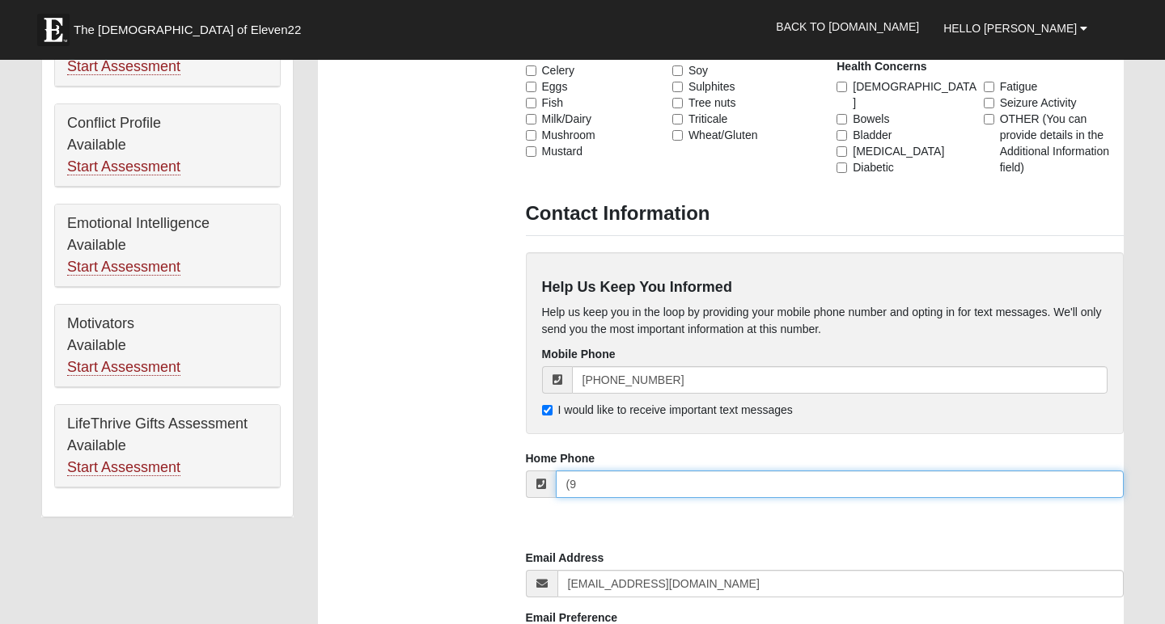
type input "("
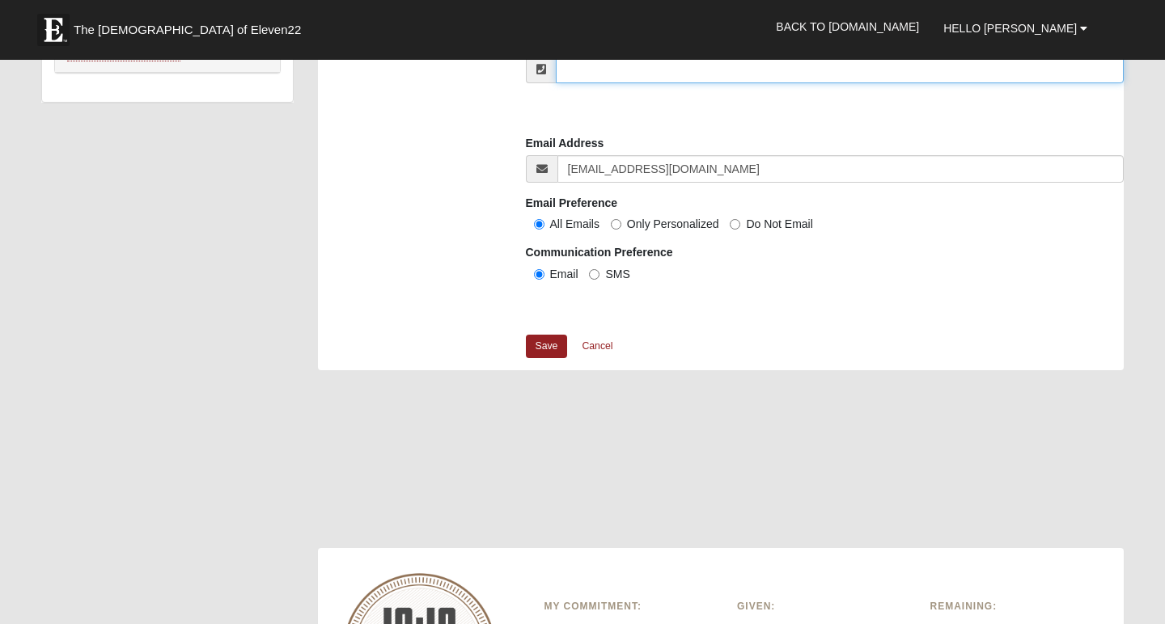
scroll to position [1305, 0]
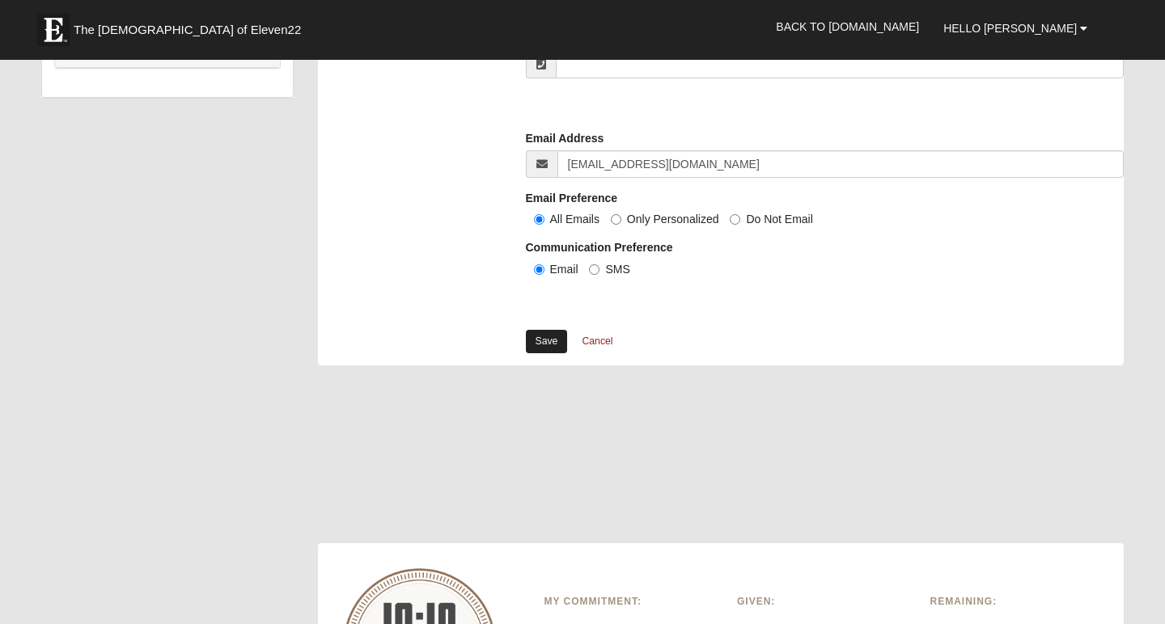
click at [552, 340] on link "Save" at bounding box center [547, 341] width 42 height 23
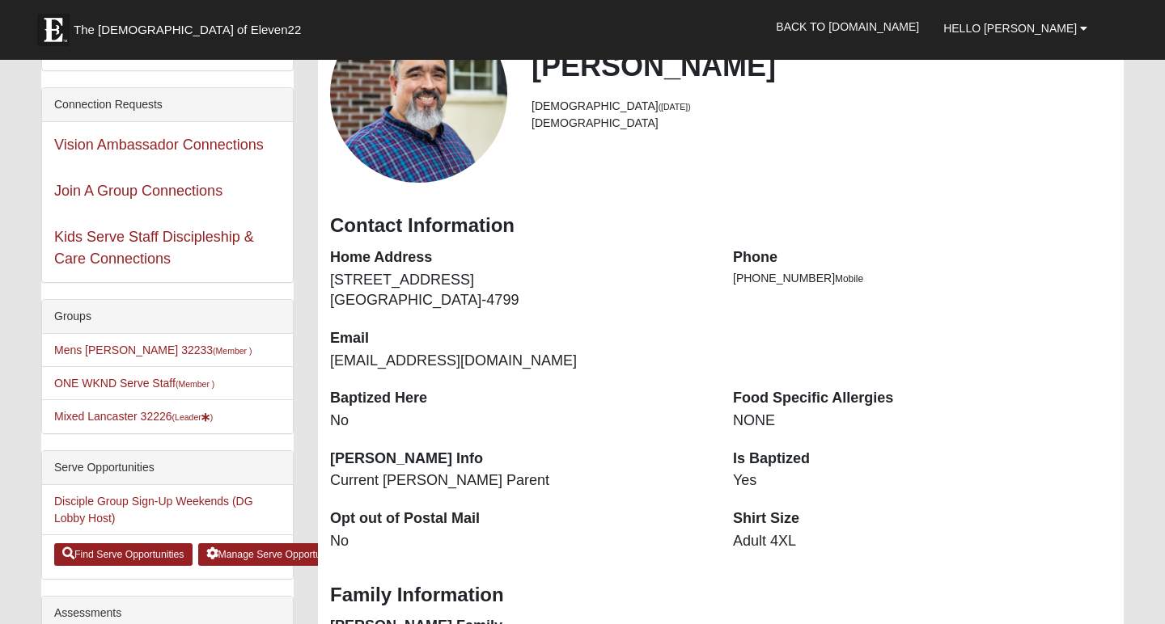
scroll to position [121, 0]
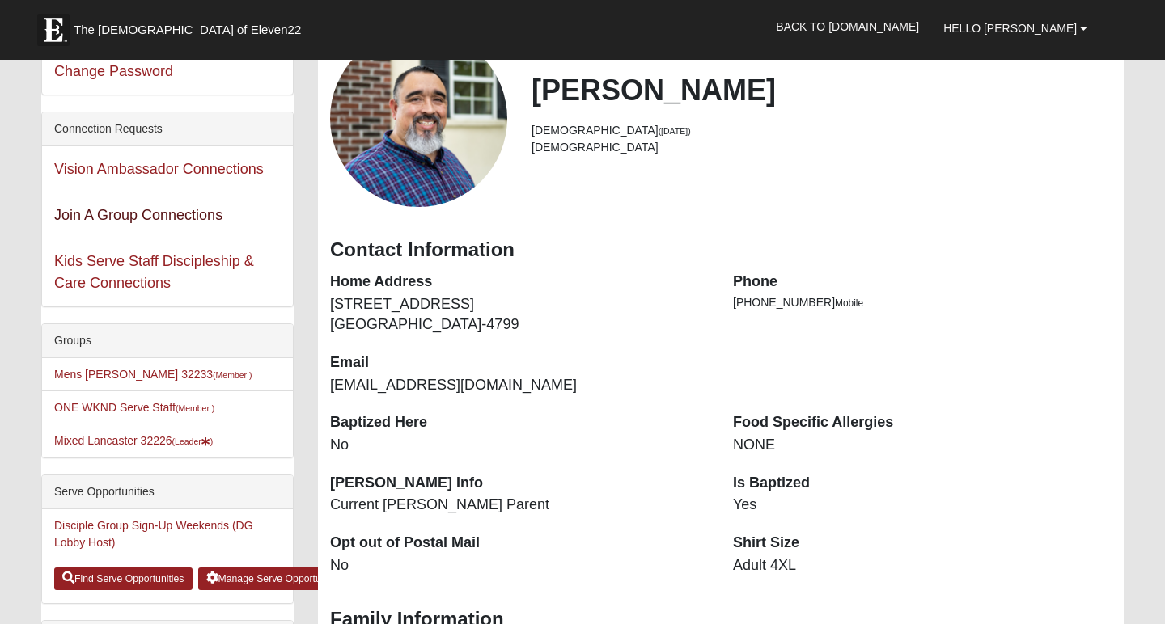
click at [157, 210] on link "Join A Group Connections" at bounding box center [138, 215] width 168 height 16
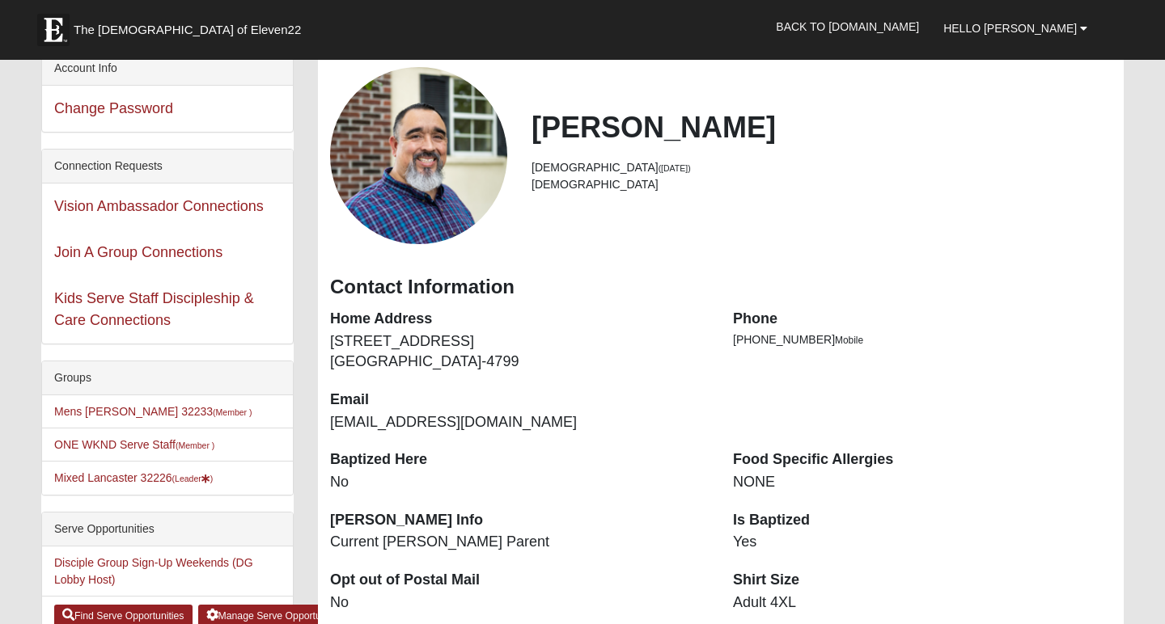
scroll to position [85, 0]
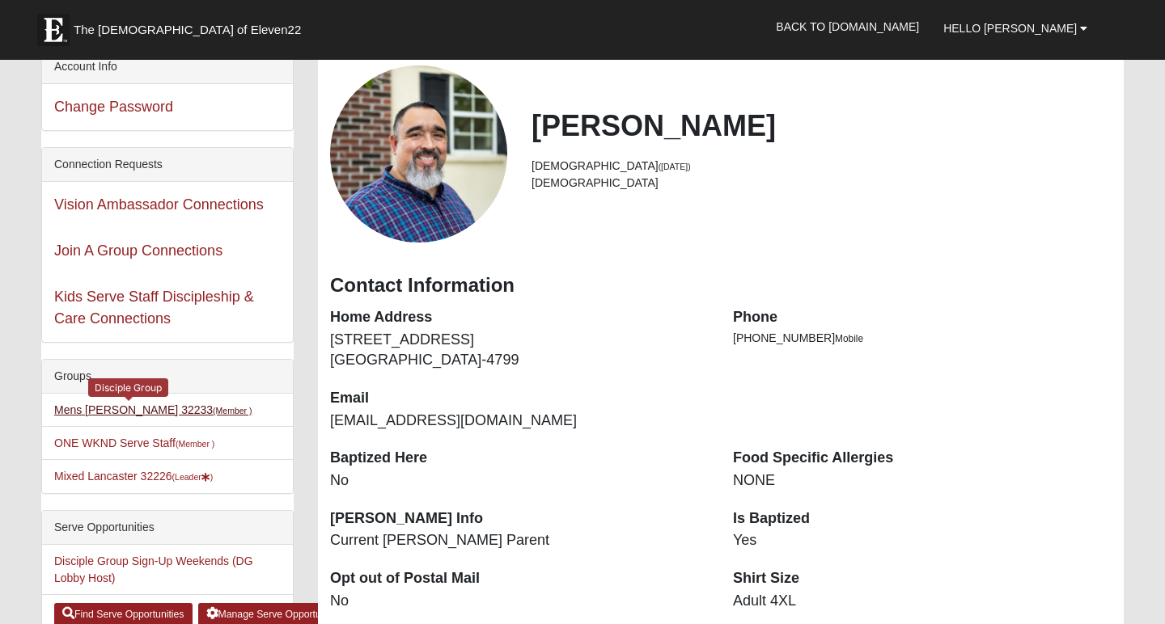
click at [150, 413] on link "Mens Dunckel 32233 (Member )" at bounding box center [153, 410] width 198 height 13
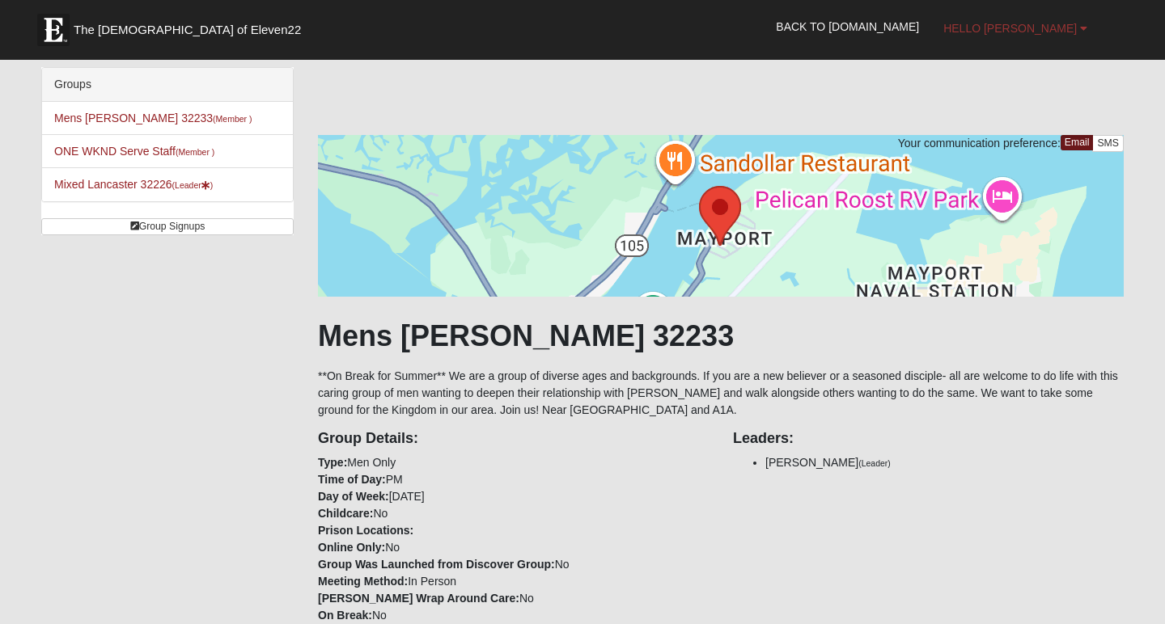
click at [1064, 29] on span "Hello [PERSON_NAME]" at bounding box center [1009, 28] width 133 height 13
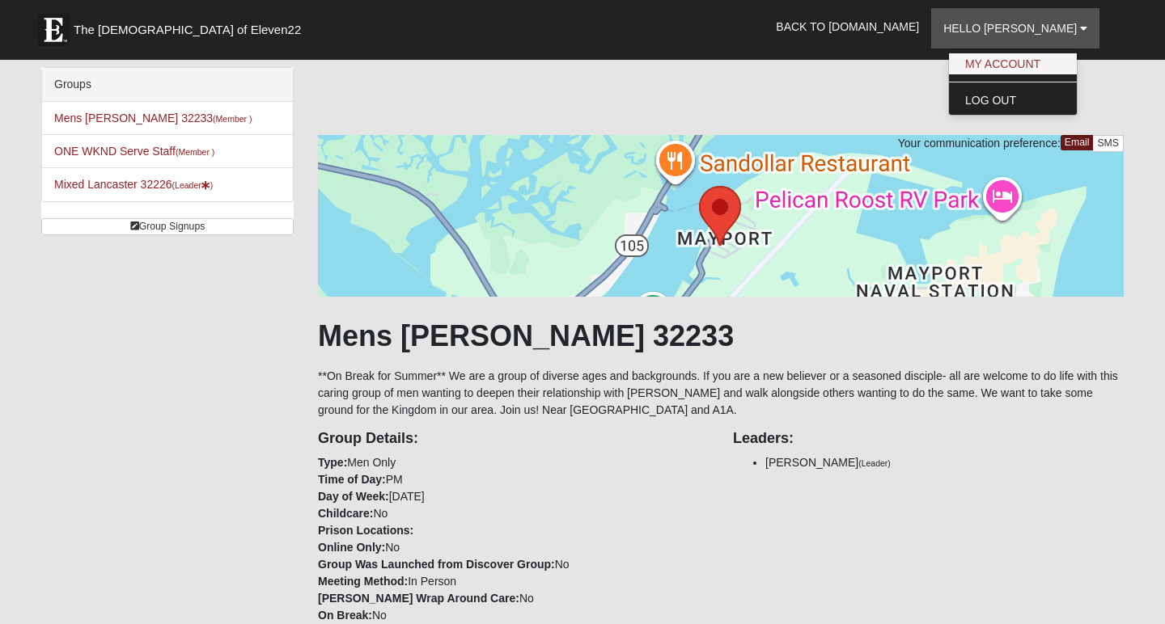
click at [1050, 59] on link "My Account" at bounding box center [1013, 63] width 128 height 21
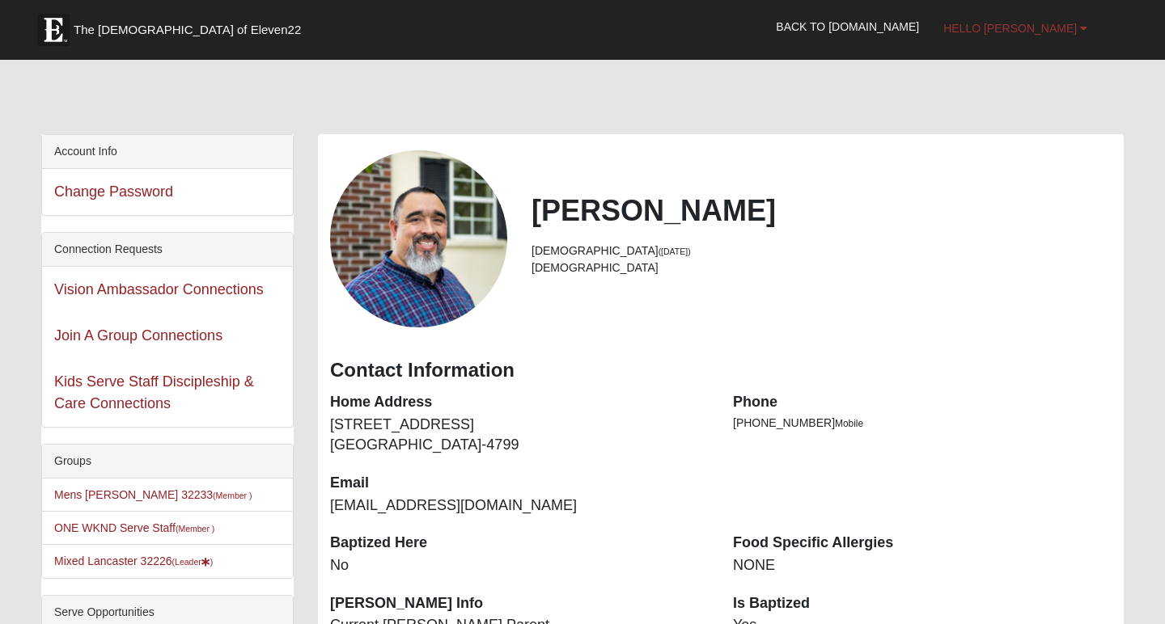
click at [1088, 31] on link "Hello [PERSON_NAME]" at bounding box center [1015, 28] width 168 height 40
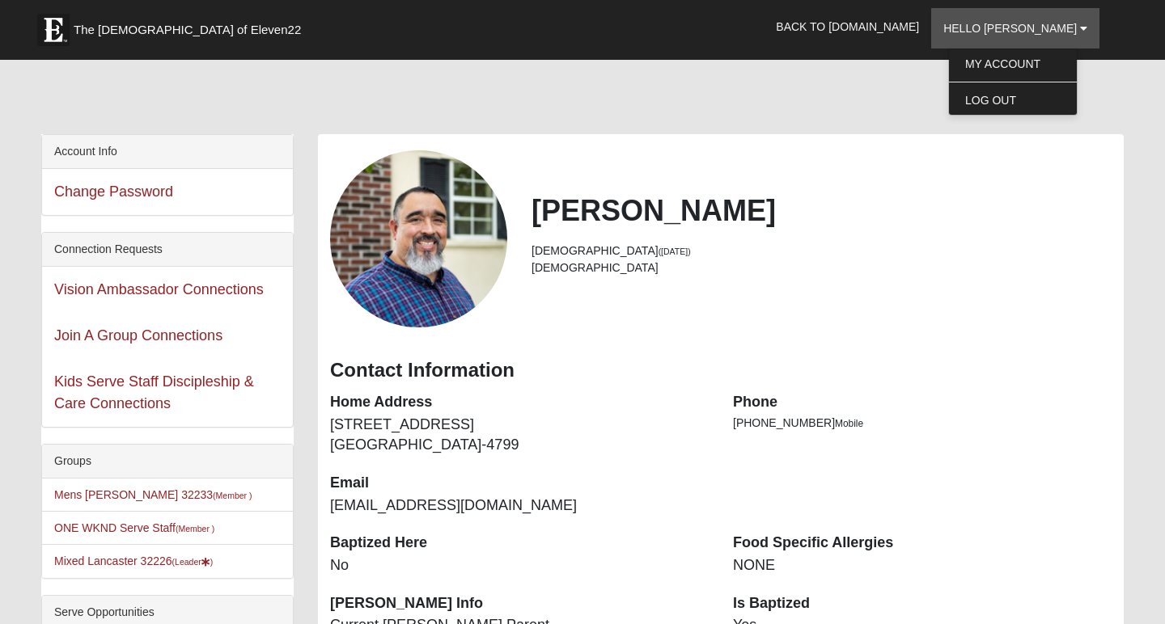
click at [890, 122] on div at bounding box center [582, 100] width 1082 height 68
